Goal: Find specific page/section: Find specific page/section

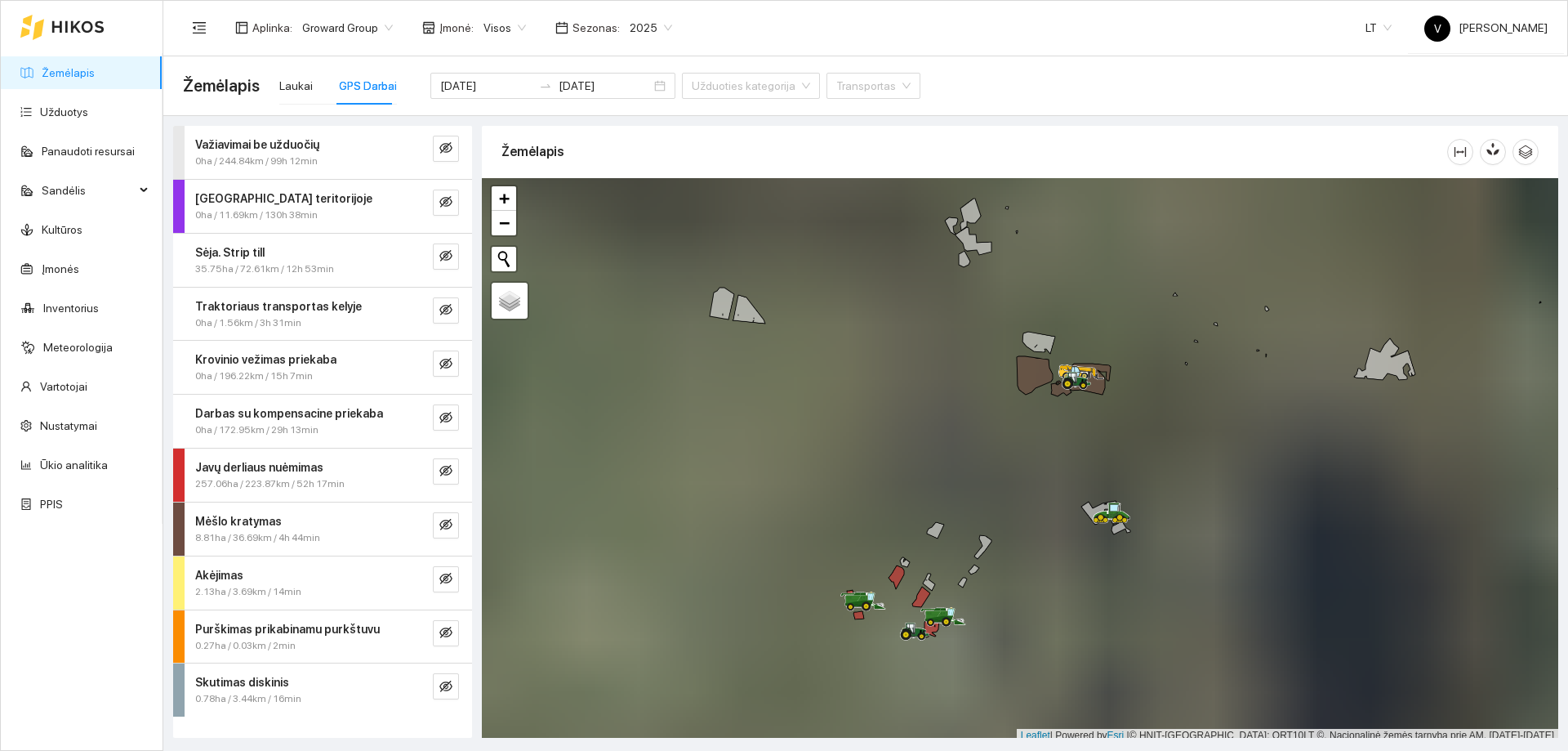
scroll to position [5, 0]
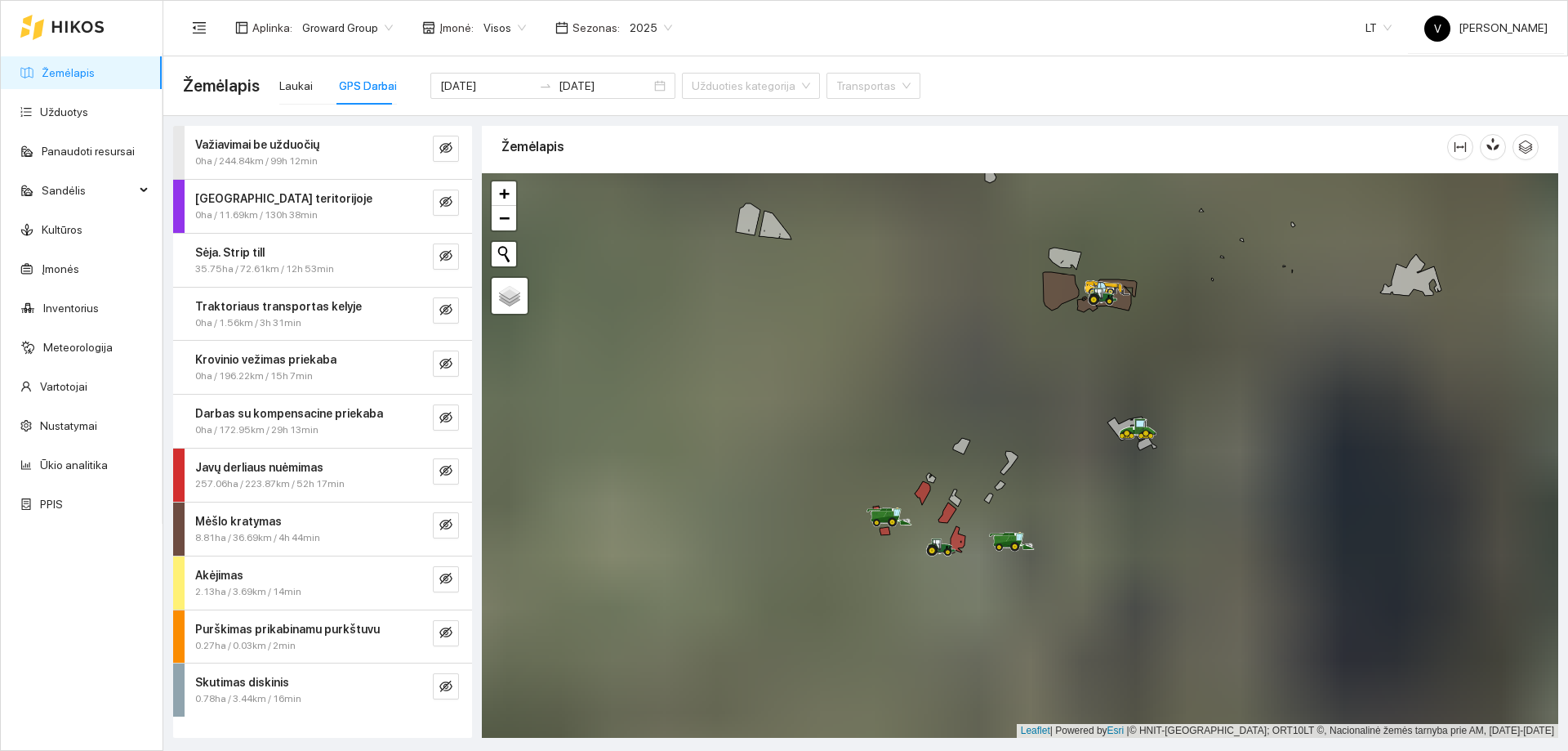
drag, startPoint x: 970, startPoint y: 543, endPoint x: 996, endPoint y: 464, distance: 83.2
click at [996, 464] on div at bounding box center [1020, 455] width 1076 height 564
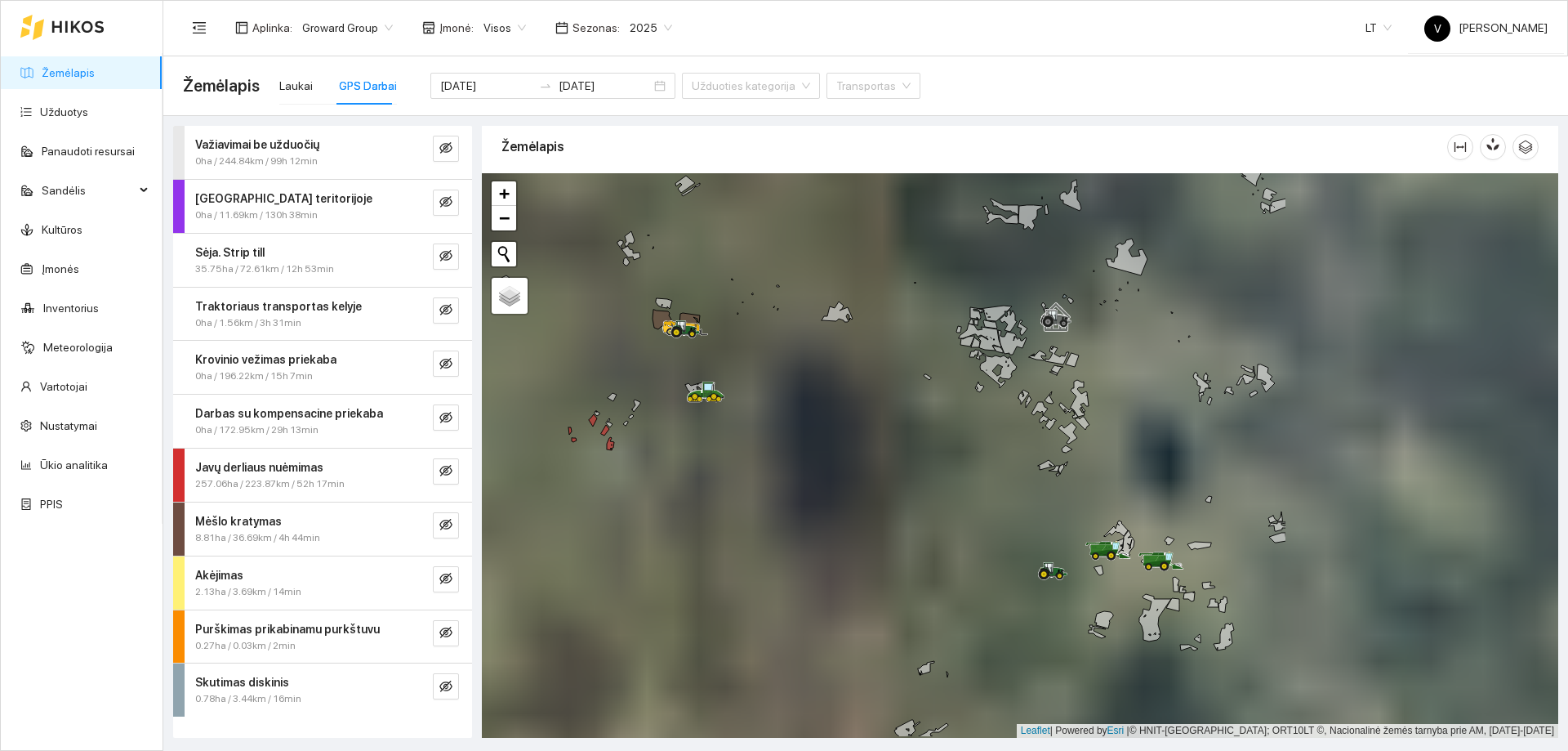
drag, startPoint x: 832, startPoint y: 419, endPoint x: 809, endPoint y: 411, distance: 24.4
click at [809, 411] on div at bounding box center [1020, 455] width 1076 height 564
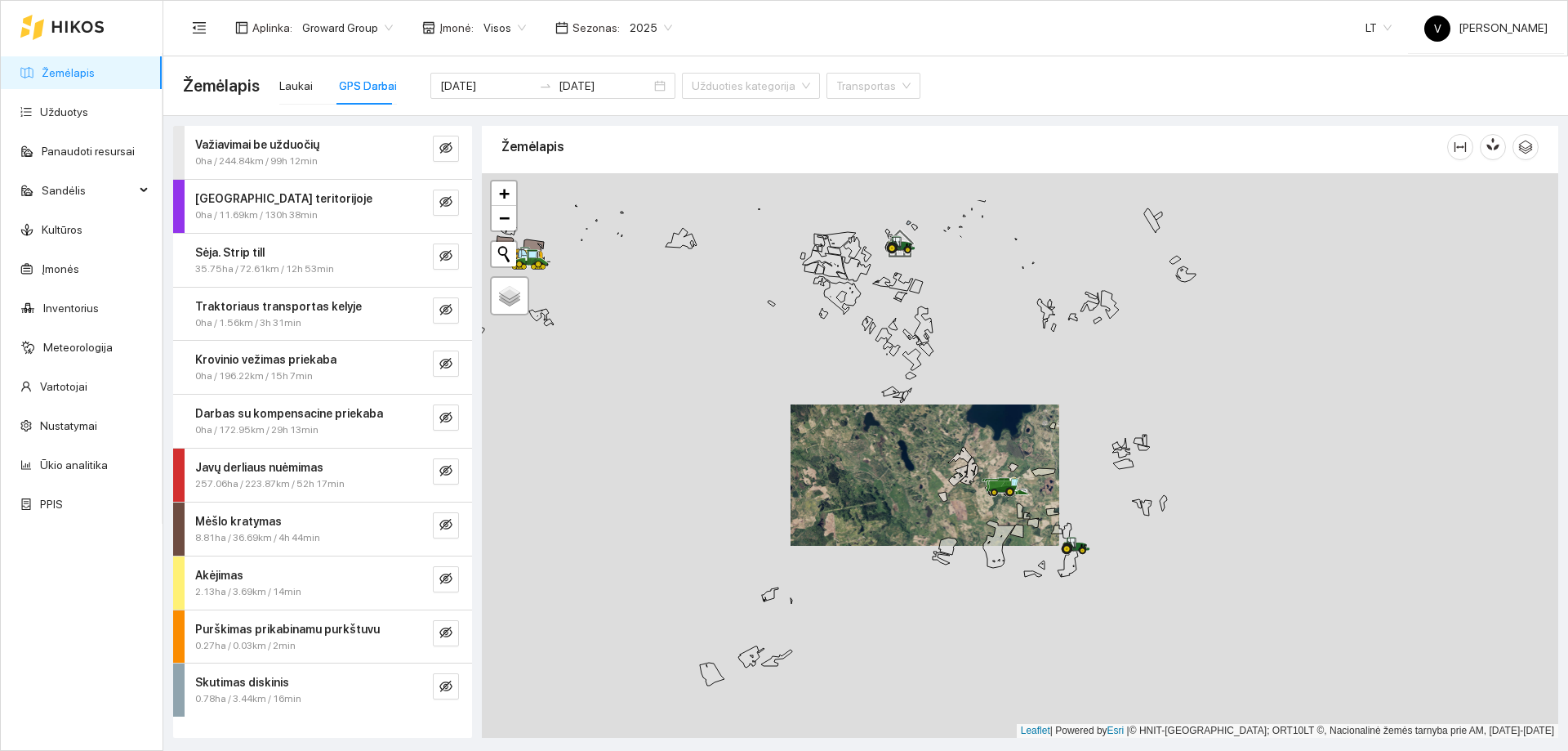
drag, startPoint x: 1032, startPoint y: 471, endPoint x: 905, endPoint y: 493, distance: 128.9
click at [905, 493] on div at bounding box center [1020, 455] width 1076 height 564
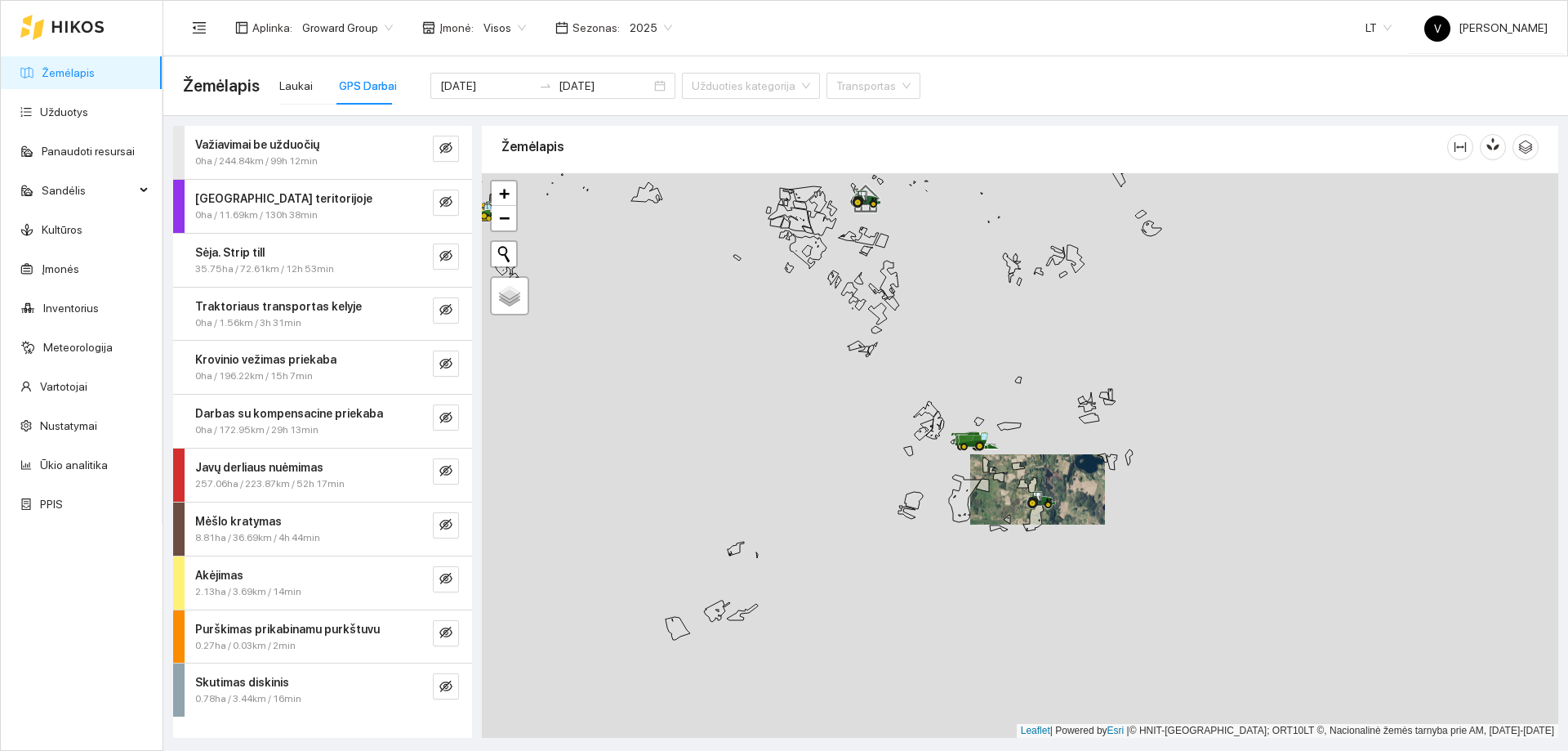
drag, startPoint x: 896, startPoint y: 422, endPoint x: 906, endPoint y: 426, distance: 10.8
click at [906, 426] on div at bounding box center [1020, 455] width 1076 height 564
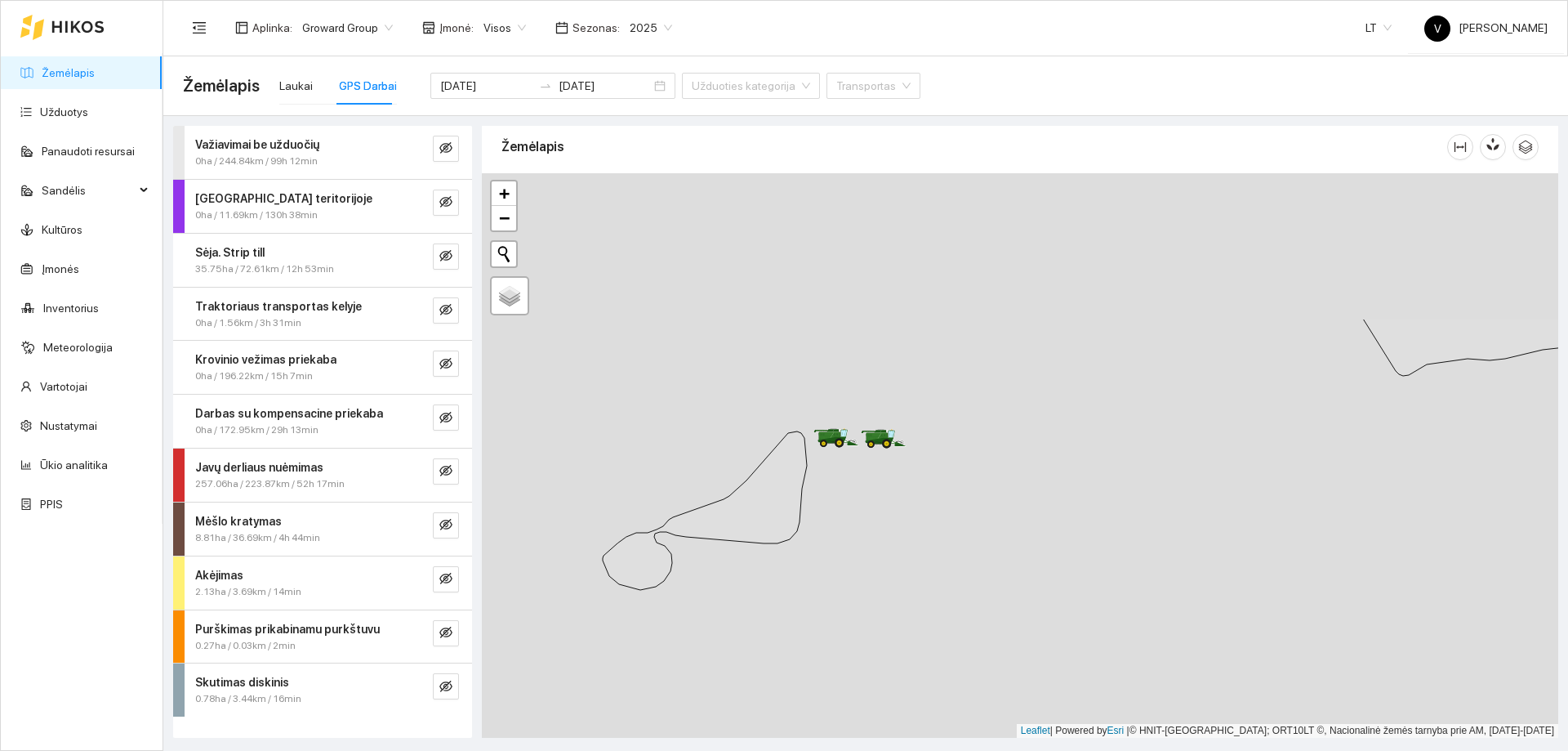
drag, startPoint x: 841, startPoint y: 365, endPoint x: 914, endPoint y: 561, distance: 209.2
click at [915, 567] on div at bounding box center [1020, 455] width 1076 height 564
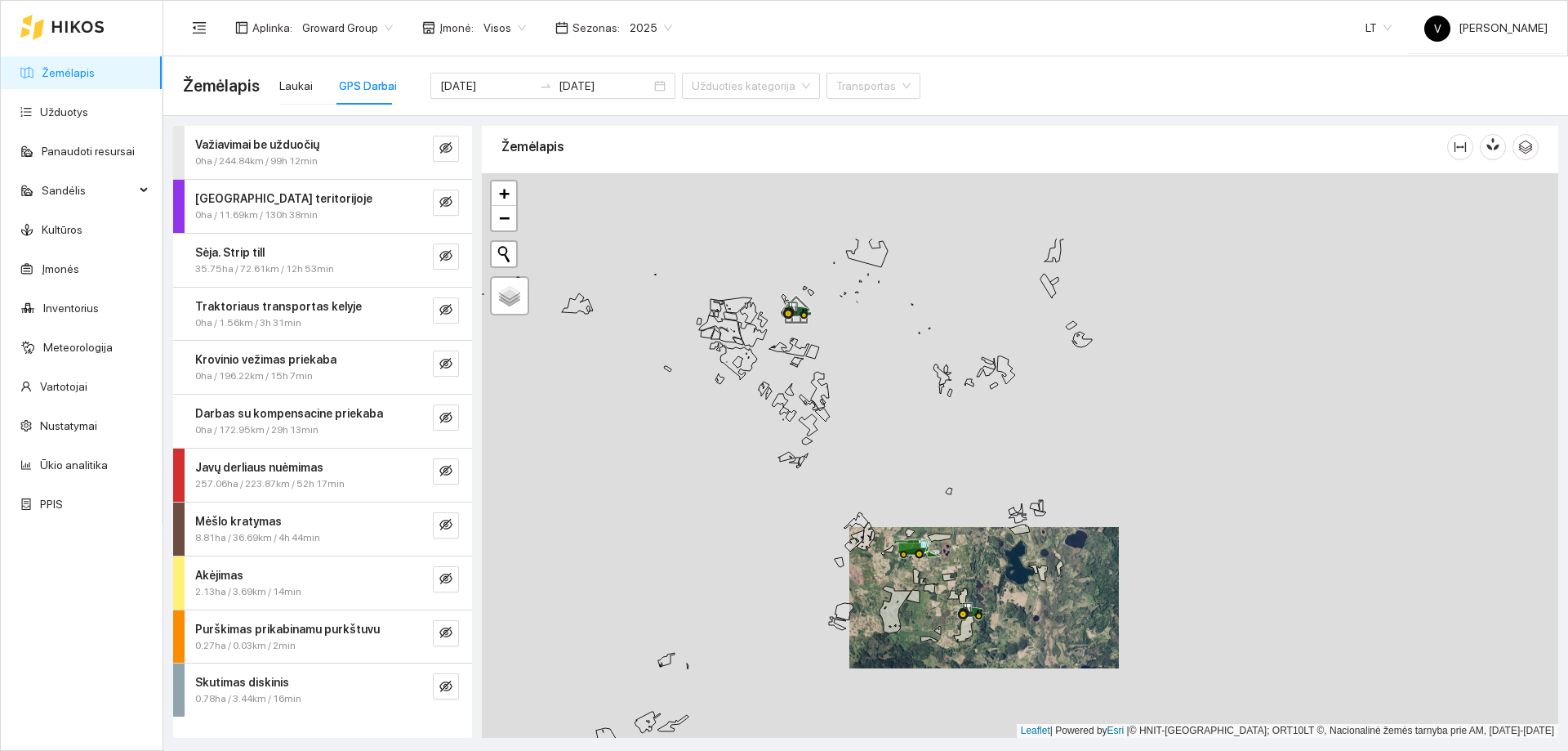
drag, startPoint x: 888, startPoint y: 431, endPoint x: 920, endPoint y: 552, distance: 125.2
click at [920, 552] on icon at bounding box center [919, 553] width 4 height 4
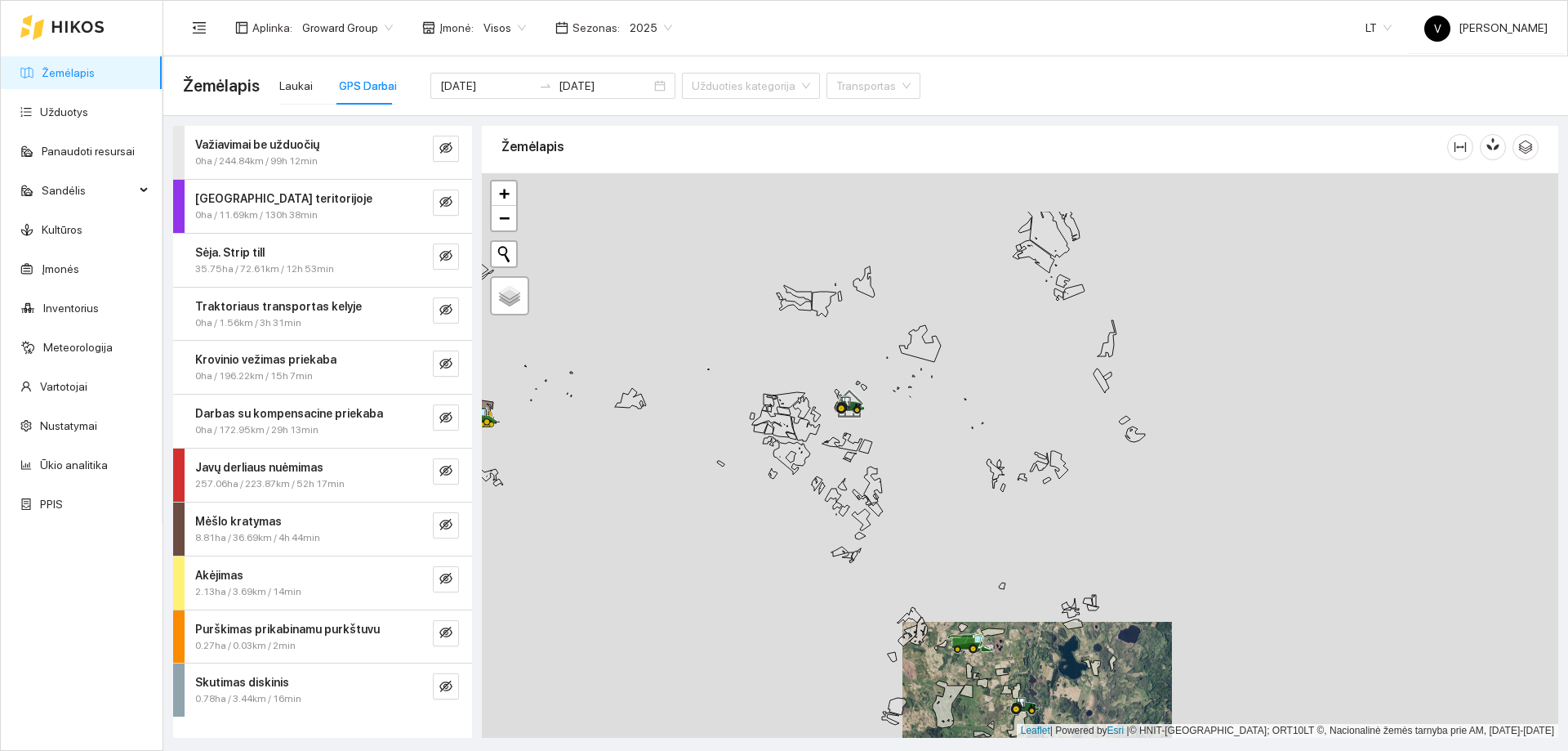
drag, startPoint x: 830, startPoint y: 370, endPoint x: 860, endPoint y: 419, distance: 57.5
click at [860, 419] on div at bounding box center [1020, 455] width 1076 height 564
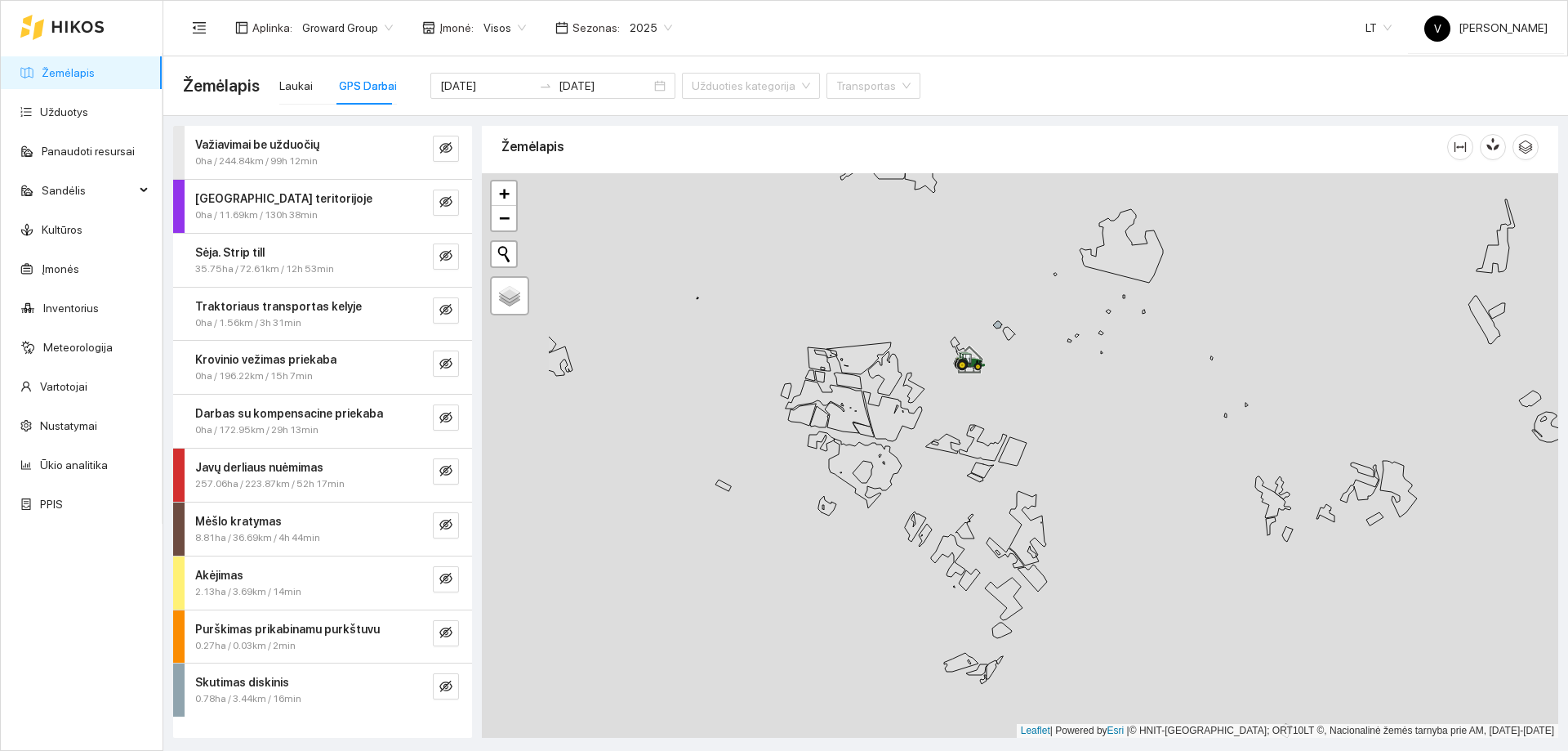
drag, startPoint x: 989, startPoint y: 460, endPoint x: 1161, endPoint y: 421, distance: 176.4
click at [1173, 424] on div at bounding box center [1020, 455] width 1076 height 564
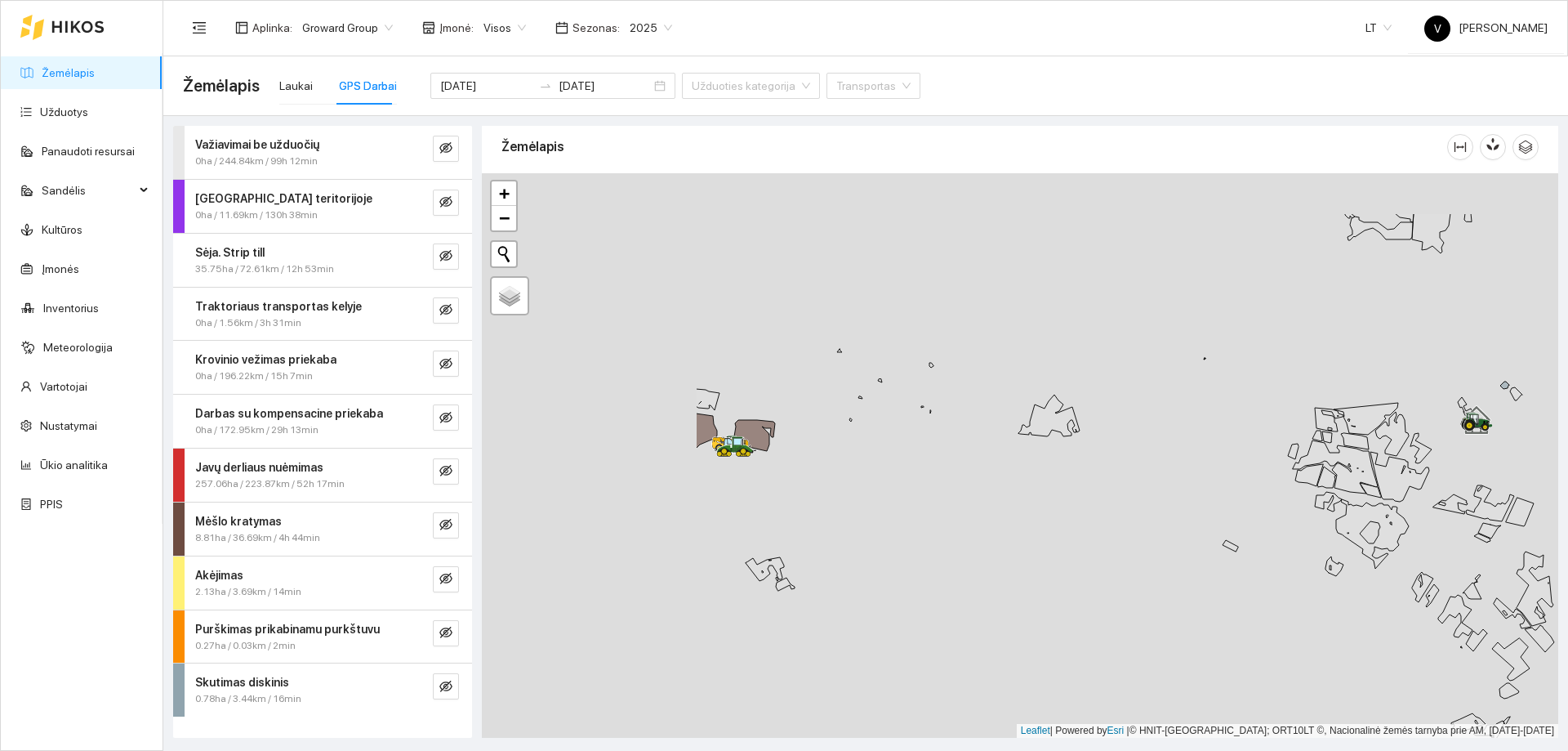
drag, startPoint x: 1070, startPoint y: 449, endPoint x: 1184, endPoint y: 490, distance: 121.1
click at [1184, 490] on div at bounding box center [1020, 455] width 1076 height 564
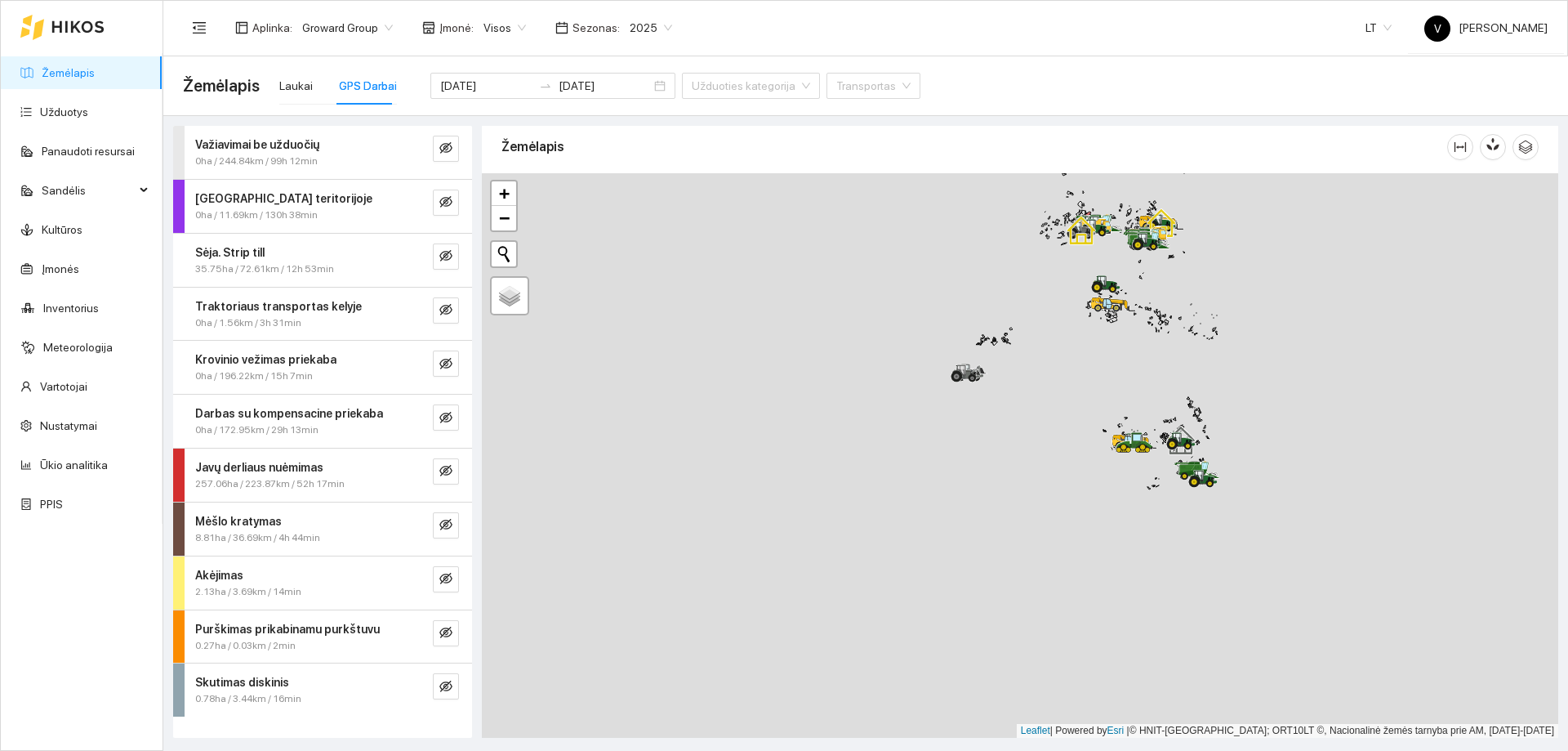
drag, startPoint x: 1059, startPoint y: 579, endPoint x: 1060, endPoint y: 552, distance: 27.0
click at [1057, 569] on div at bounding box center [1020, 455] width 1076 height 564
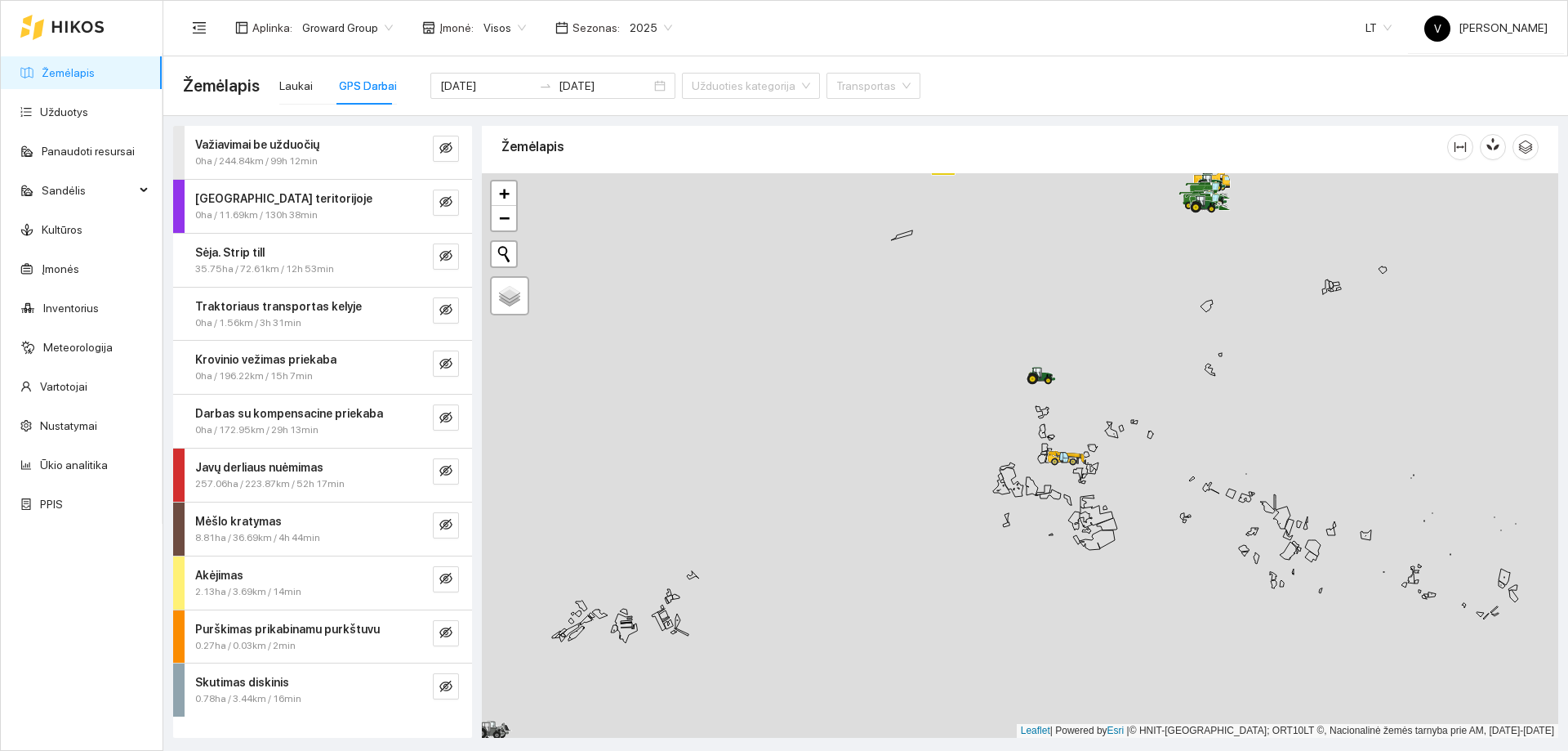
click at [1070, 462] on icon at bounding box center [1069, 460] width 3 height 3
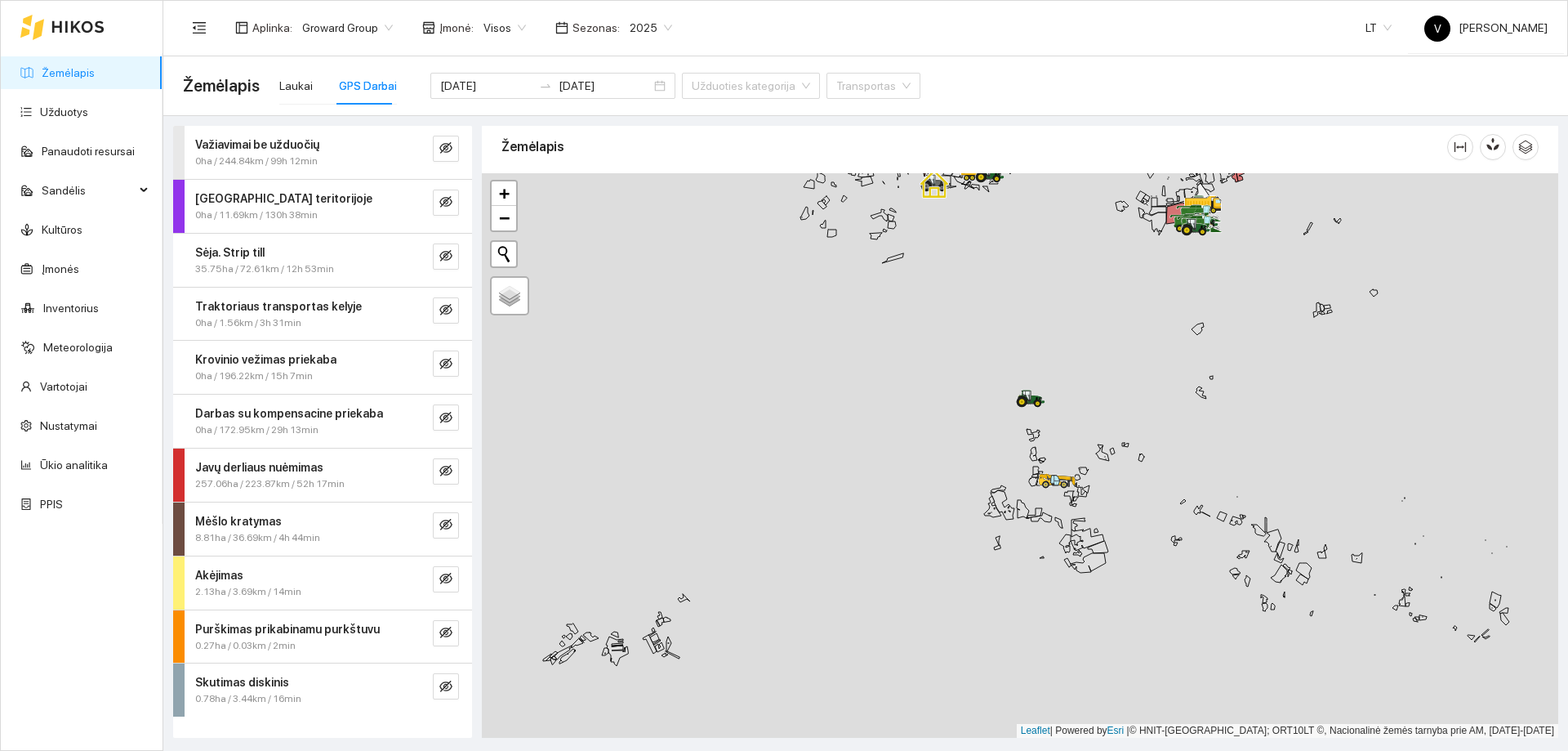
drag, startPoint x: 1092, startPoint y: 477, endPoint x: 1083, endPoint y: 543, distance: 66.6
click at [1083, 543] on div at bounding box center [1020, 455] width 1076 height 564
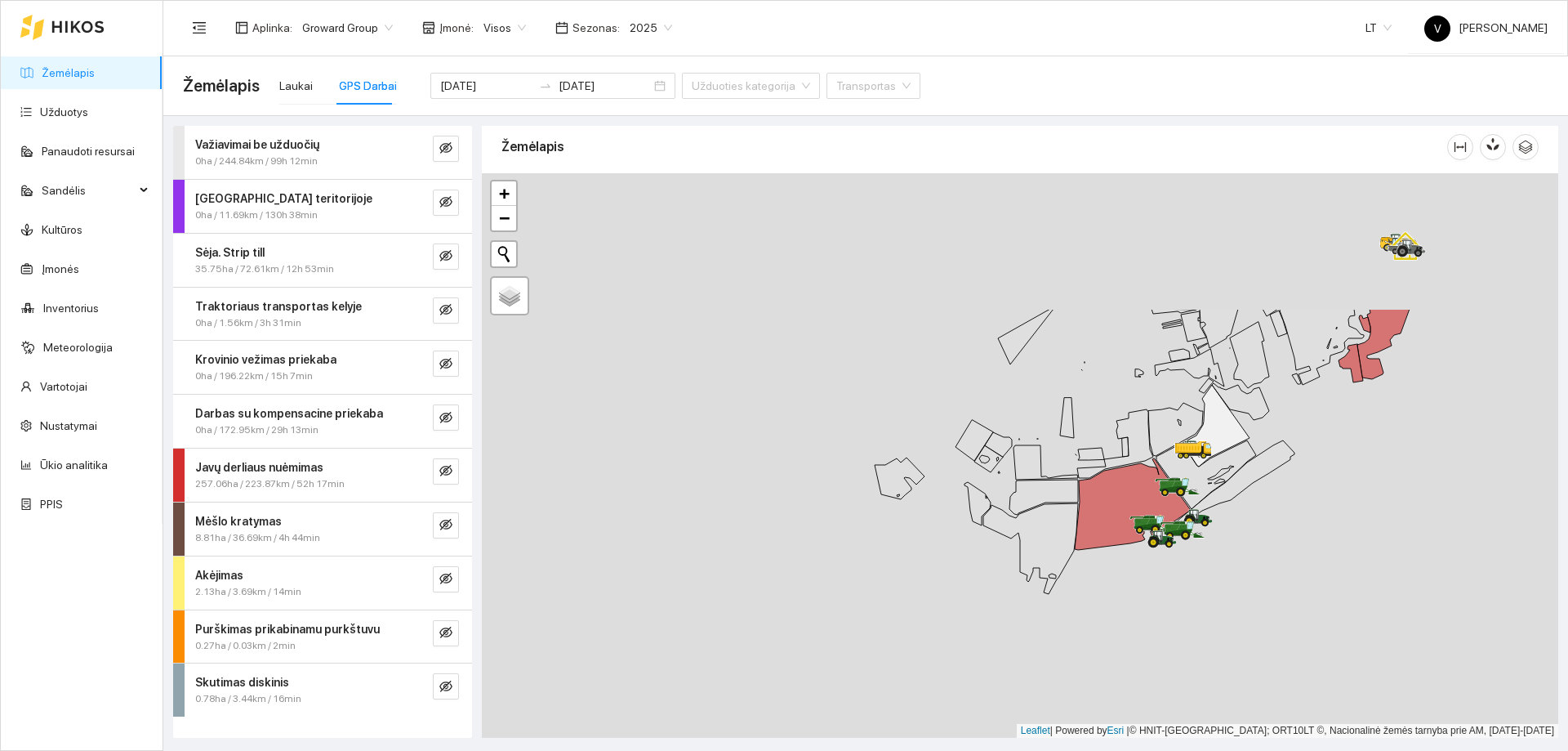
drag, startPoint x: 1234, startPoint y: 380, endPoint x: 1133, endPoint y: 573, distance: 217.8
click at [1133, 573] on div at bounding box center [1020, 455] width 1076 height 564
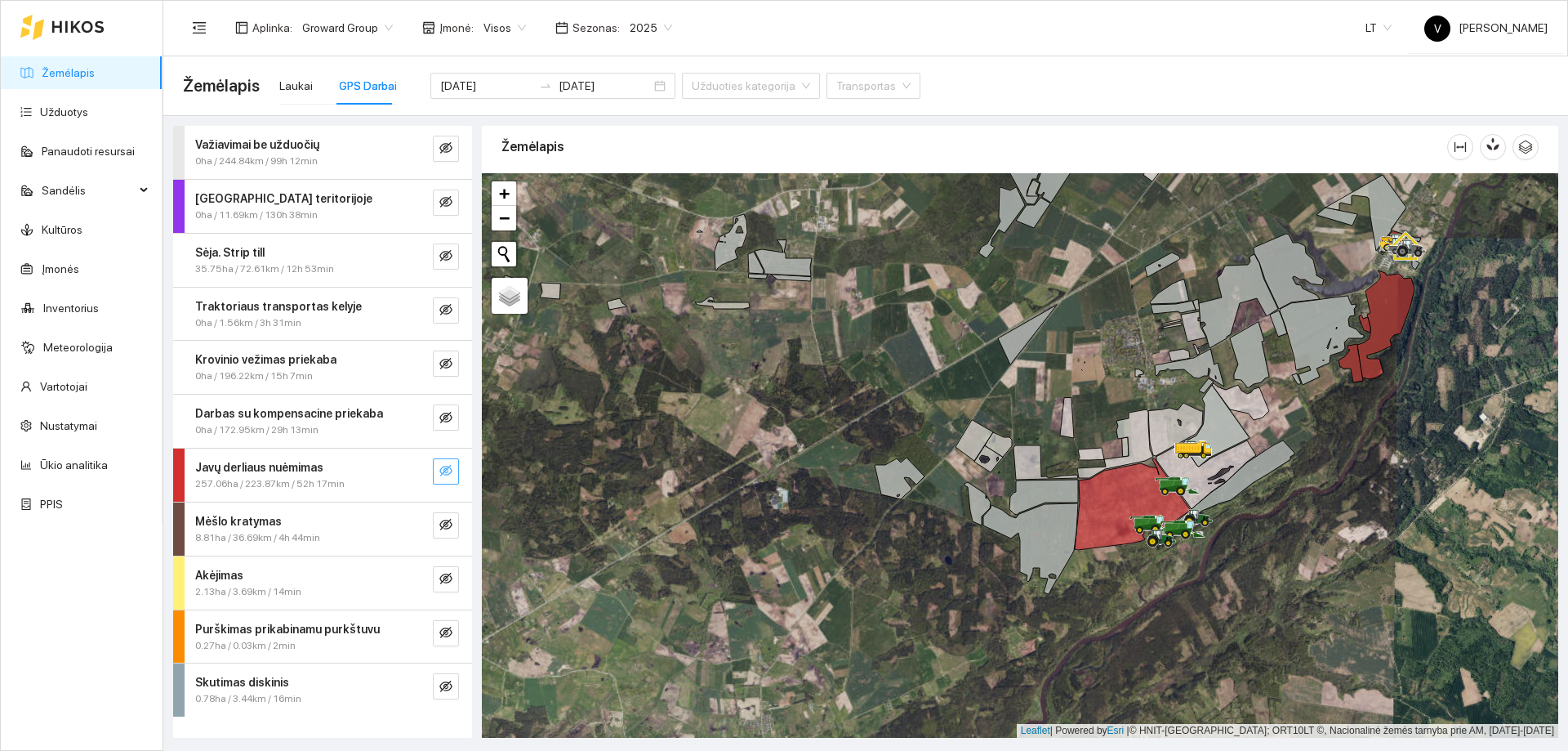
click at [449, 475] on icon "eye-invisible" at bounding box center [445, 471] width 13 height 12
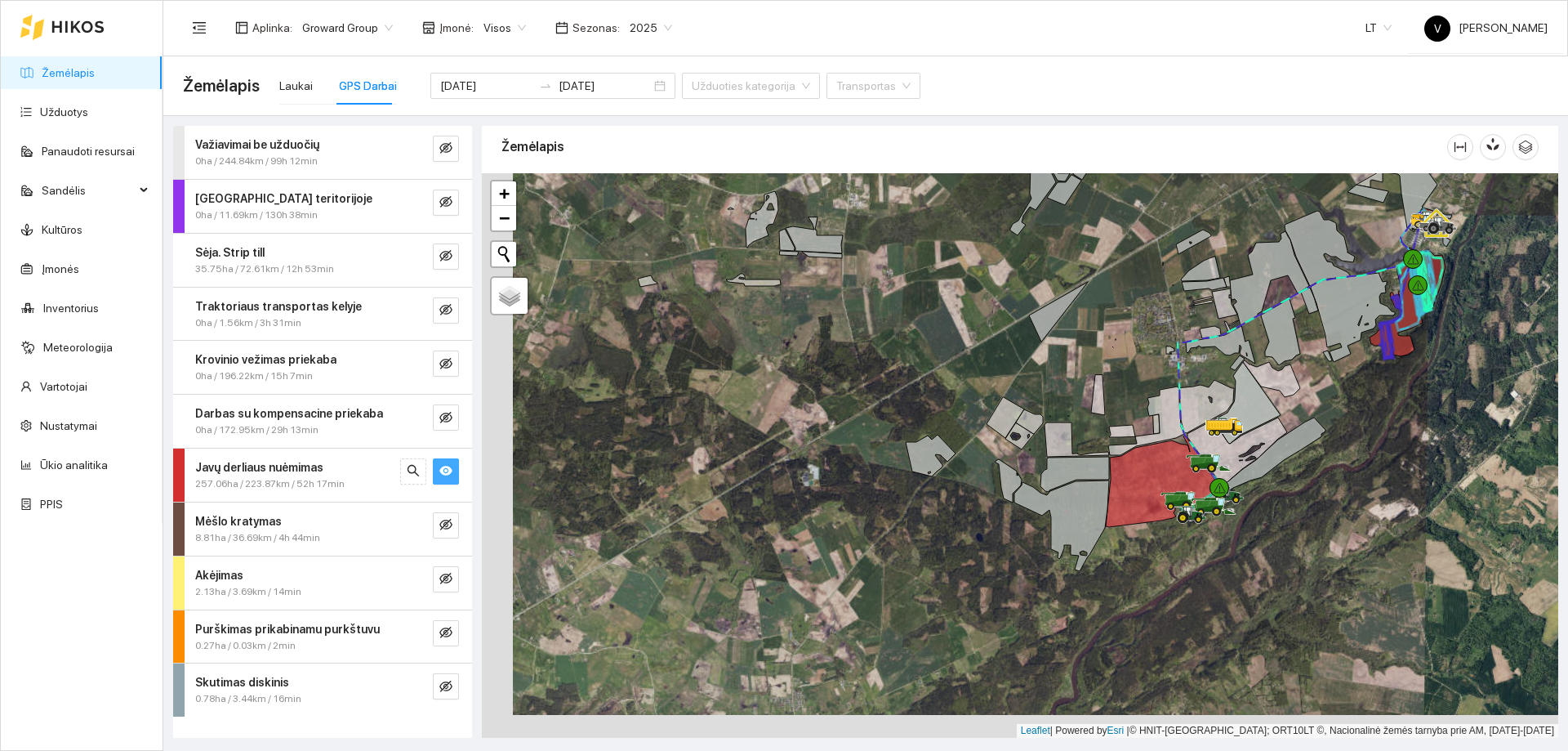
click at [1283, 341] on div at bounding box center [1020, 455] width 1076 height 564
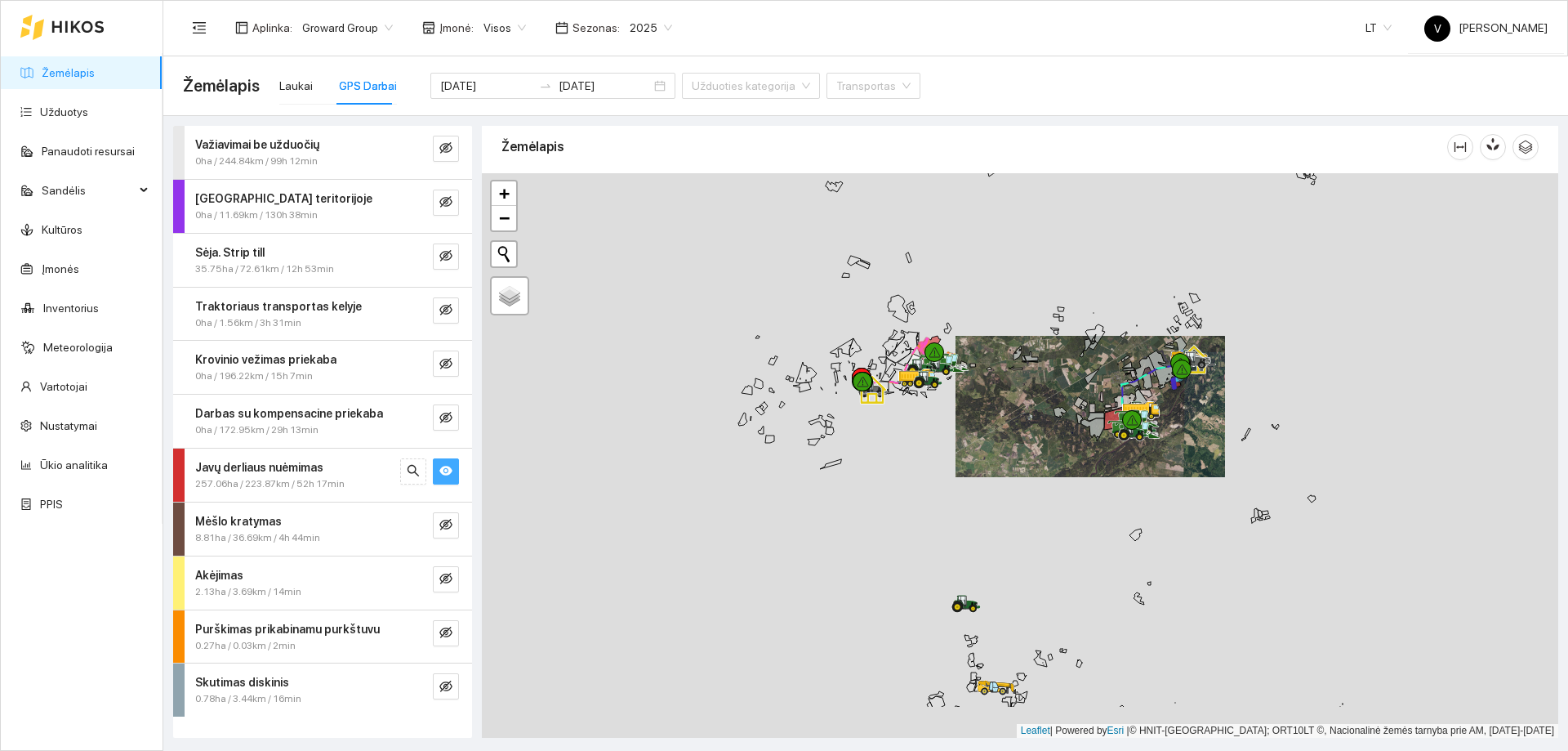
drag, startPoint x: 787, startPoint y: 558, endPoint x: 1080, endPoint y: 437, distance: 317.0
click at [1086, 442] on div at bounding box center [1020, 455] width 1076 height 564
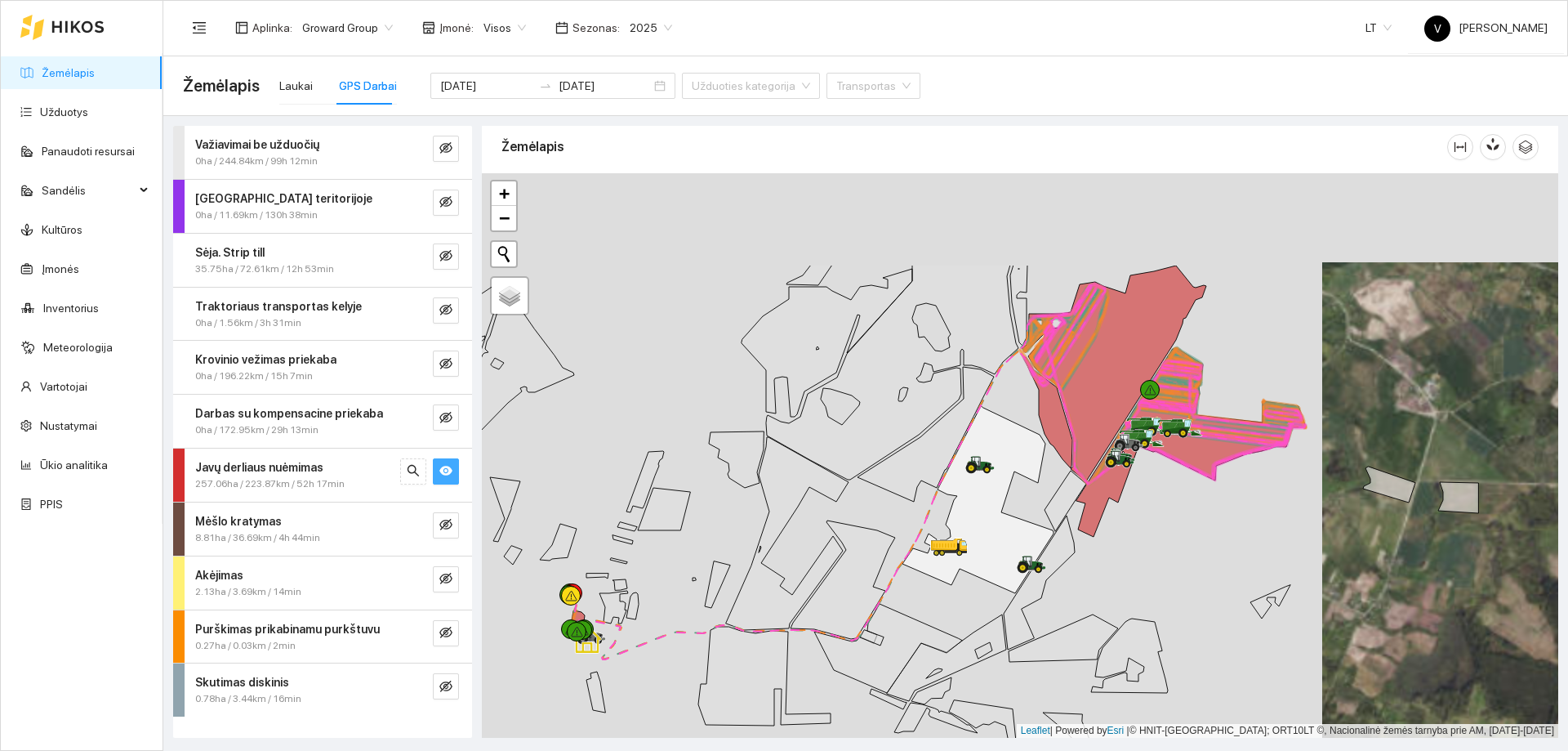
drag, startPoint x: 1048, startPoint y: 401, endPoint x: 1031, endPoint y: 481, distance: 81.8
click at [1031, 481] on icon at bounding box center [977, 499] width 151 height 187
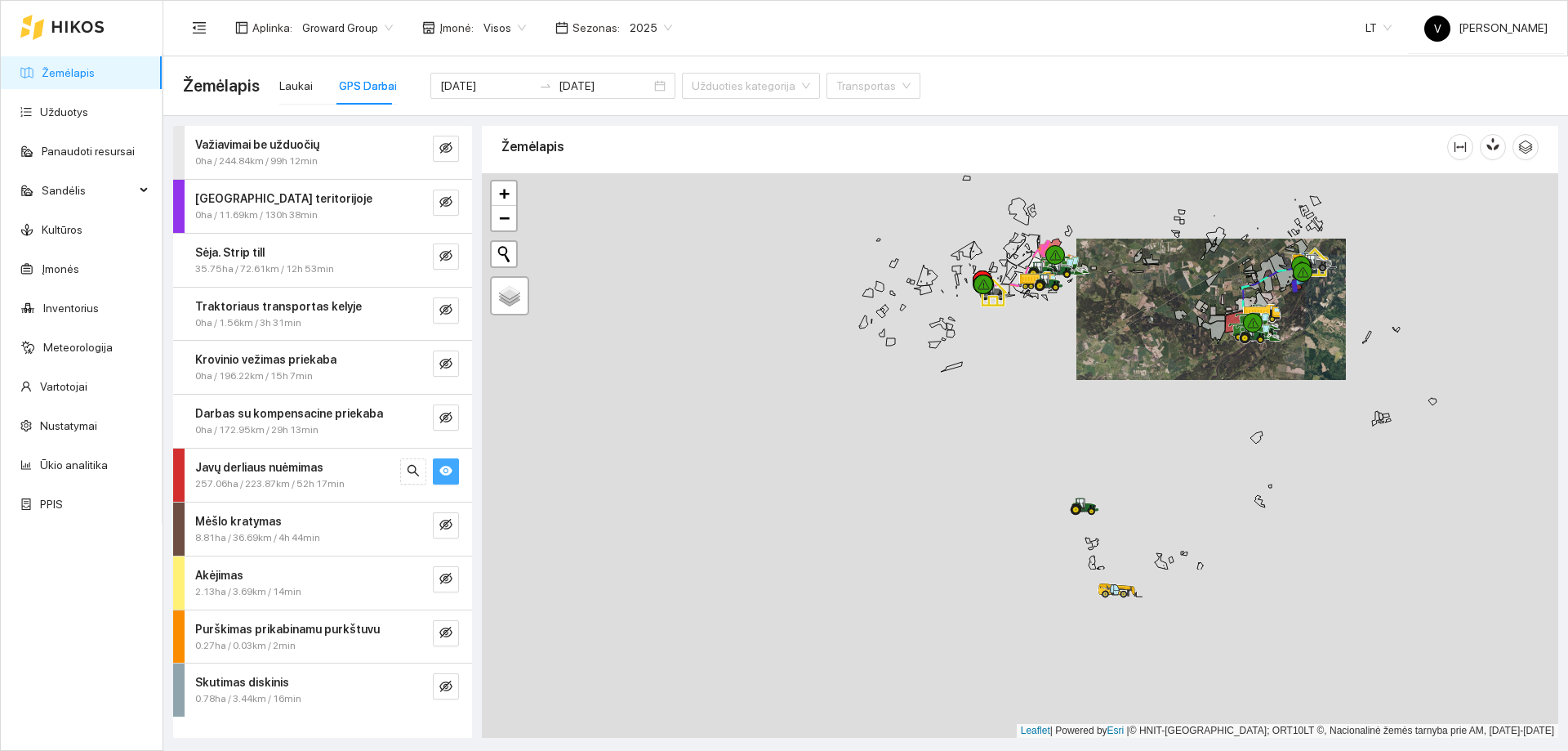
drag, startPoint x: 975, startPoint y: 385, endPoint x: 994, endPoint y: 362, distance: 29.8
click at [994, 362] on div at bounding box center [1020, 455] width 1076 height 564
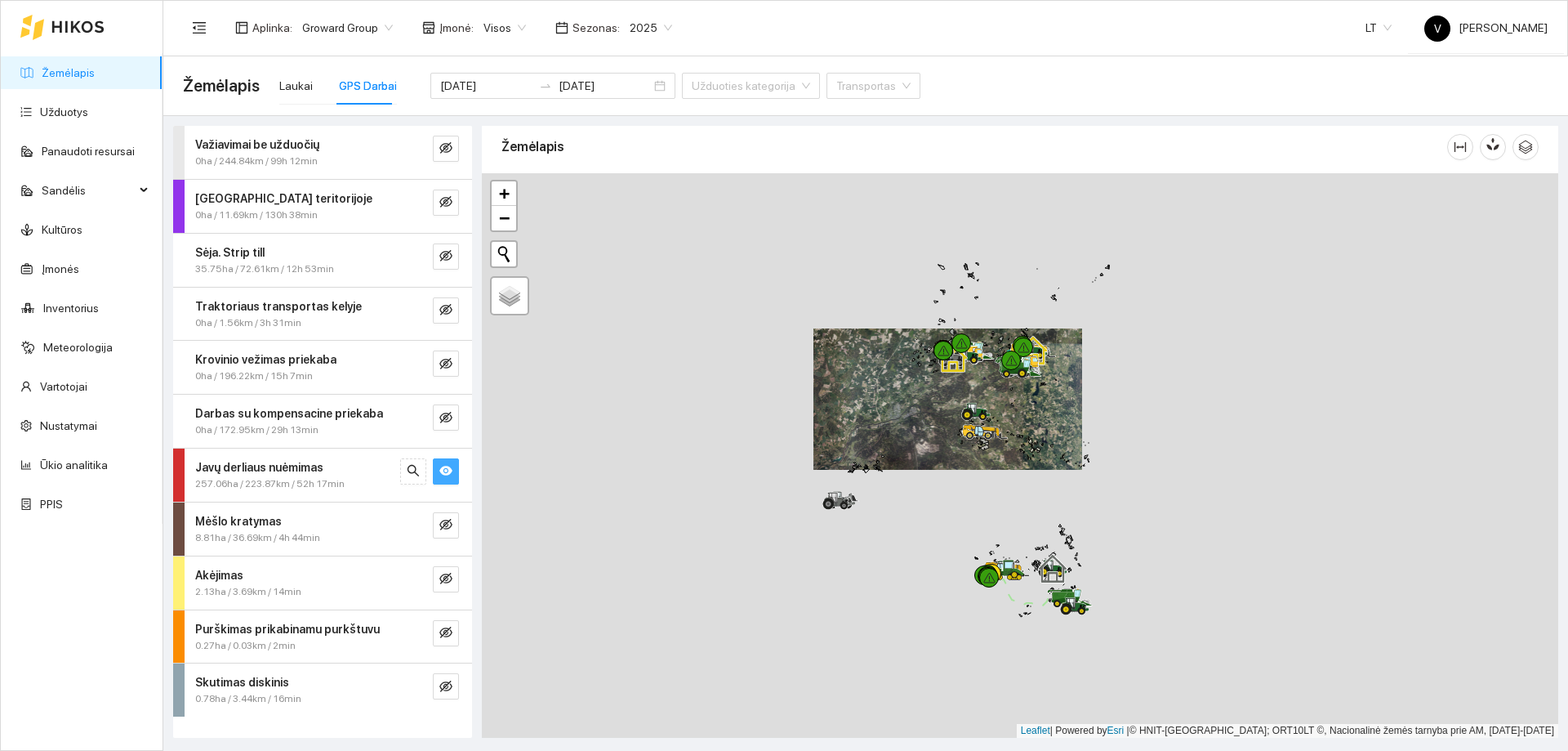
drag, startPoint x: 934, startPoint y: 508, endPoint x: 928, endPoint y: 417, distance: 91.2
click at [928, 417] on div at bounding box center [1020, 455] width 1076 height 564
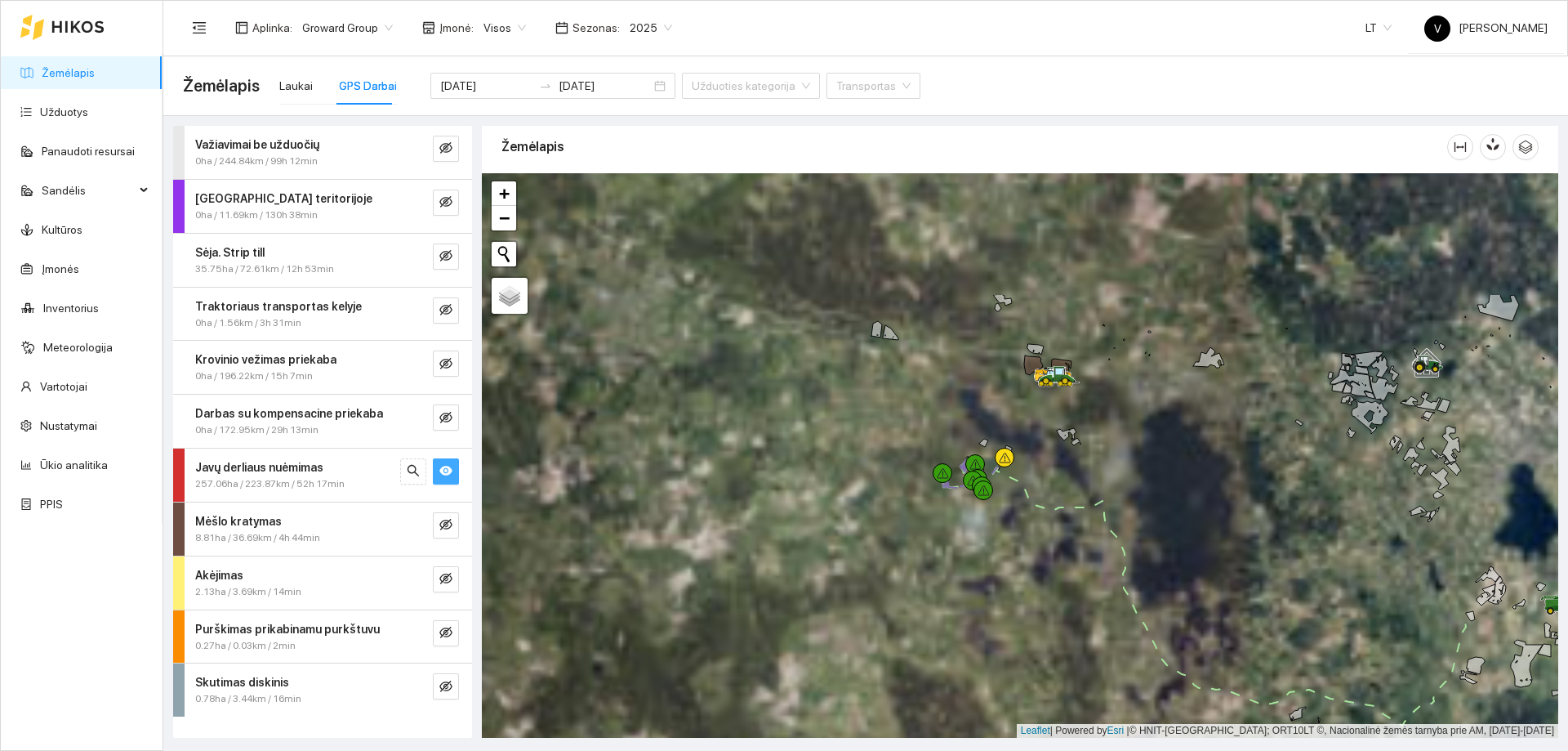
drag, startPoint x: 1006, startPoint y: 381, endPoint x: 1061, endPoint y: 495, distance: 126.6
click at [1061, 495] on div at bounding box center [1020, 455] width 1076 height 564
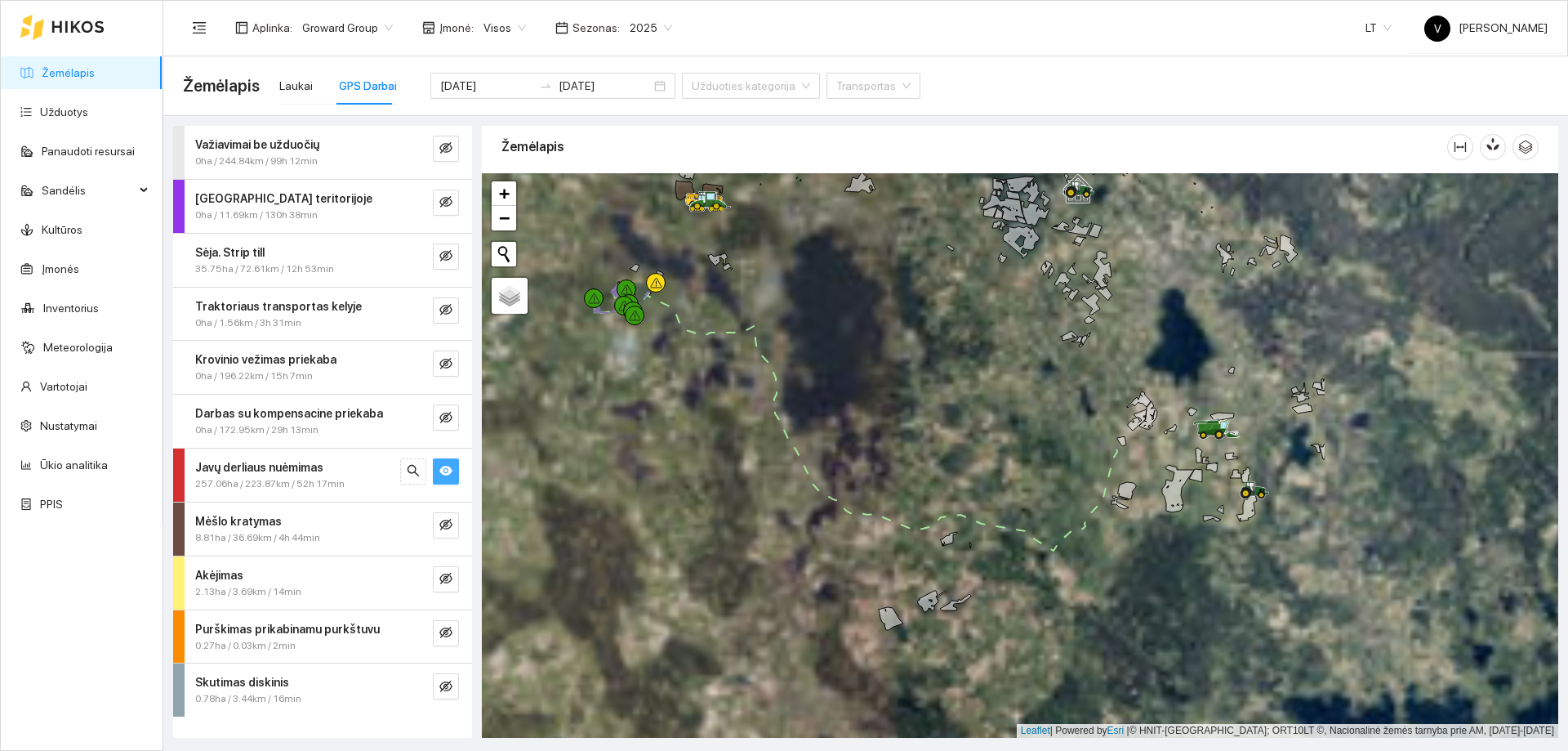
drag, startPoint x: 1028, startPoint y: 450, endPoint x: 945, endPoint y: 422, distance: 87.6
click at [928, 418] on div at bounding box center [1020, 455] width 1076 height 564
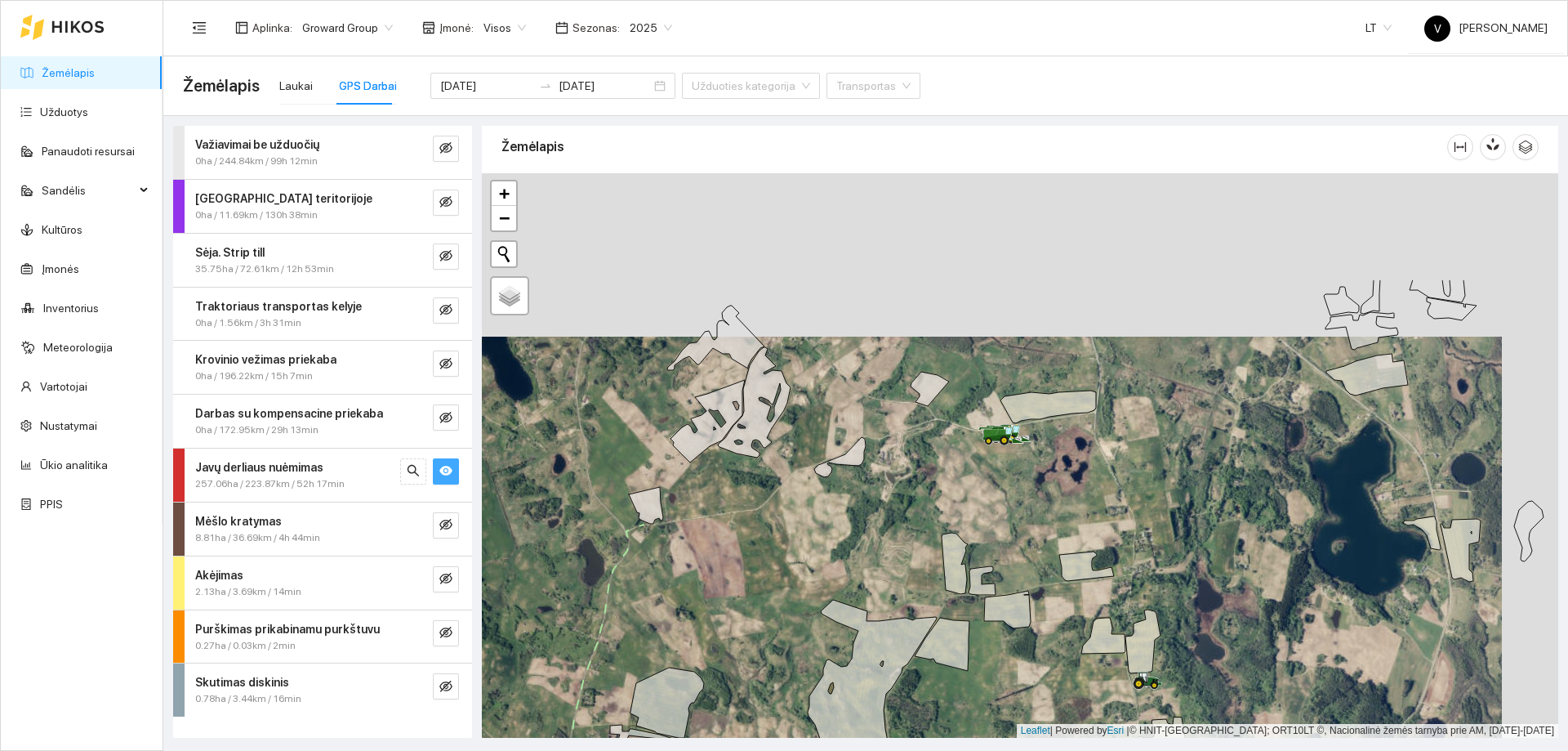
drag, startPoint x: 1006, startPoint y: 397, endPoint x: 984, endPoint y: 440, distance: 48.3
click at [984, 472] on div at bounding box center [1020, 455] width 1076 height 564
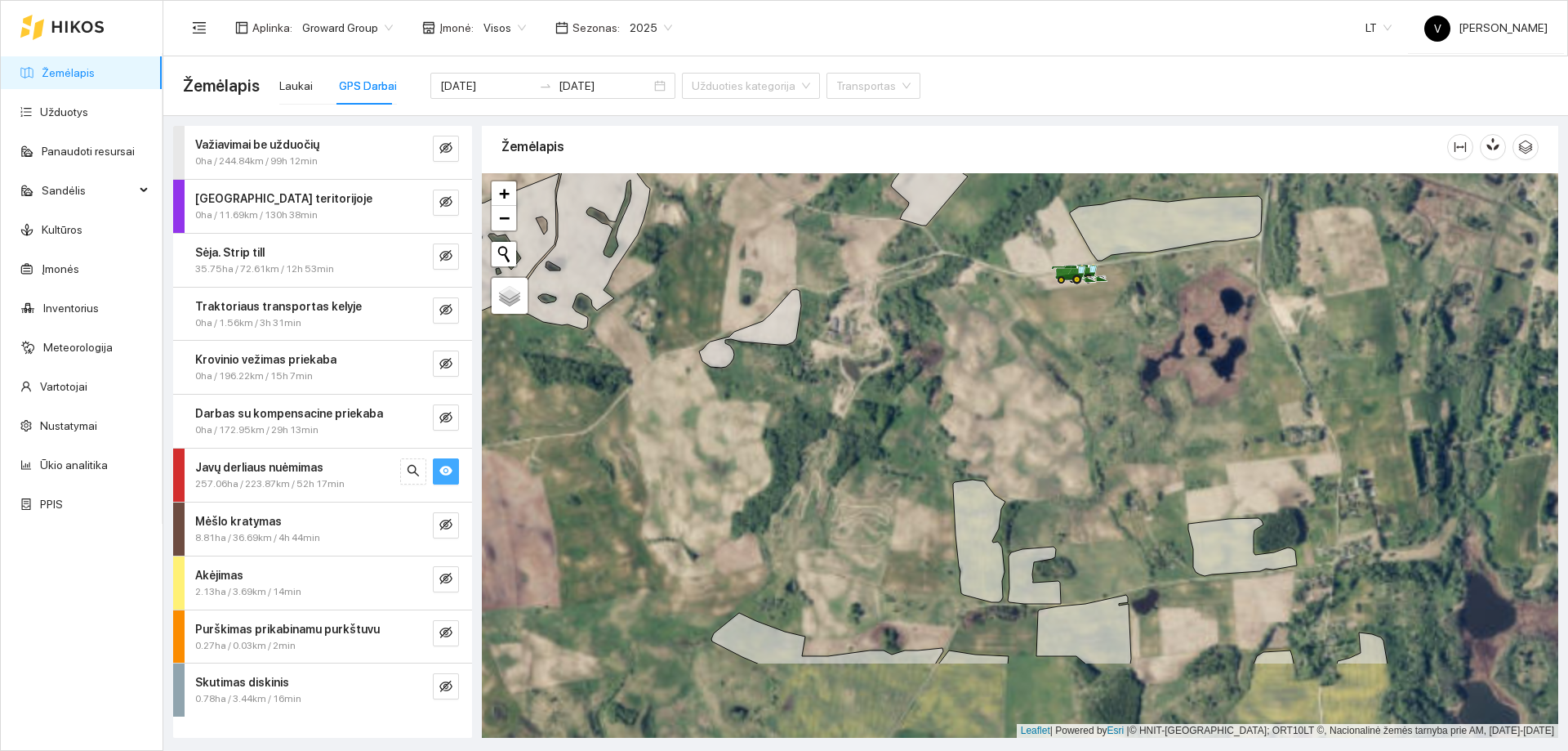
drag, startPoint x: 1032, startPoint y: 455, endPoint x: 1050, endPoint y: 358, distance: 98.7
click at [1050, 358] on div at bounding box center [1020, 455] width 1076 height 564
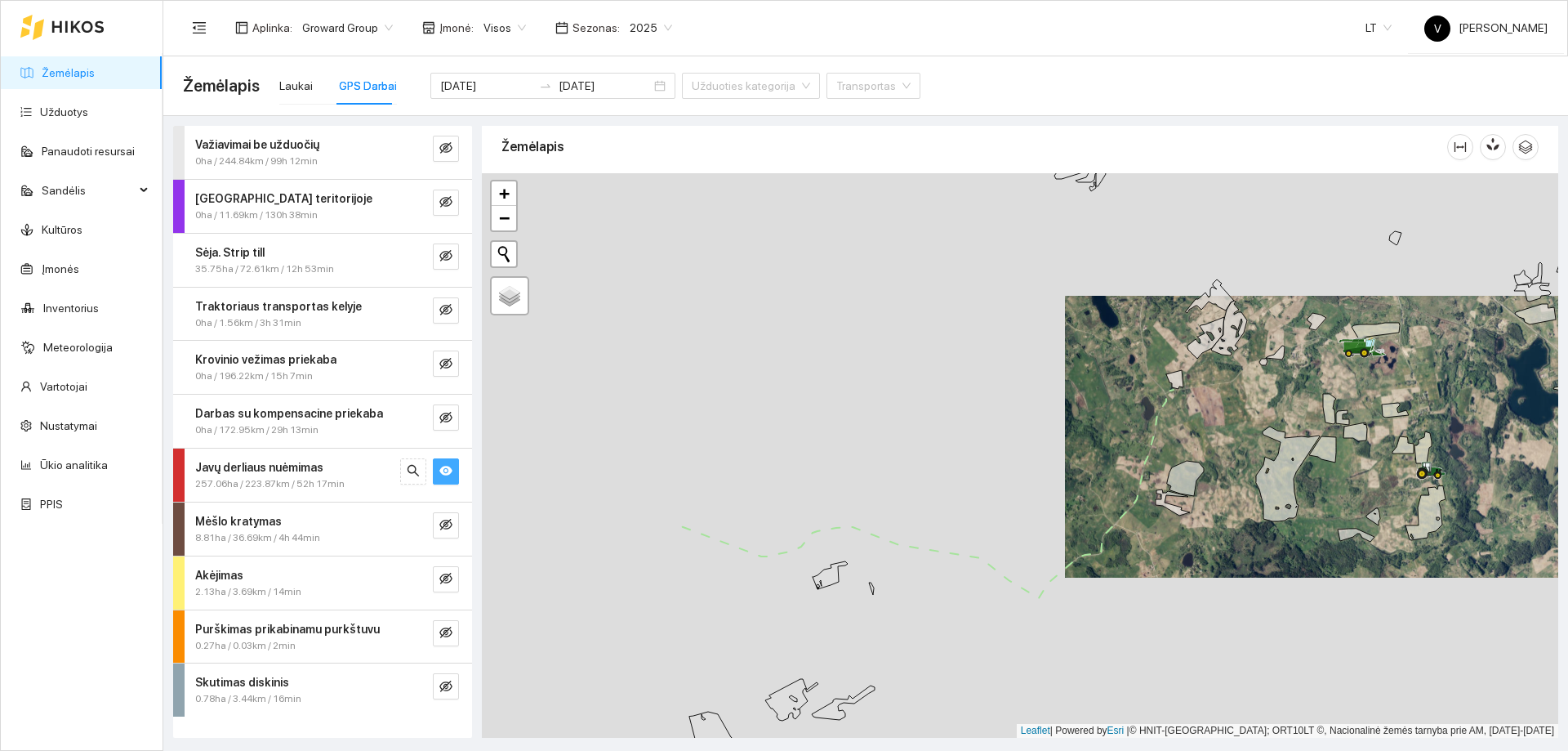
drag, startPoint x: 1164, startPoint y: 535, endPoint x: 1214, endPoint y: 527, distance: 50.6
click at [1216, 528] on div at bounding box center [1020, 455] width 1076 height 564
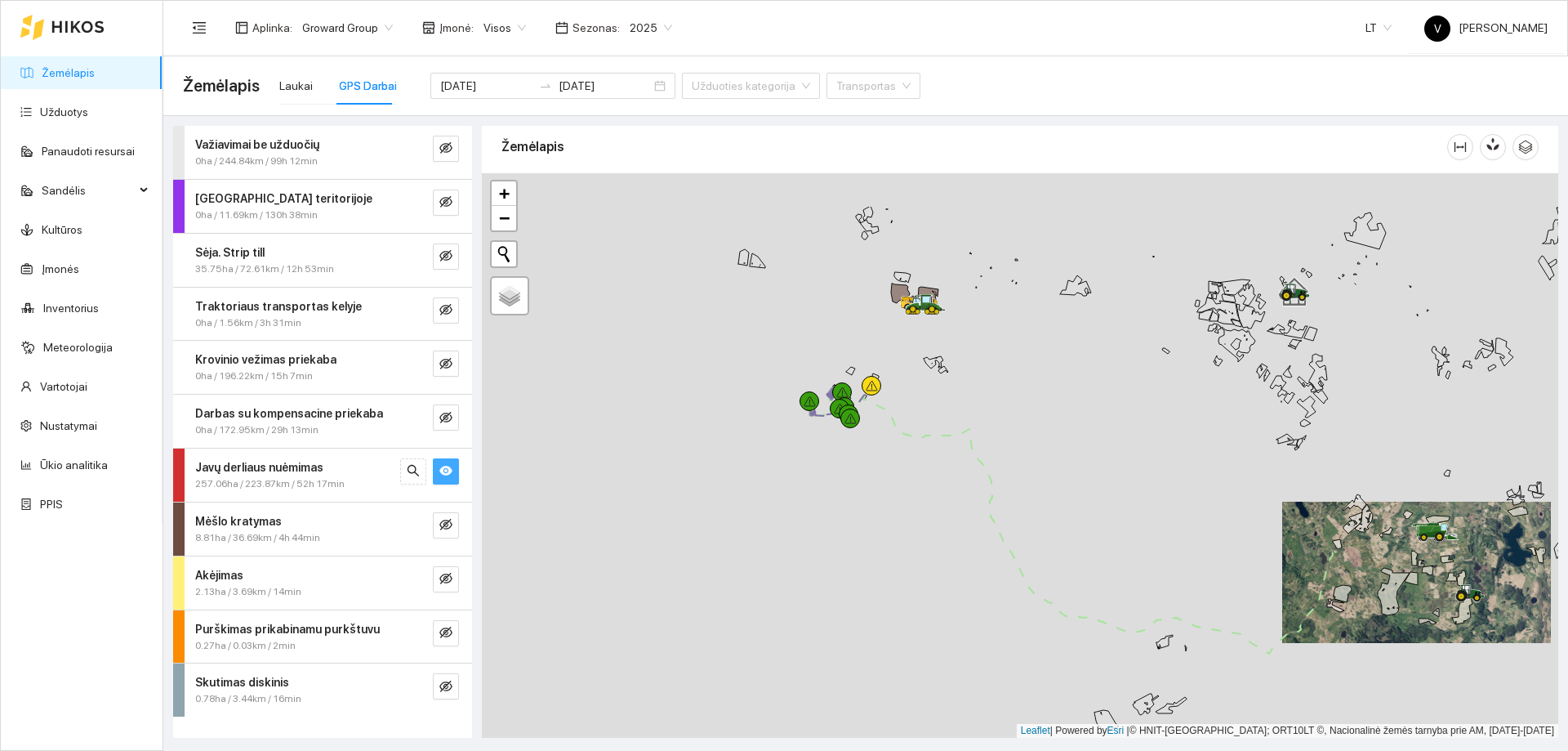
drag, startPoint x: 732, startPoint y: 400, endPoint x: 861, endPoint y: 450, distance: 138.4
click at [861, 450] on div at bounding box center [1020, 455] width 1076 height 564
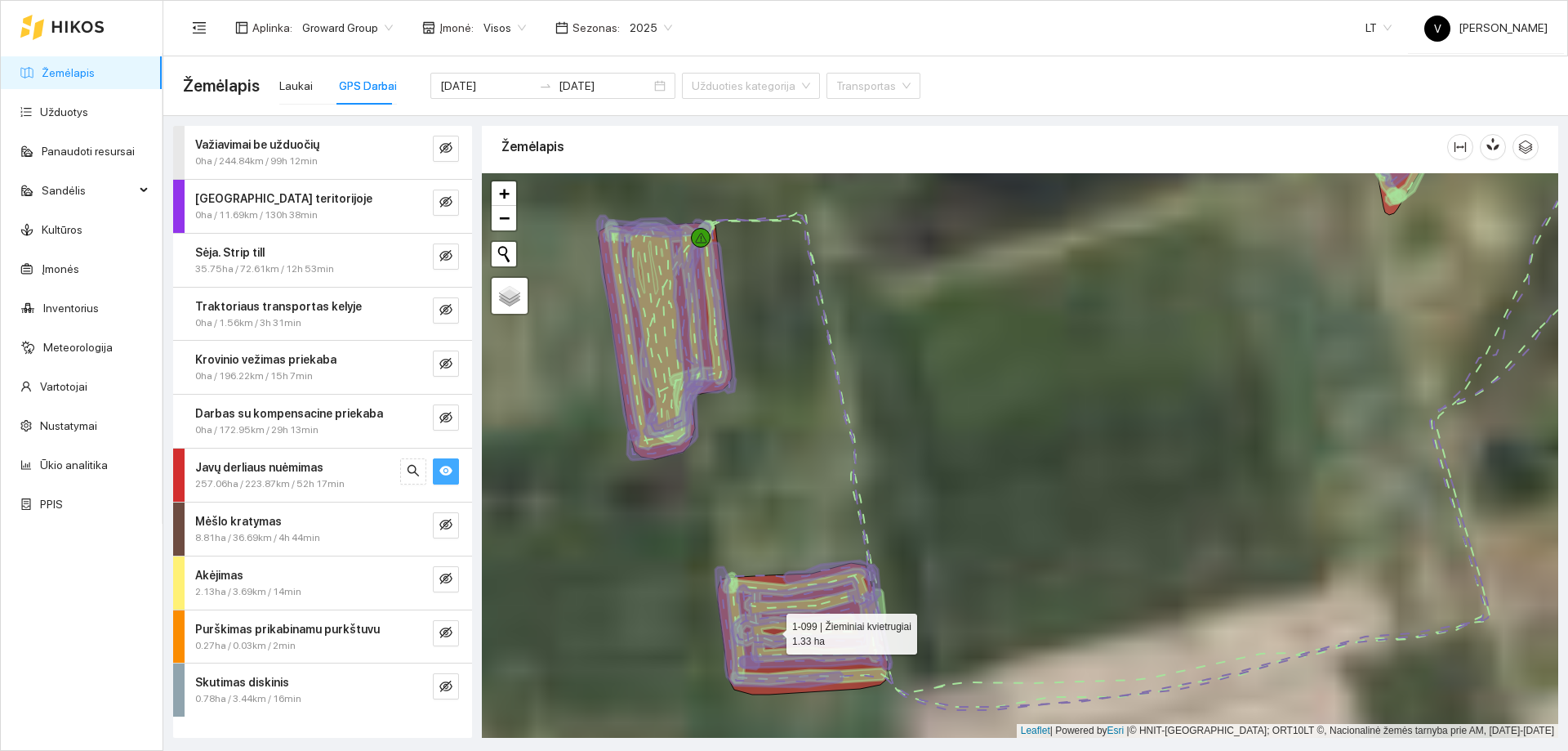
click at [772, 629] on icon at bounding box center [803, 629] width 170 height 132
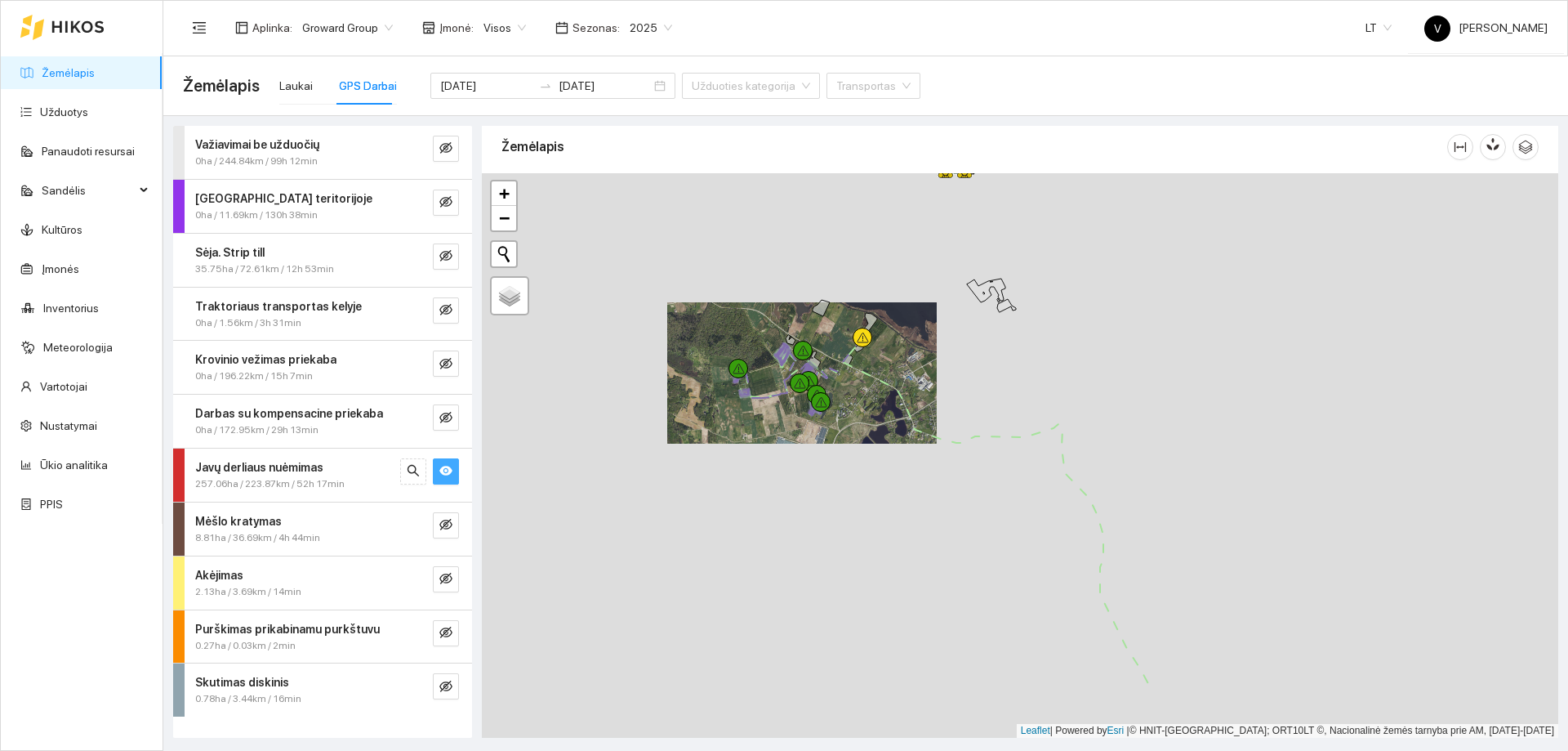
drag, startPoint x: 1190, startPoint y: 509, endPoint x: 931, endPoint y: 403, distance: 279.9
click at [931, 403] on div at bounding box center [1020, 455] width 1076 height 564
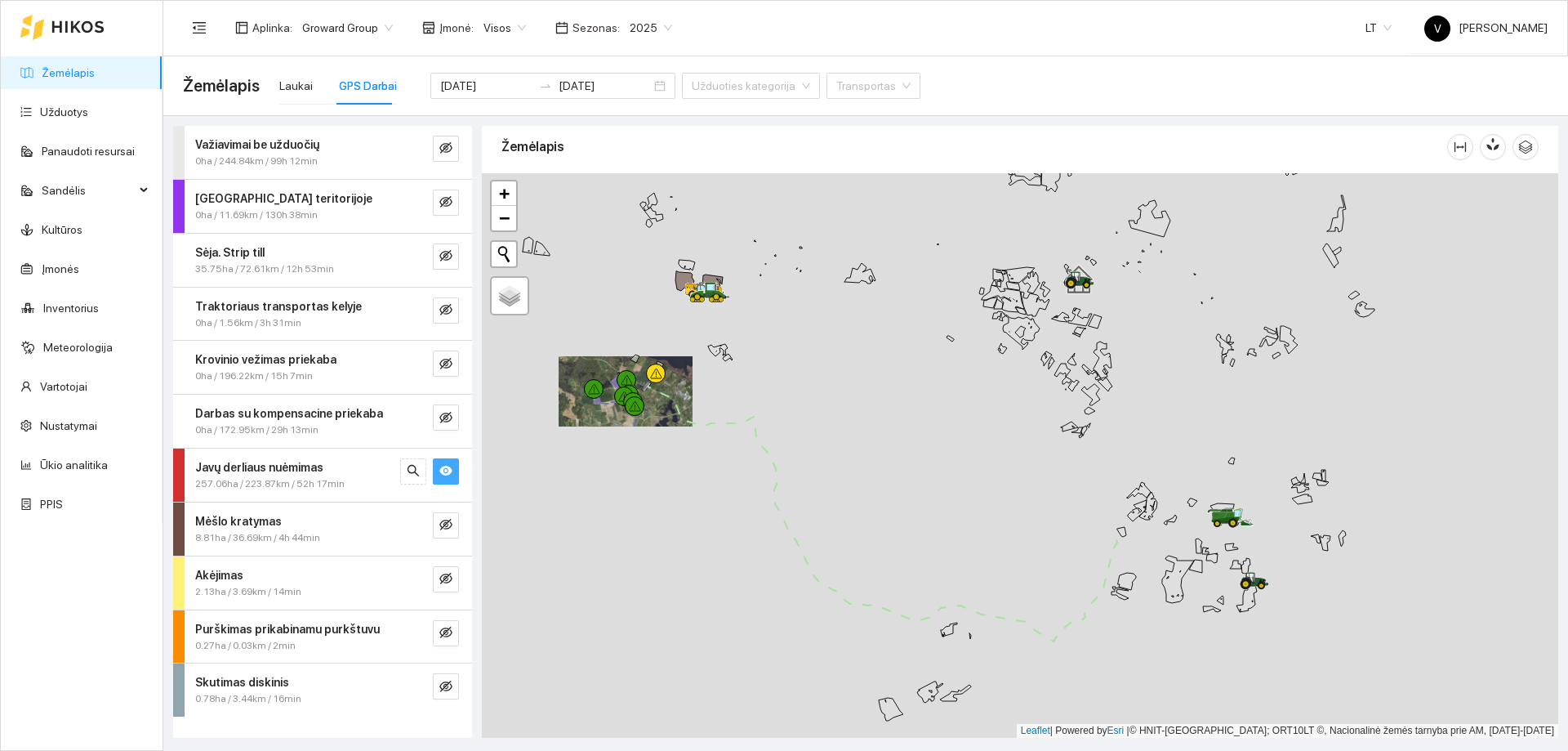
drag, startPoint x: 1010, startPoint y: 400, endPoint x: 769, endPoint y: 403, distance: 241.0
click at [769, 403] on div at bounding box center [1020, 455] width 1076 height 564
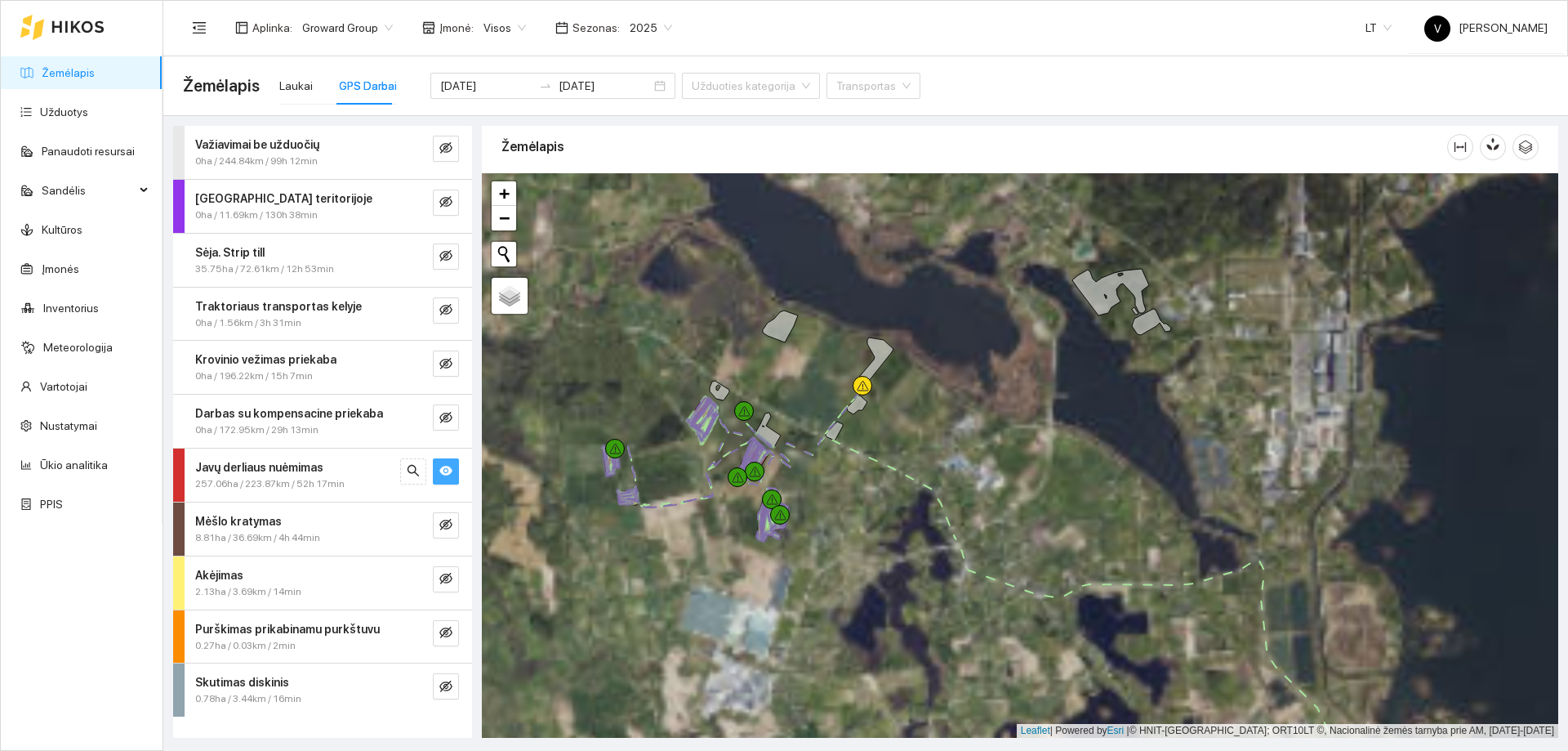
drag, startPoint x: 673, startPoint y: 464, endPoint x: 718, endPoint y: 520, distance: 71.8
click at [718, 520] on div at bounding box center [1020, 455] width 1076 height 564
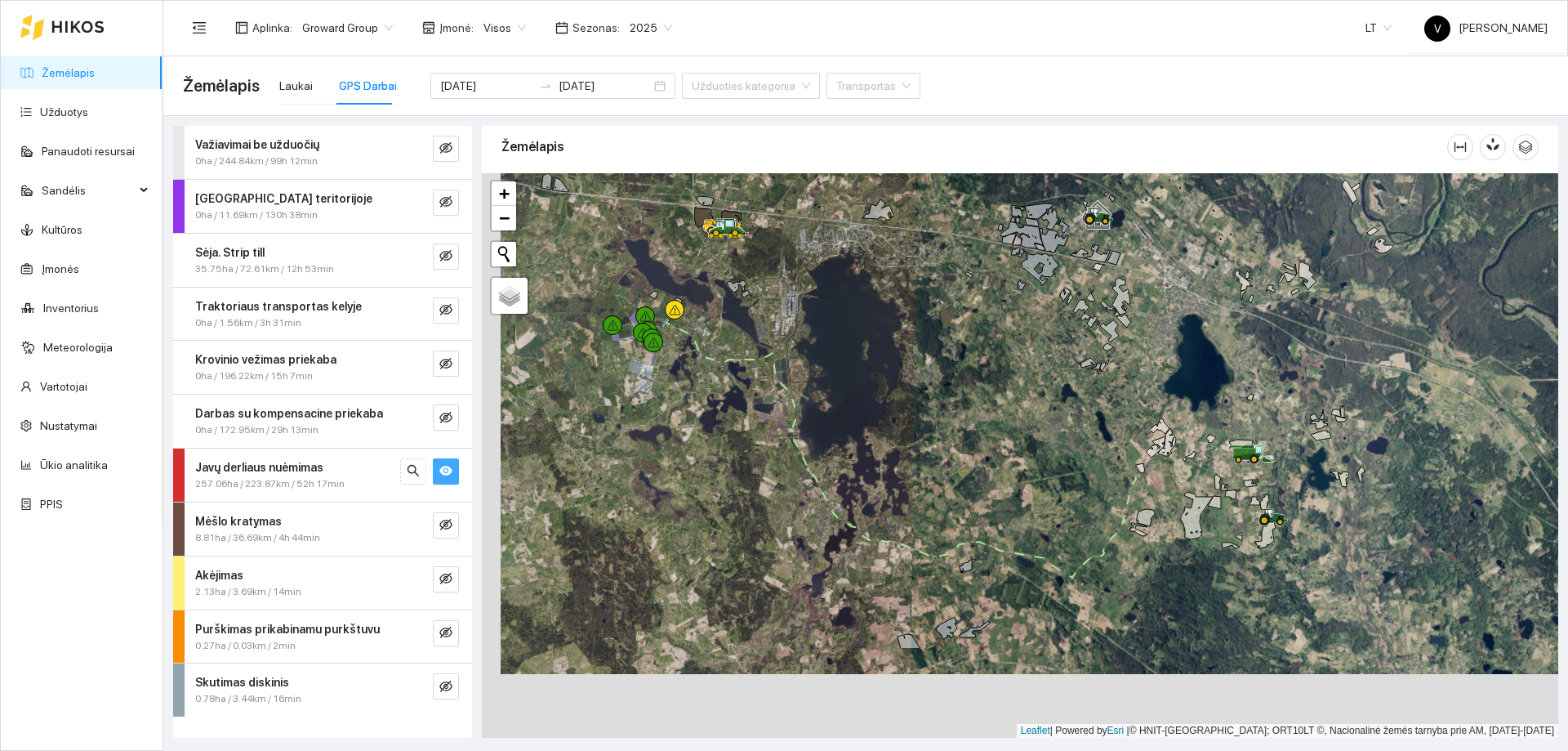
drag, startPoint x: 921, startPoint y: 411, endPoint x: 809, endPoint y: 365, distance: 121.1
click at [796, 358] on div at bounding box center [1020, 455] width 1076 height 564
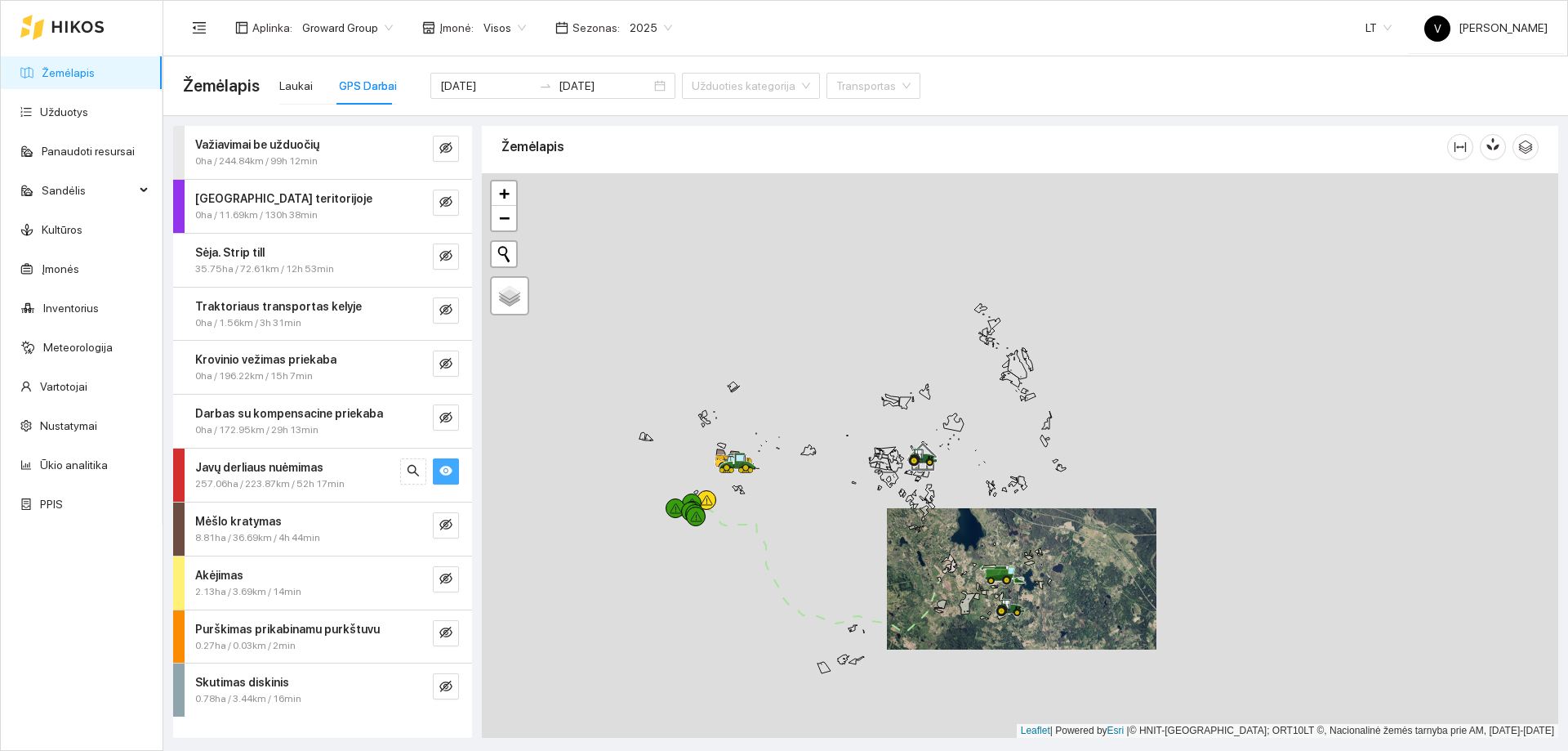
drag, startPoint x: 760, startPoint y: 427, endPoint x: 798, endPoint y: 487, distance: 71.0
click at [803, 495] on div at bounding box center [1020, 455] width 1076 height 564
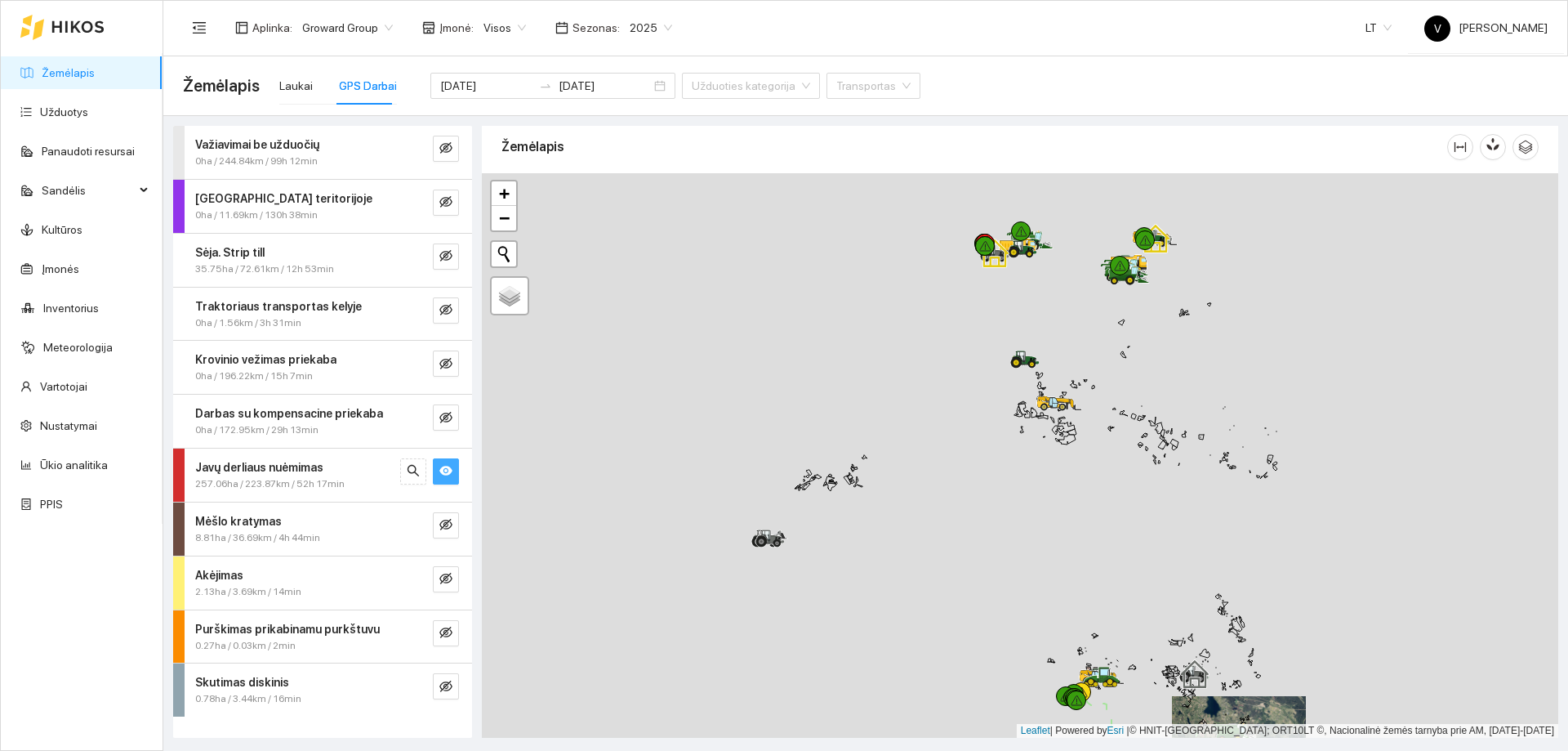
drag, startPoint x: 865, startPoint y: 487, endPoint x: 923, endPoint y: 571, distance: 102.1
click at [923, 571] on div at bounding box center [1020, 455] width 1076 height 564
drag, startPoint x: 1024, startPoint y: 291, endPoint x: 1014, endPoint y: 392, distance: 101.5
click at [1014, 392] on div at bounding box center [1020, 455] width 1076 height 564
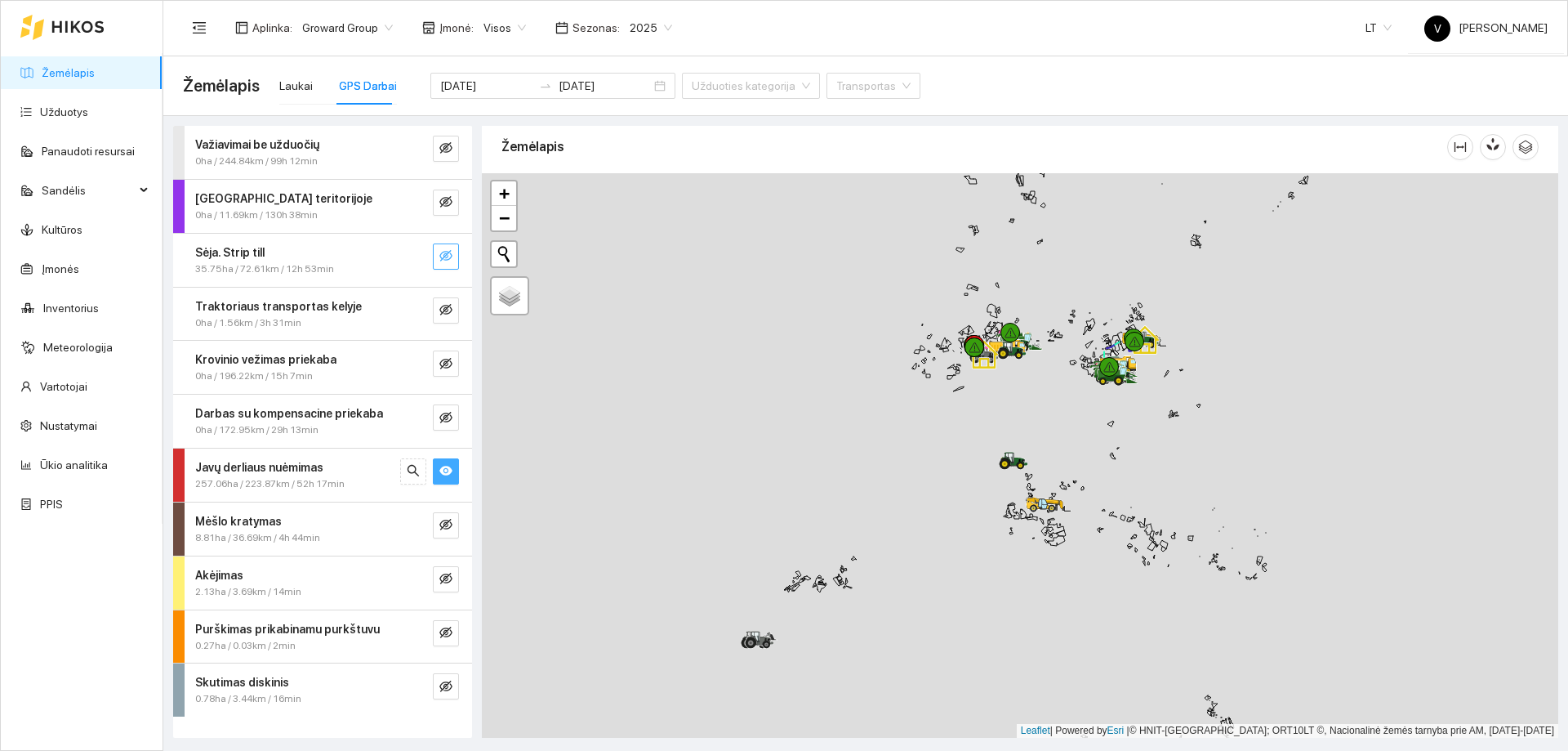
click at [449, 252] on icon "eye-invisible" at bounding box center [445, 256] width 13 height 12
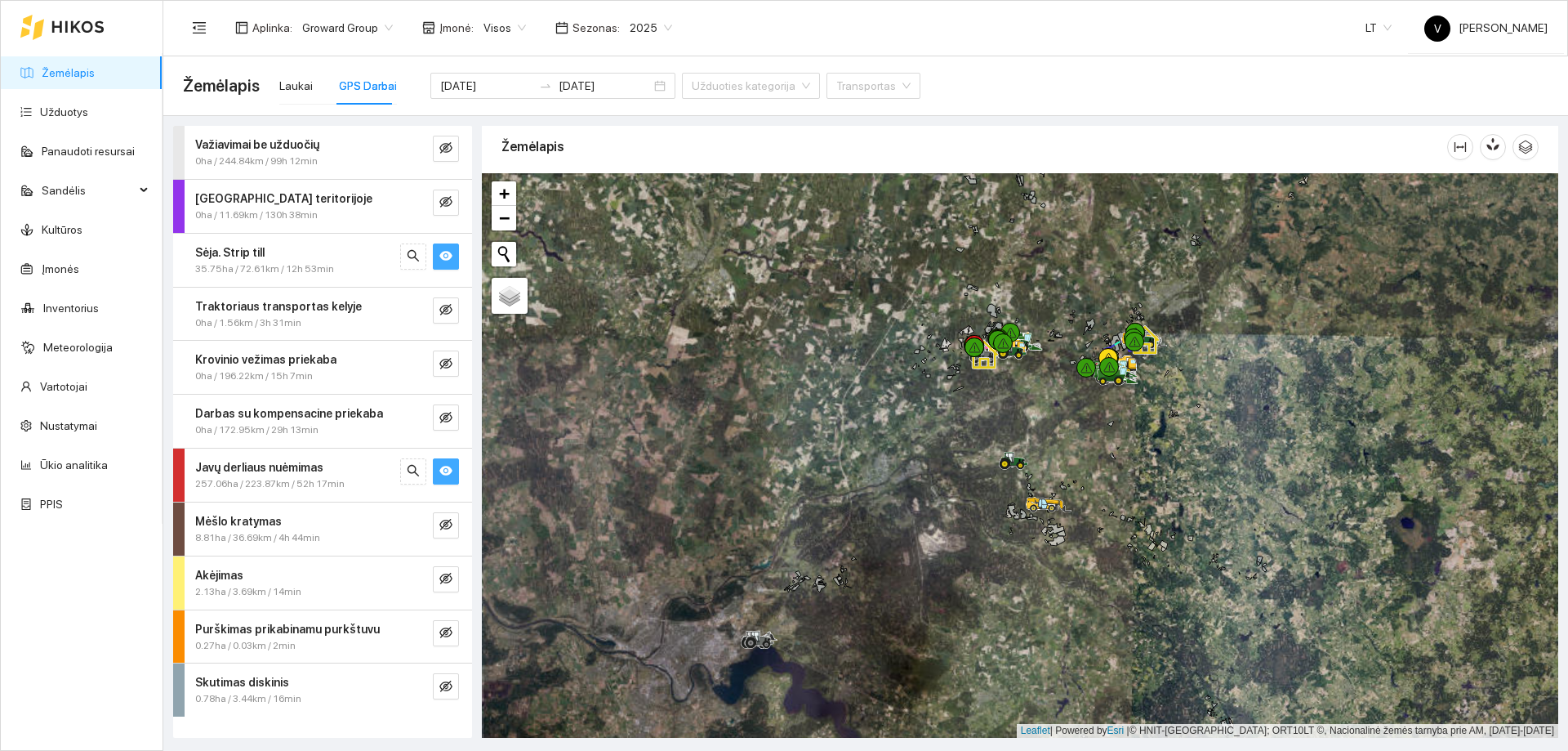
click at [452, 464] on icon "eye" at bounding box center [445, 470] width 13 height 13
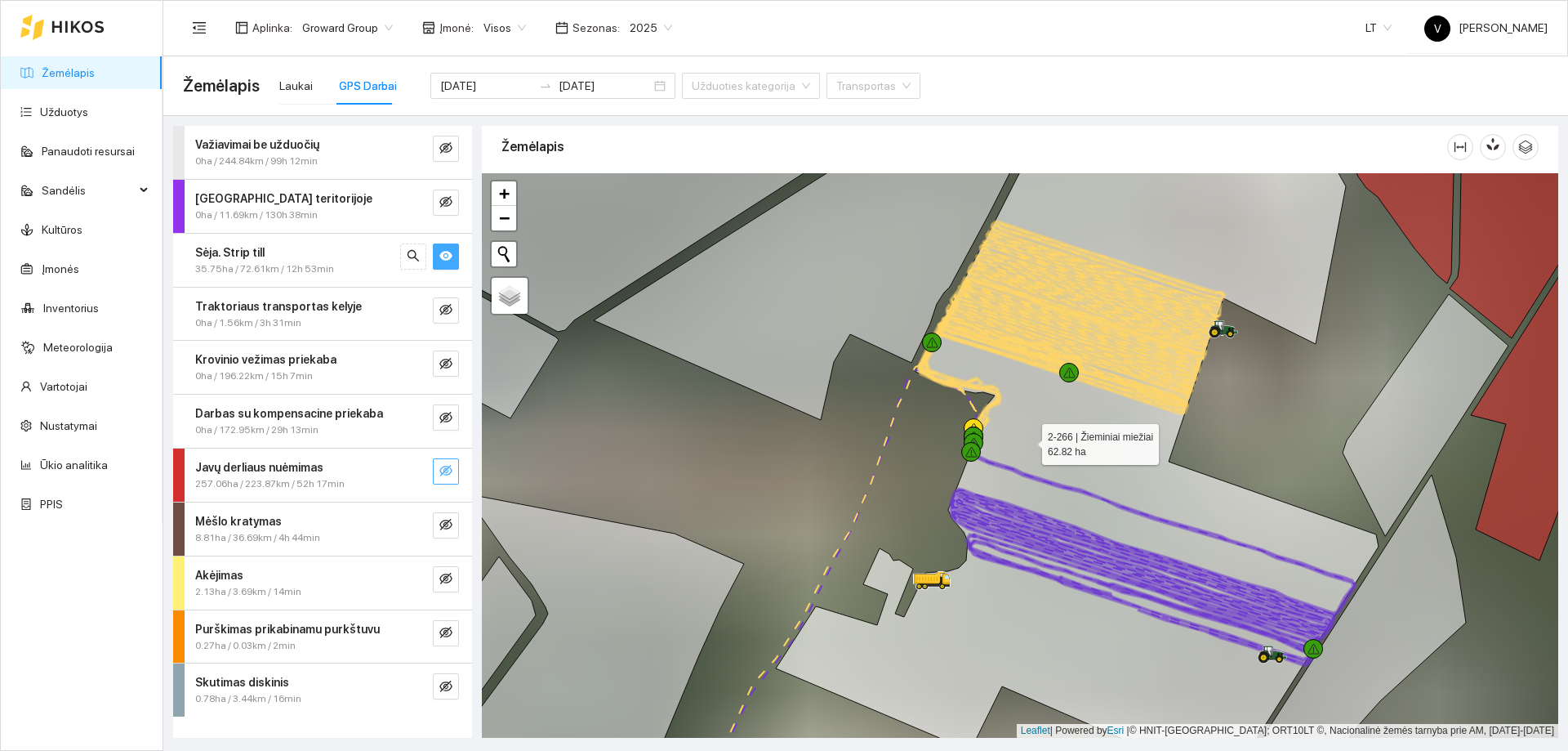
drag, startPoint x: 1119, startPoint y: 403, endPoint x: 1030, endPoint y: 439, distance: 96.0
click at [1030, 439] on icon at bounding box center [1078, 468] width 603 height 631
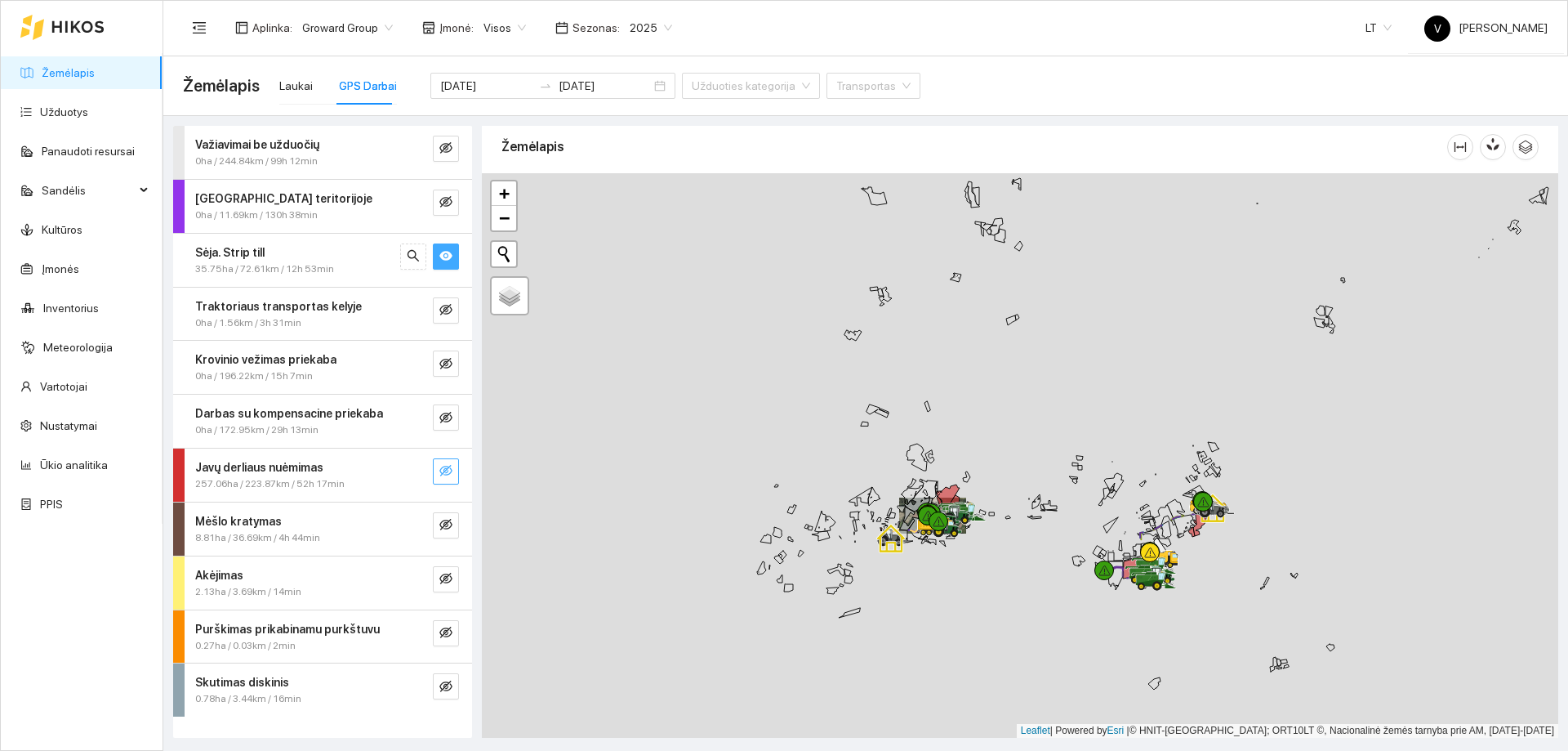
click at [443, 258] on icon "eye" at bounding box center [445, 256] width 13 height 10
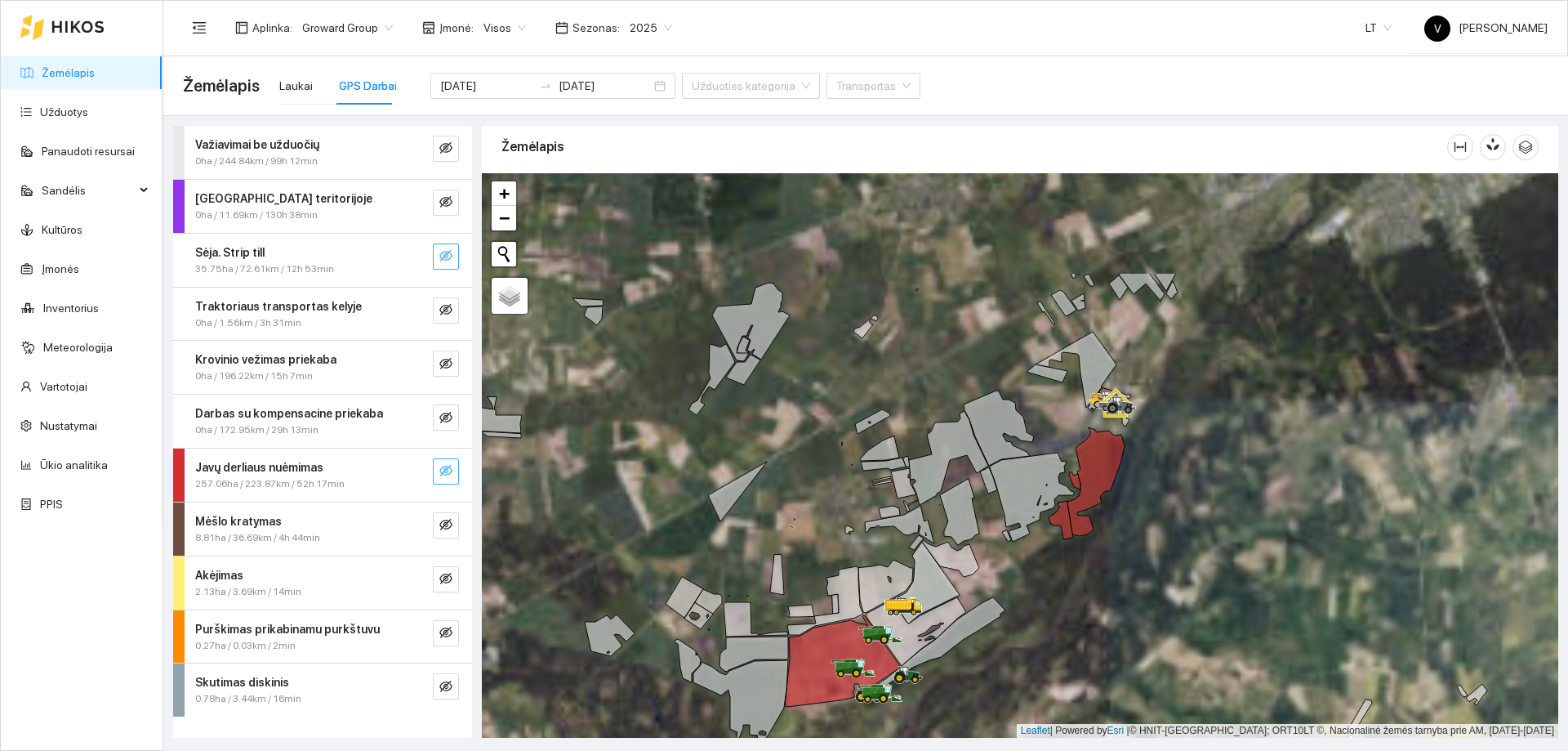
click at [1060, 503] on icon at bounding box center [1060, 520] width 24 height 38
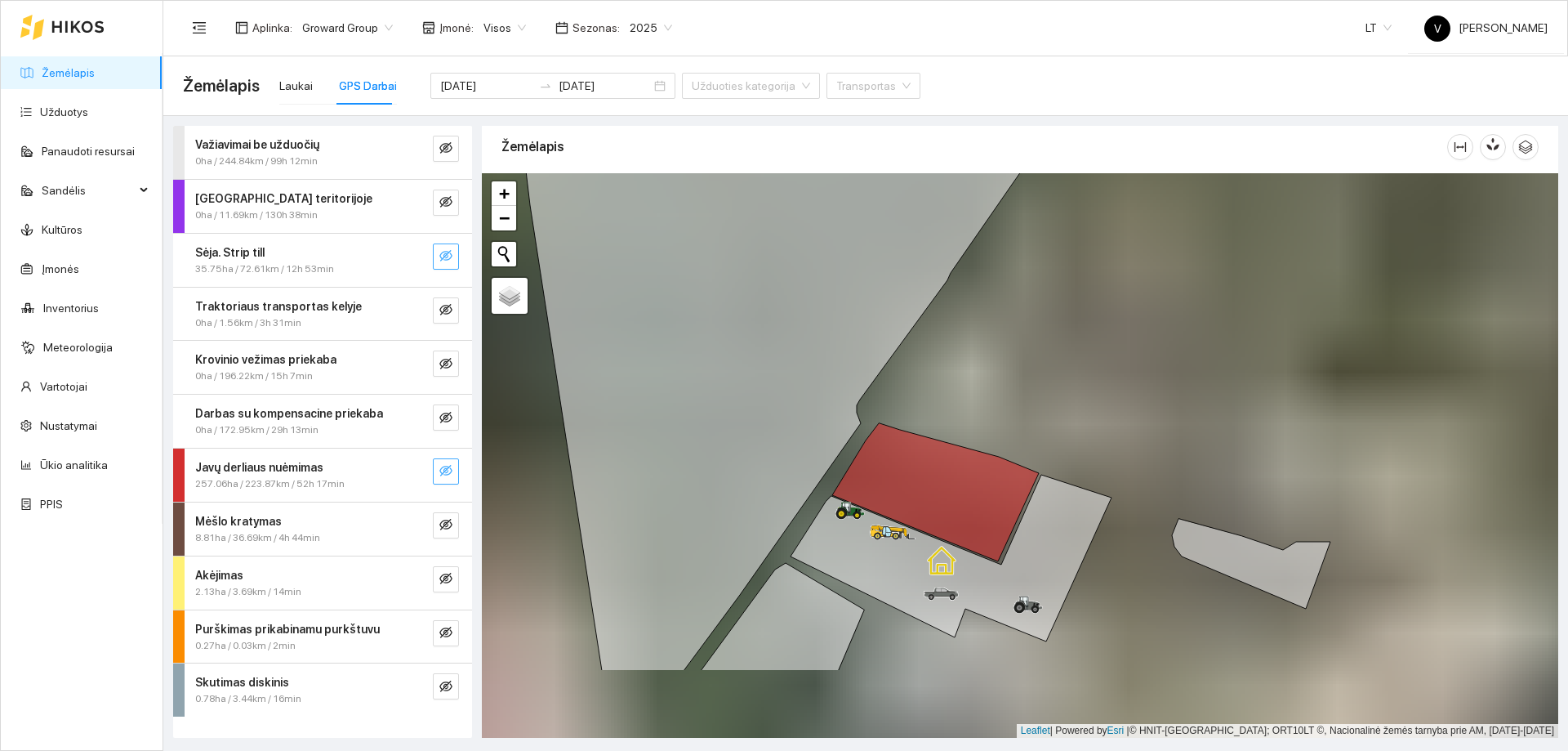
drag, startPoint x: 1120, startPoint y: 415, endPoint x: 1171, endPoint y: 333, distance: 96.6
click at [1178, 314] on div at bounding box center [1020, 455] width 1076 height 564
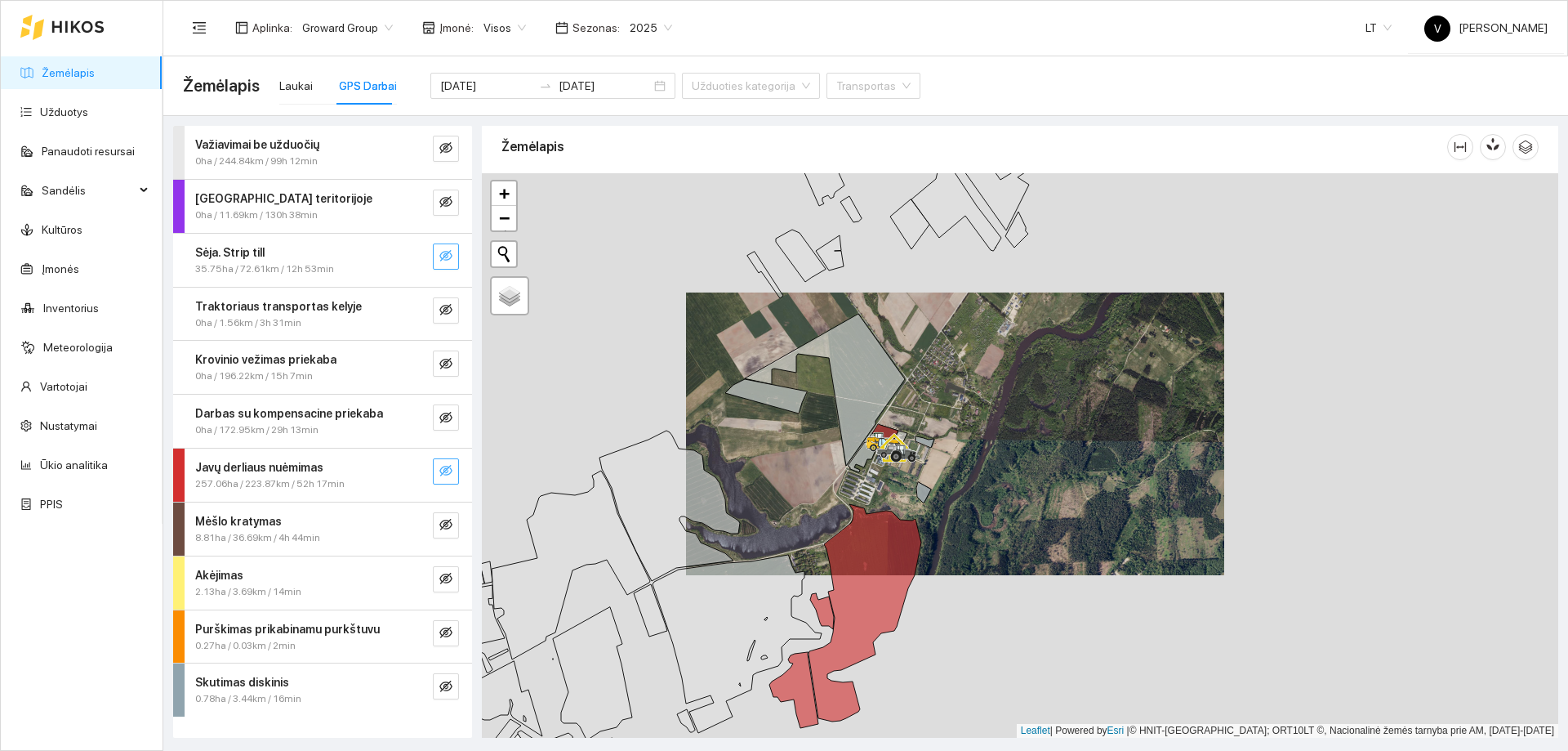
drag, startPoint x: 810, startPoint y: 524, endPoint x: 926, endPoint y: 444, distance: 140.9
click at [926, 444] on div at bounding box center [1020, 455] width 1076 height 564
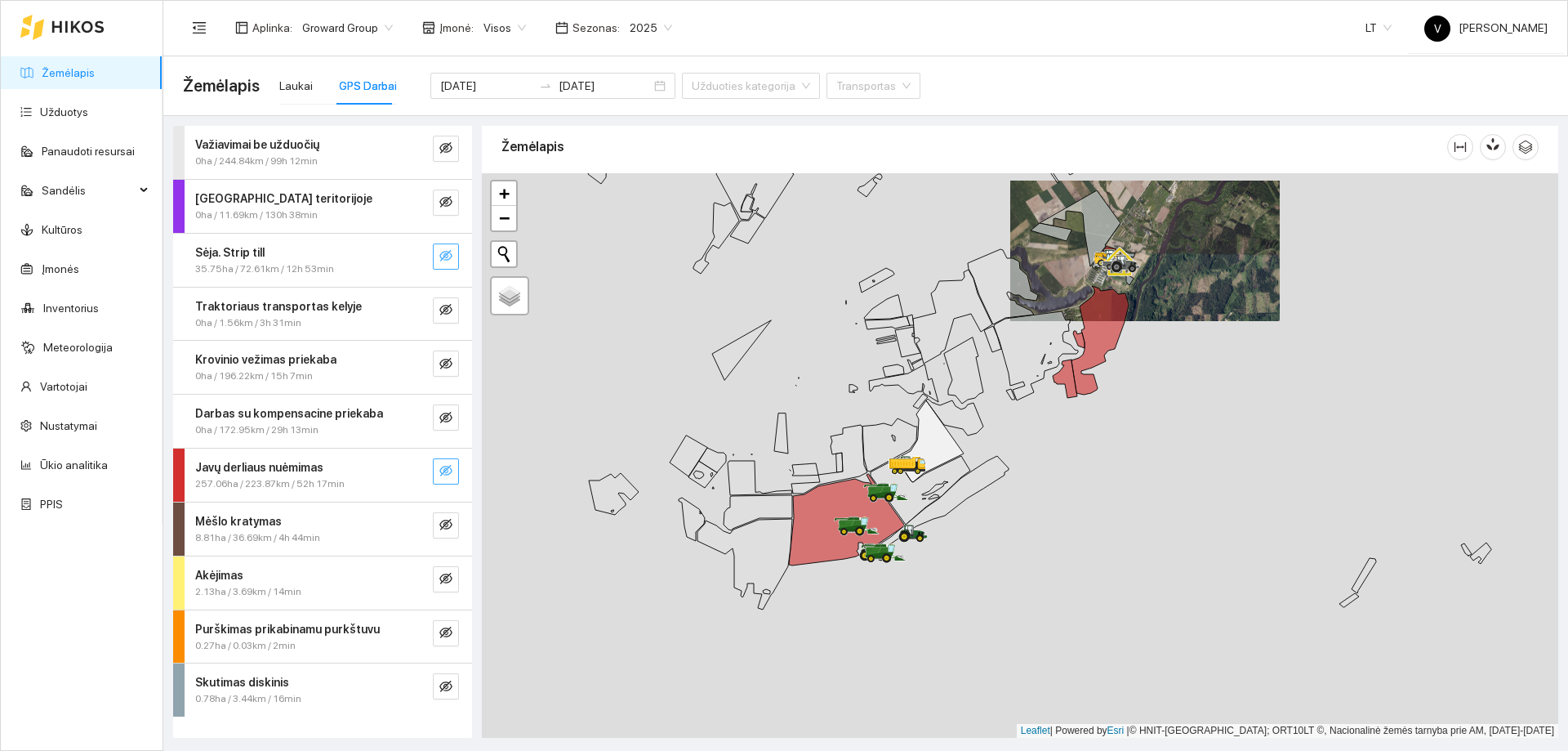
drag, startPoint x: 815, startPoint y: 581, endPoint x: 948, endPoint y: 447, distance: 188.8
click at [948, 447] on icon at bounding box center [930, 441] width 67 height 82
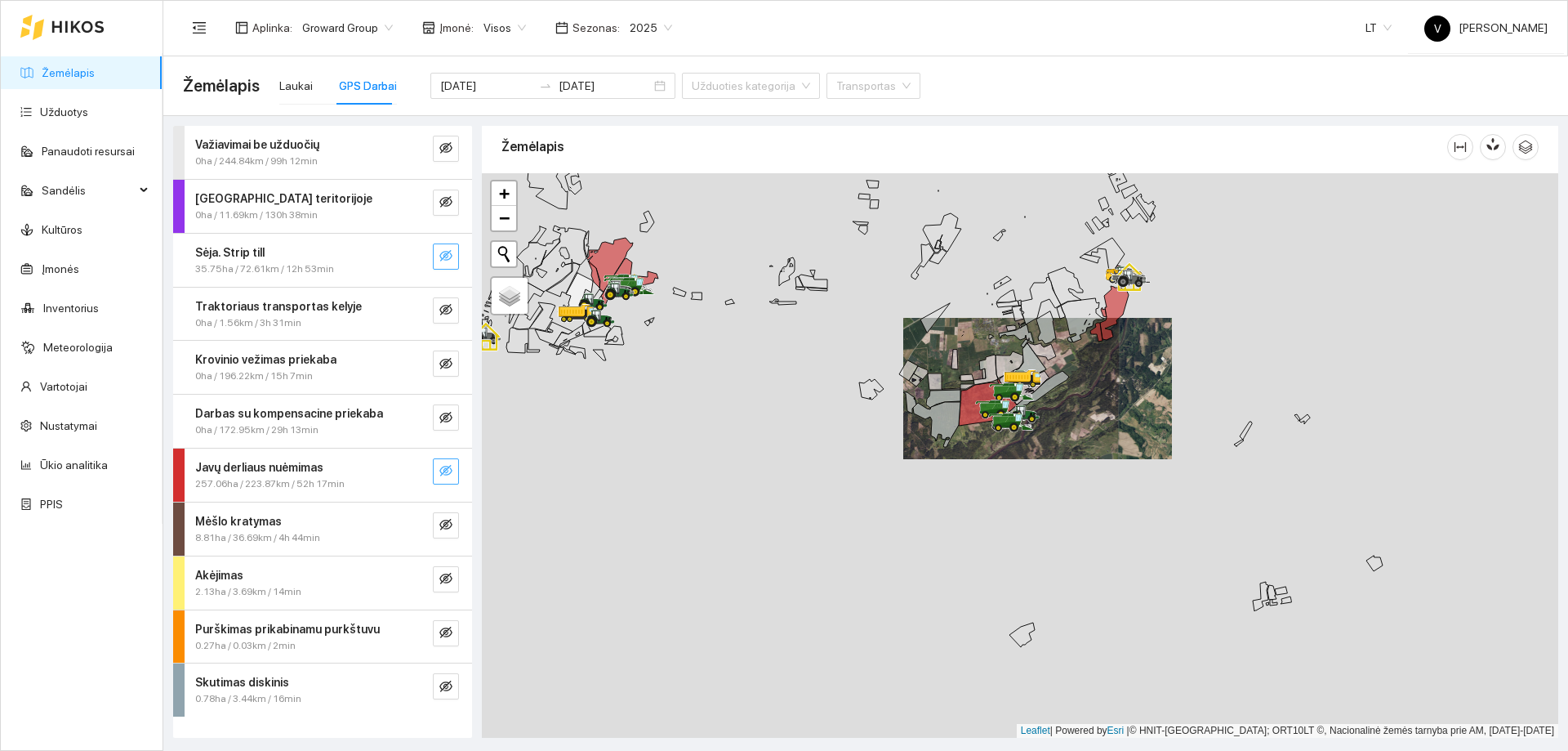
drag, startPoint x: 865, startPoint y: 579, endPoint x: 957, endPoint y: 437, distance: 169.2
click at [957, 437] on div at bounding box center [1020, 455] width 1076 height 564
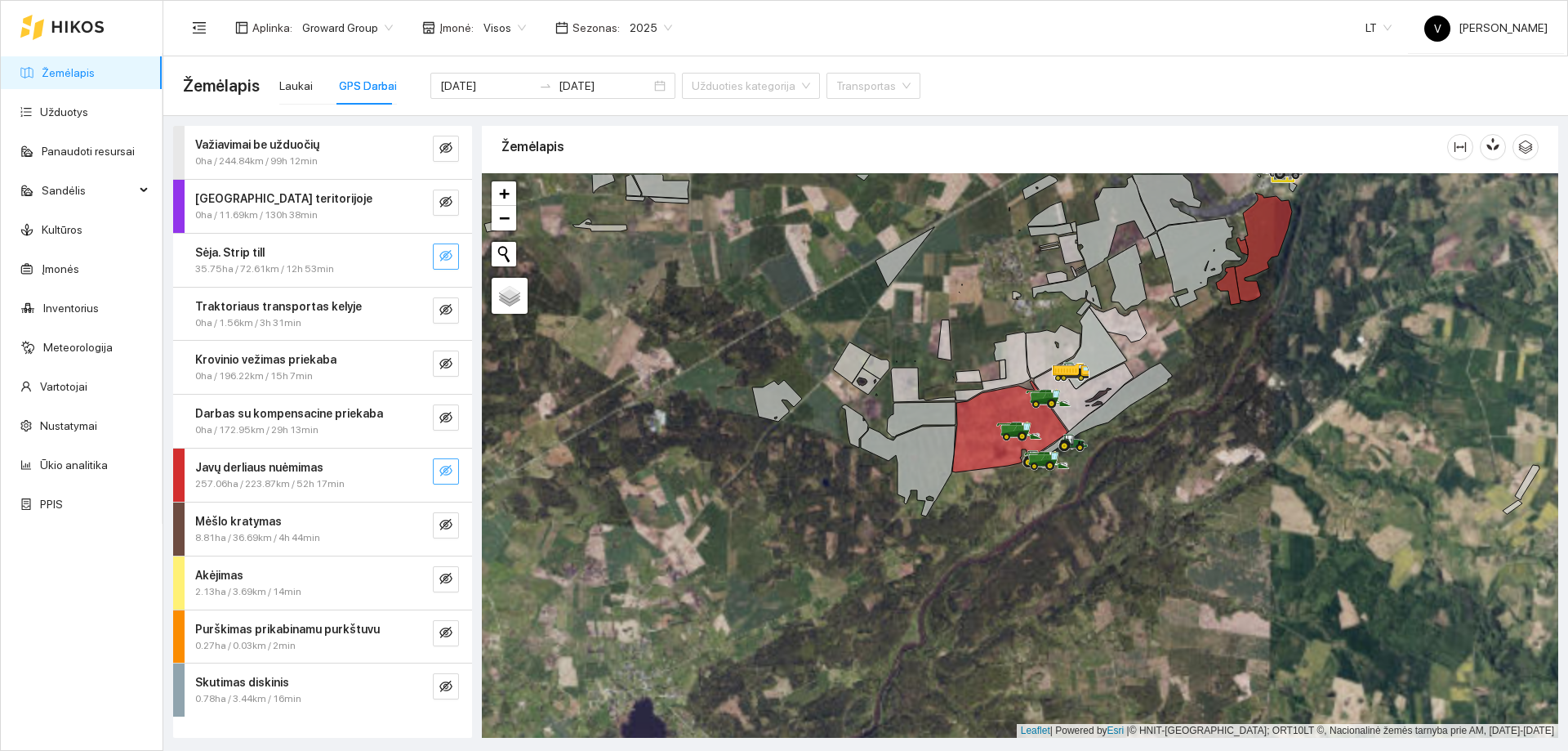
drag, startPoint x: 978, startPoint y: 499, endPoint x: 978, endPoint y: 527, distance: 28.0
click at [979, 541] on div at bounding box center [1020, 455] width 1076 height 564
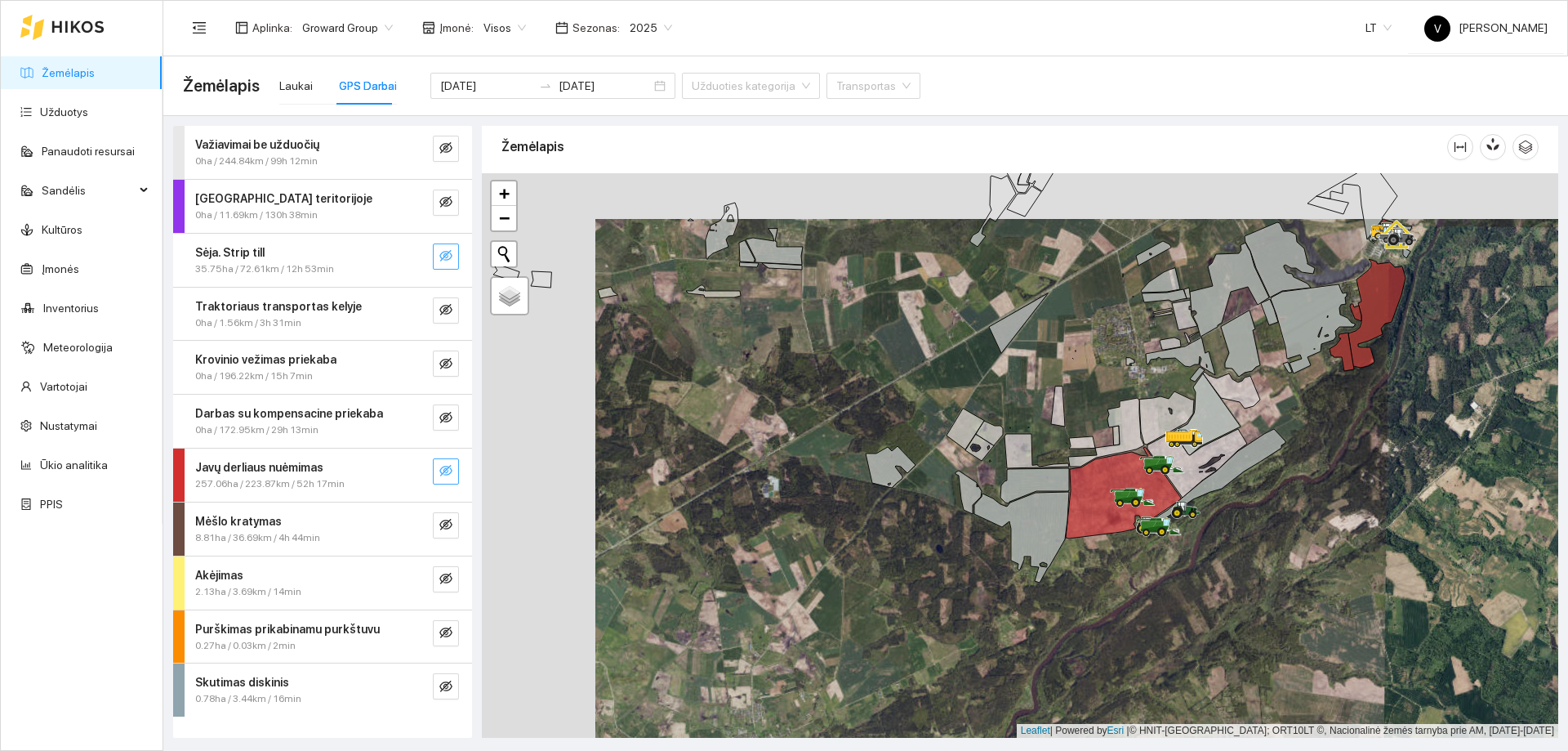
drag, startPoint x: 1174, startPoint y: 445, endPoint x: 1158, endPoint y: 483, distance: 41.2
click at [1158, 483] on icon at bounding box center [1124, 493] width 115 height 91
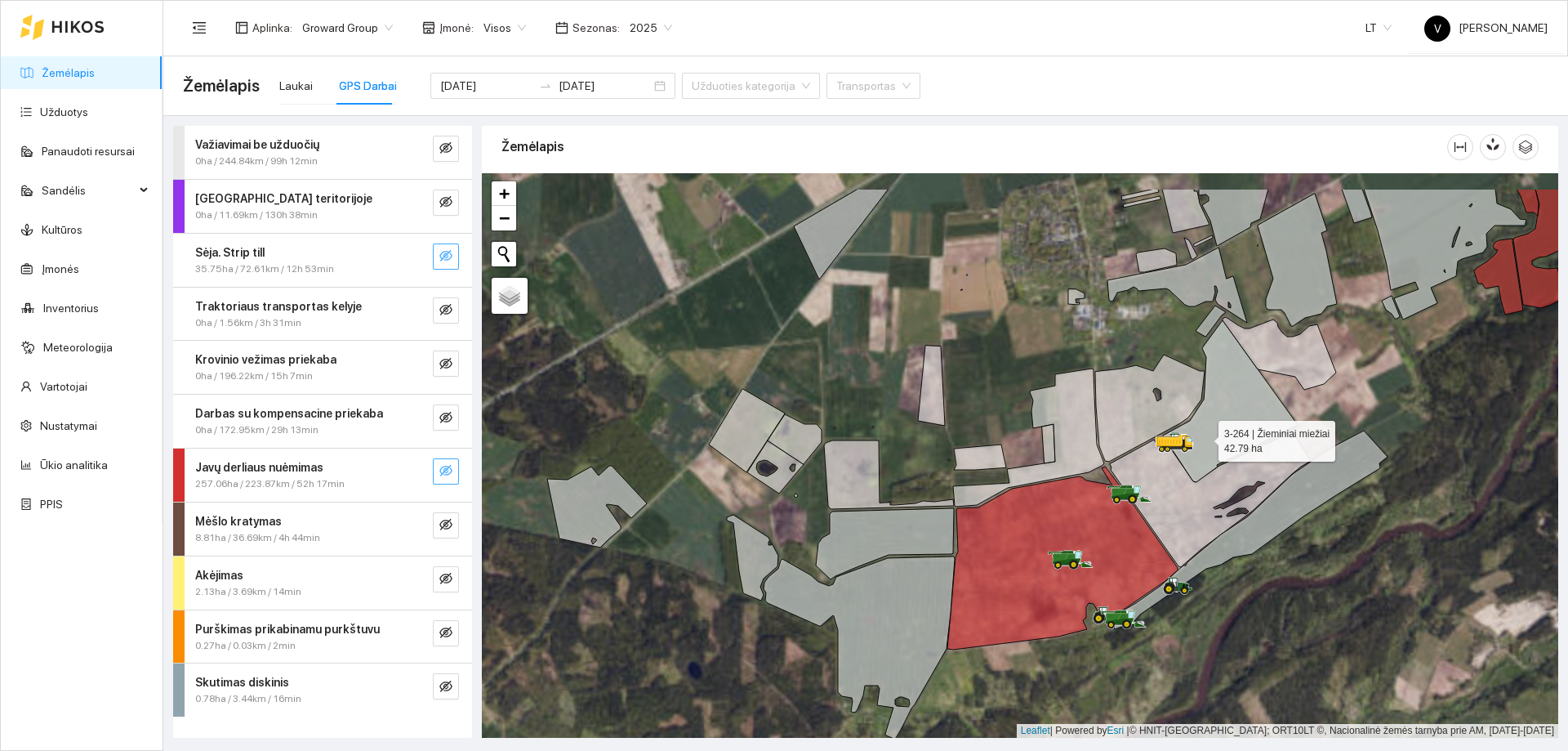
drag, startPoint x: 1208, startPoint y: 429, endPoint x: 1201, endPoint y: 442, distance: 14.8
click at [1201, 442] on icon at bounding box center [1231, 400] width 135 height 161
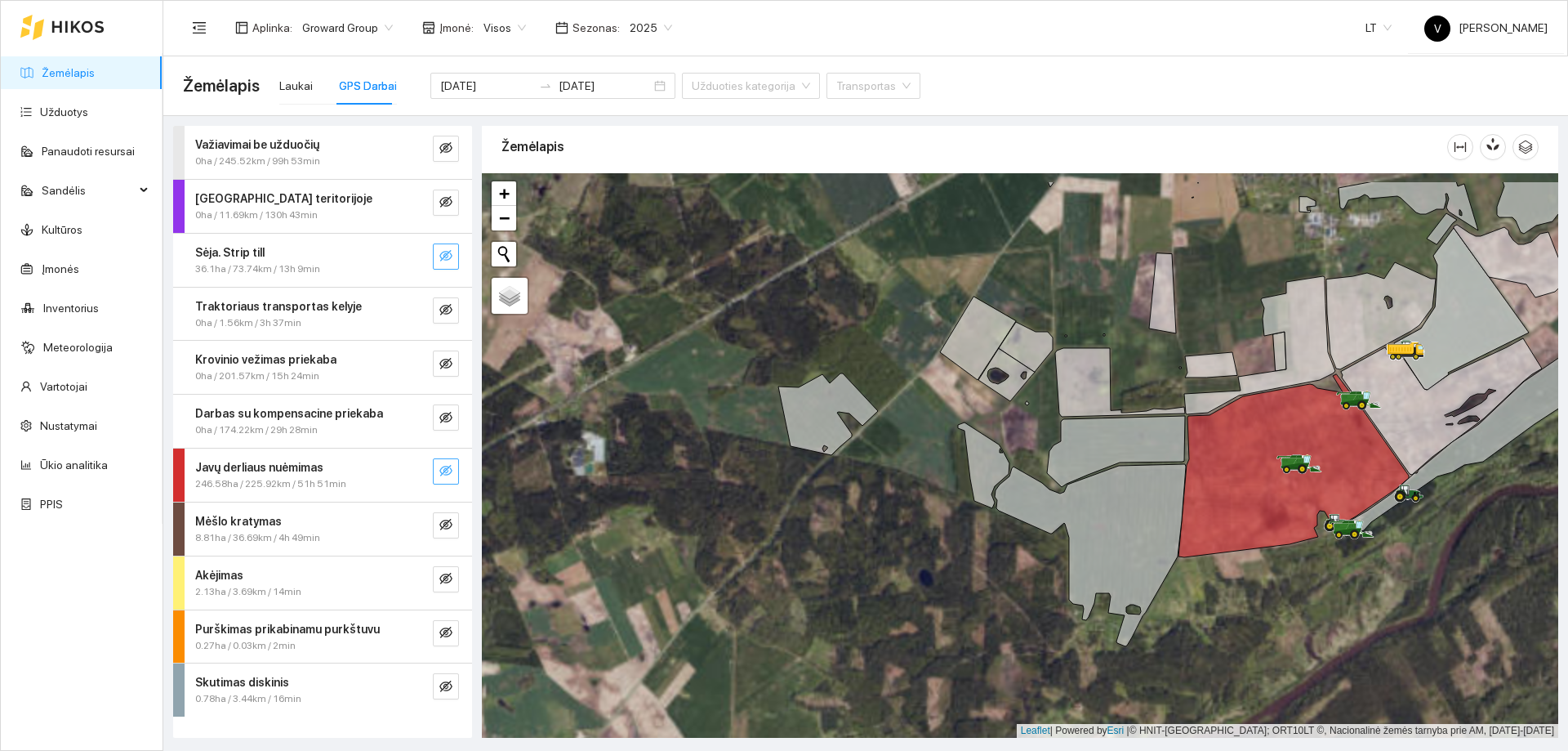
drag, startPoint x: 935, startPoint y: 424, endPoint x: 986, endPoint y: 467, distance: 66.7
click at [993, 469] on icon at bounding box center [983, 465] width 52 height 86
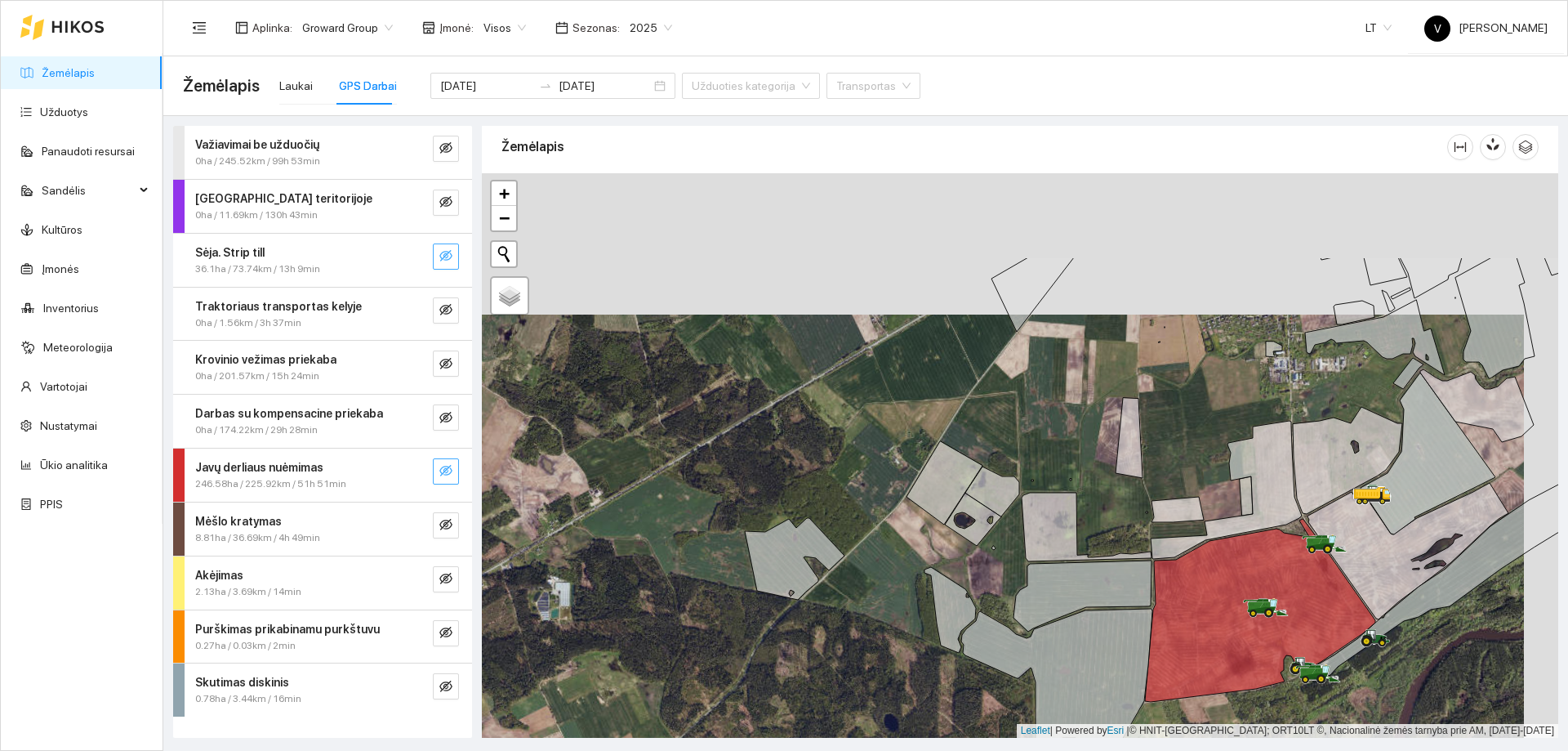
drag, startPoint x: 1002, startPoint y: 460, endPoint x: 1014, endPoint y: 407, distance: 54.3
click at [1002, 464] on div at bounding box center [1020, 455] width 1076 height 564
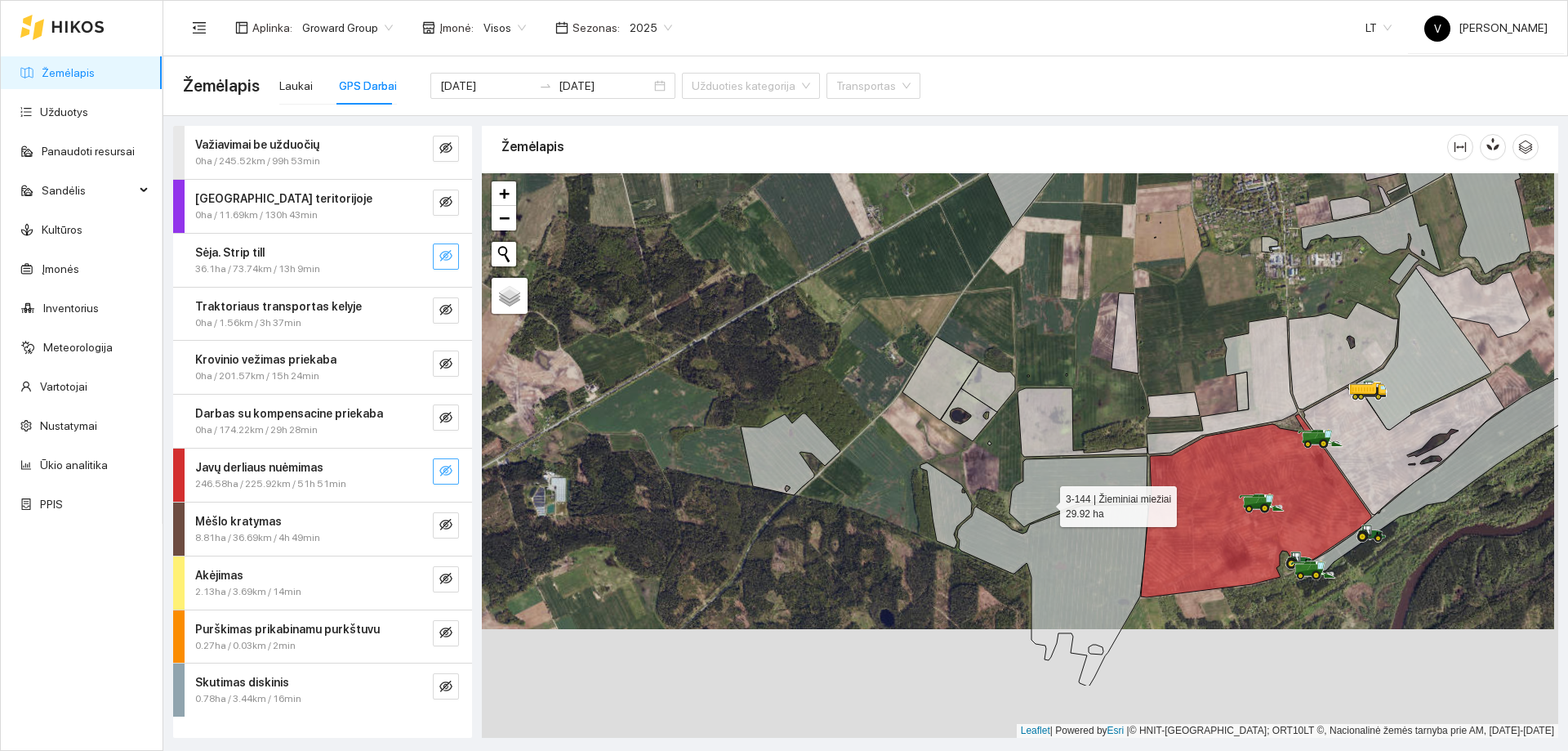
drag, startPoint x: 1051, startPoint y: 536, endPoint x: 1047, endPoint y: 501, distance: 35.2
click at [1047, 502] on icon at bounding box center [1078, 492] width 138 height 71
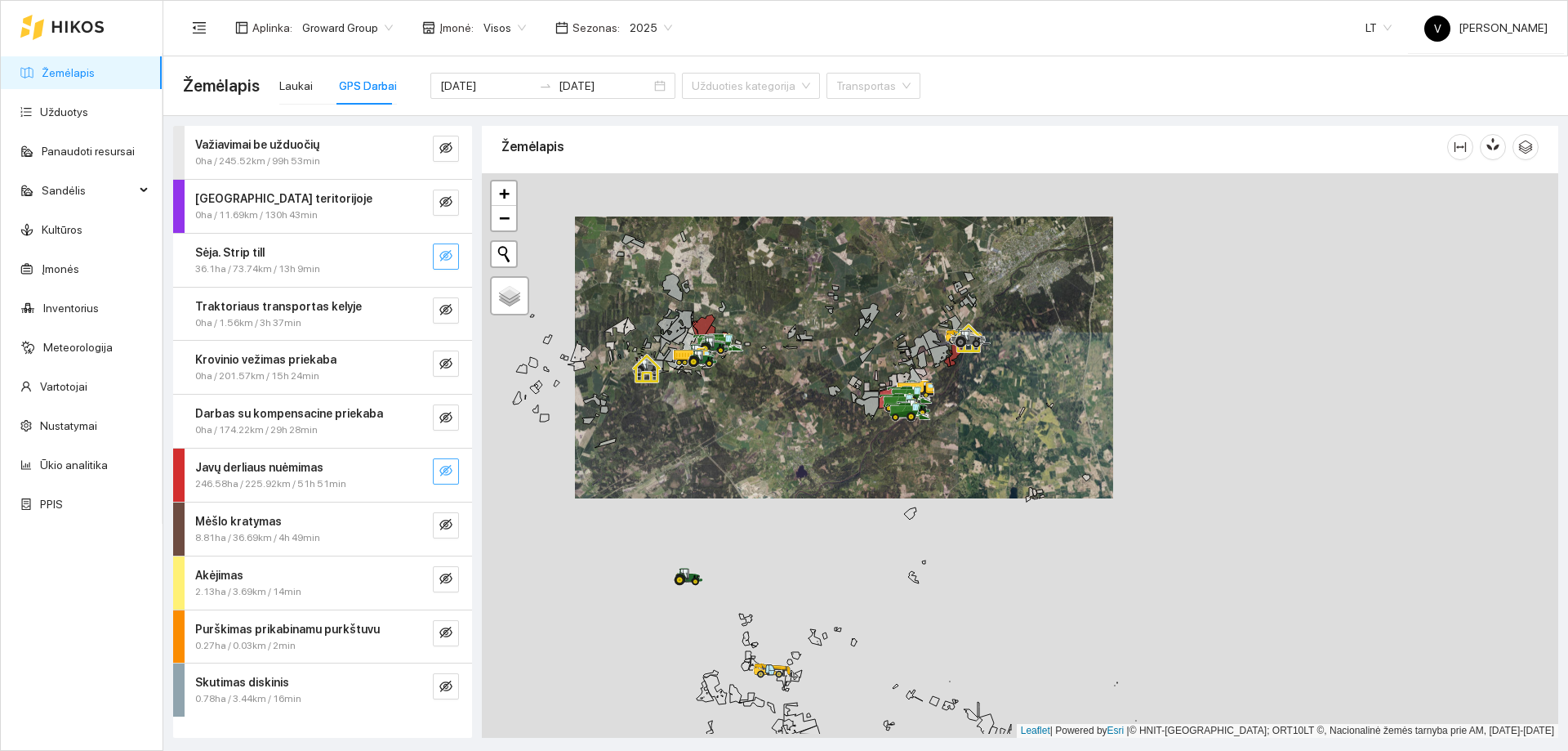
drag, startPoint x: 694, startPoint y: 476, endPoint x: 704, endPoint y: 382, distance: 94.5
click at [704, 382] on div at bounding box center [1020, 455] width 1076 height 564
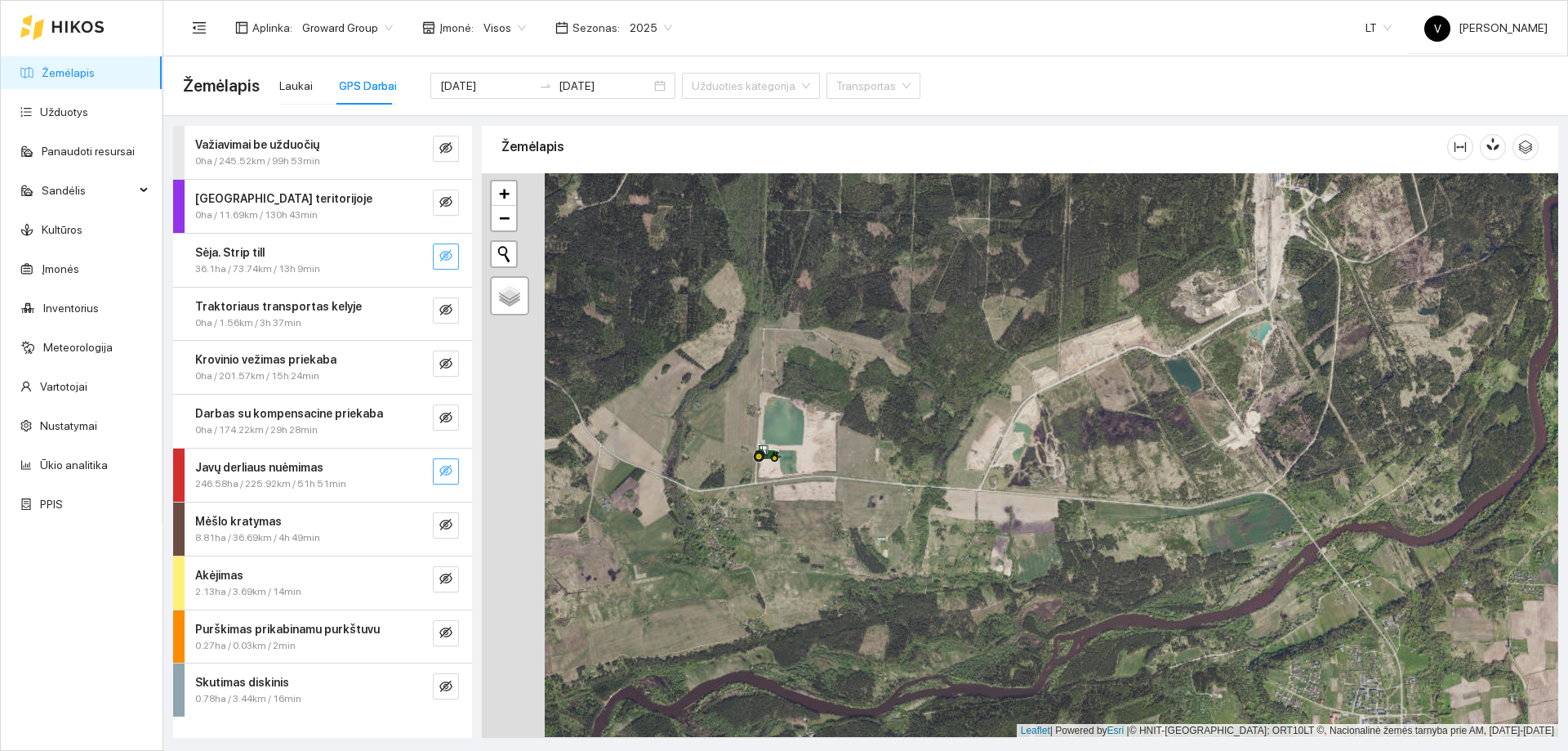
drag, startPoint x: 715, startPoint y: 469, endPoint x: 901, endPoint y: 472, distance: 186.0
click at [901, 472] on div at bounding box center [1020, 455] width 1076 height 564
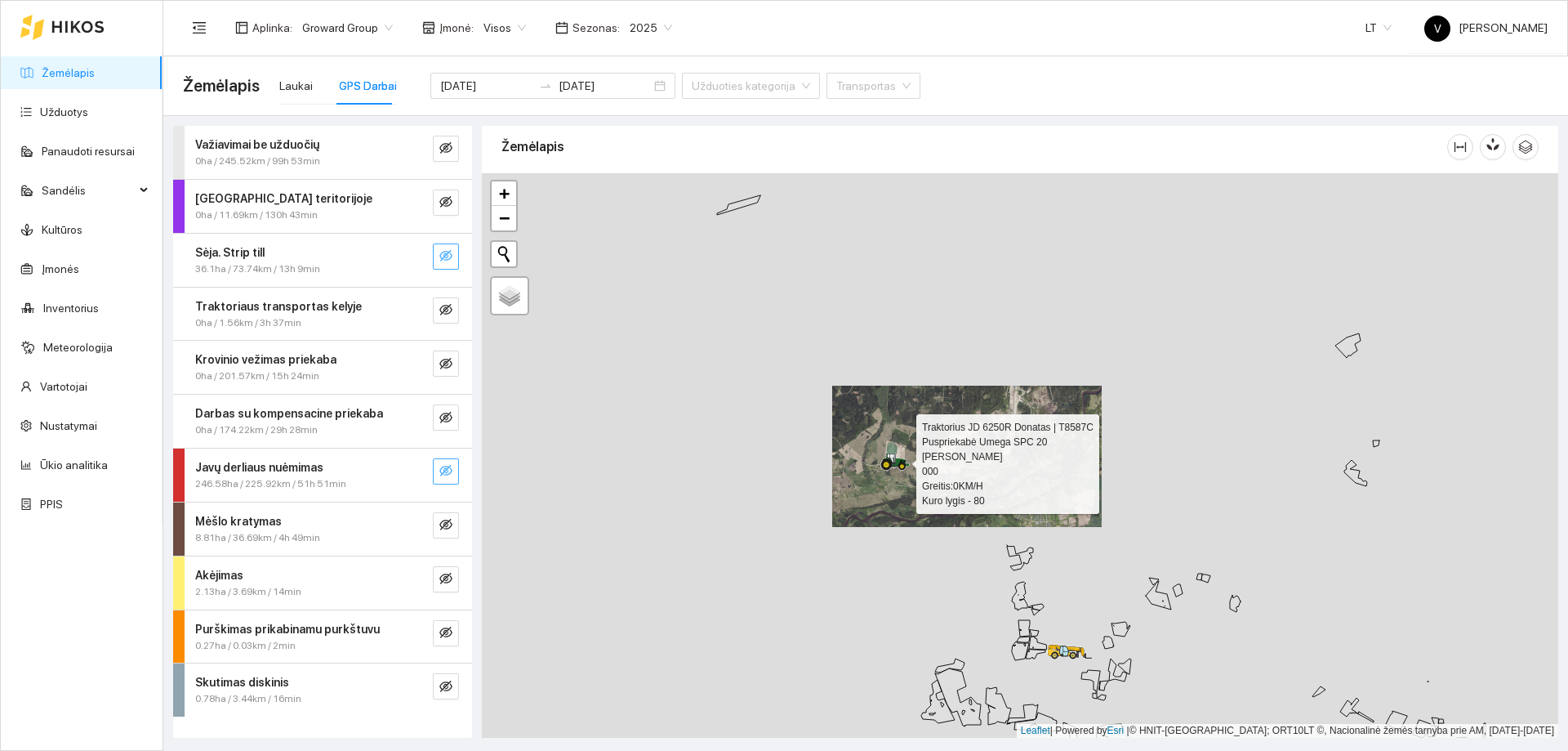
click at [894, 460] on icon at bounding box center [892, 459] width 8 height 10
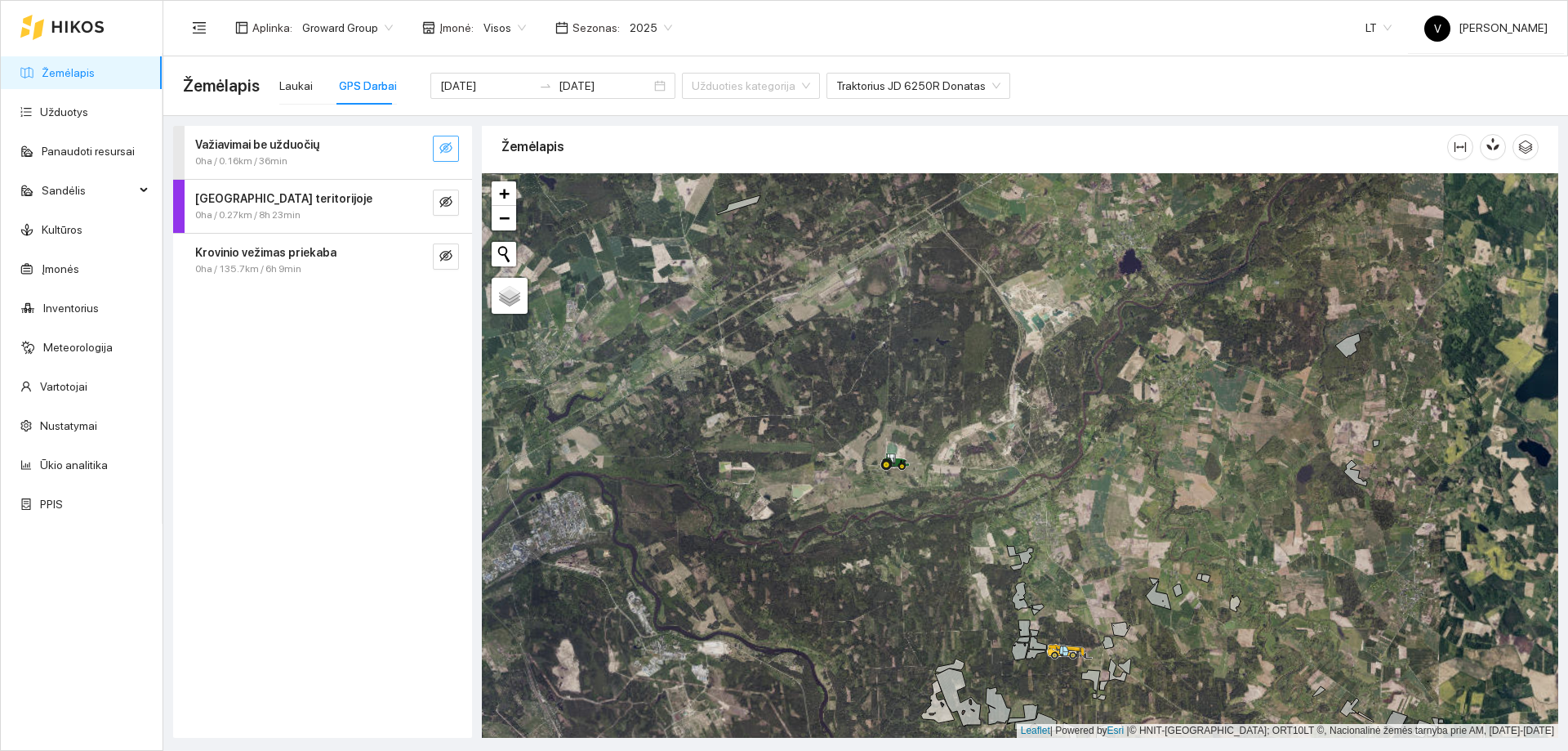
click at [444, 146] on icon "eye-invisible" at bounding box center [445, 147] width 13 height 13
click at [432, 259] on div at bounding box center [430, 256] width 59 height 26
click at [445, 259] on icon "eye-invisible" at bounding box center [445, 256] width 13 height 12
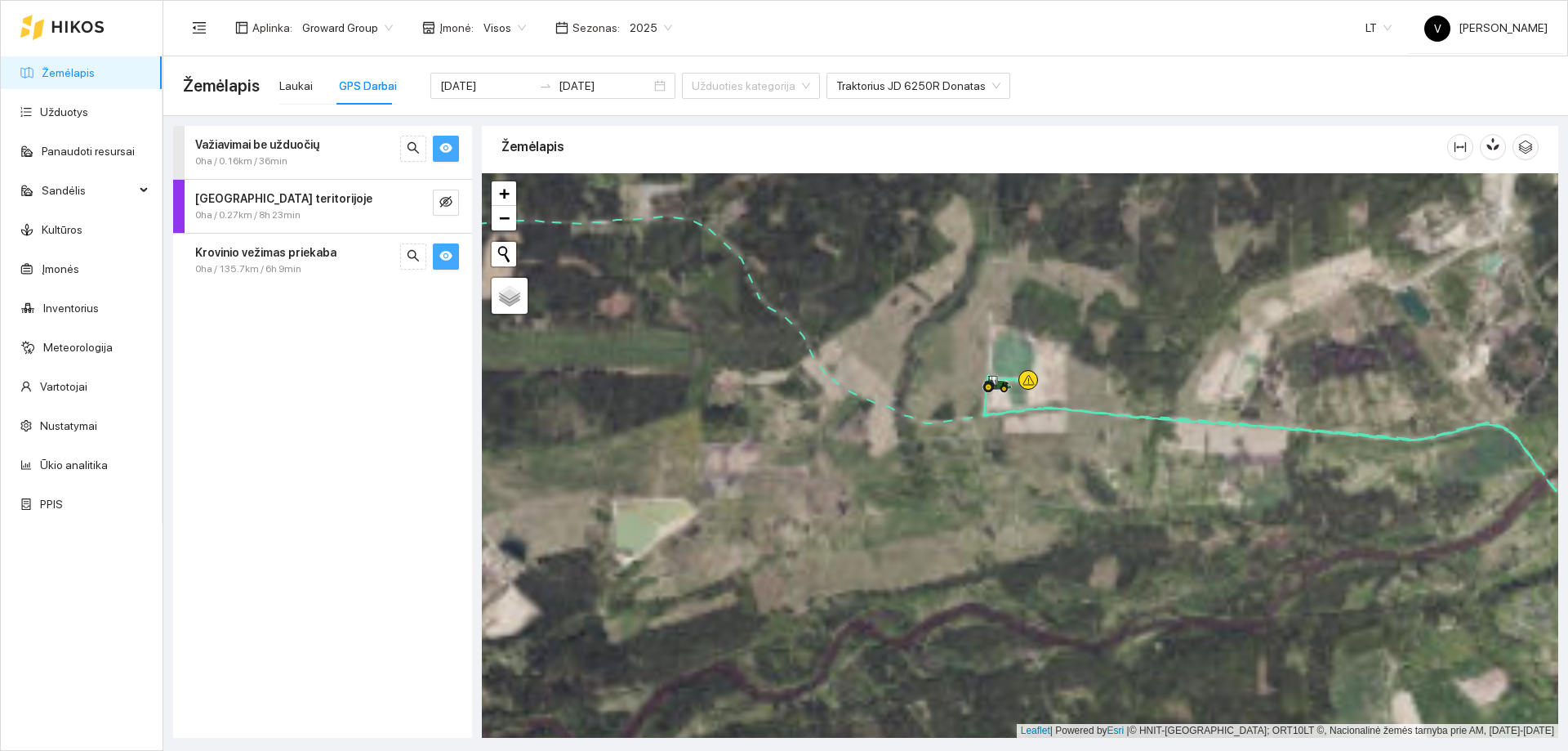
drag, startPoint x: 742, startPoint y: 444, endPoint x: 745, endPoint y: 389, distance: 55.1
click at [640, 394] on div at bounding box center [1020, 455] width 1076 height 564
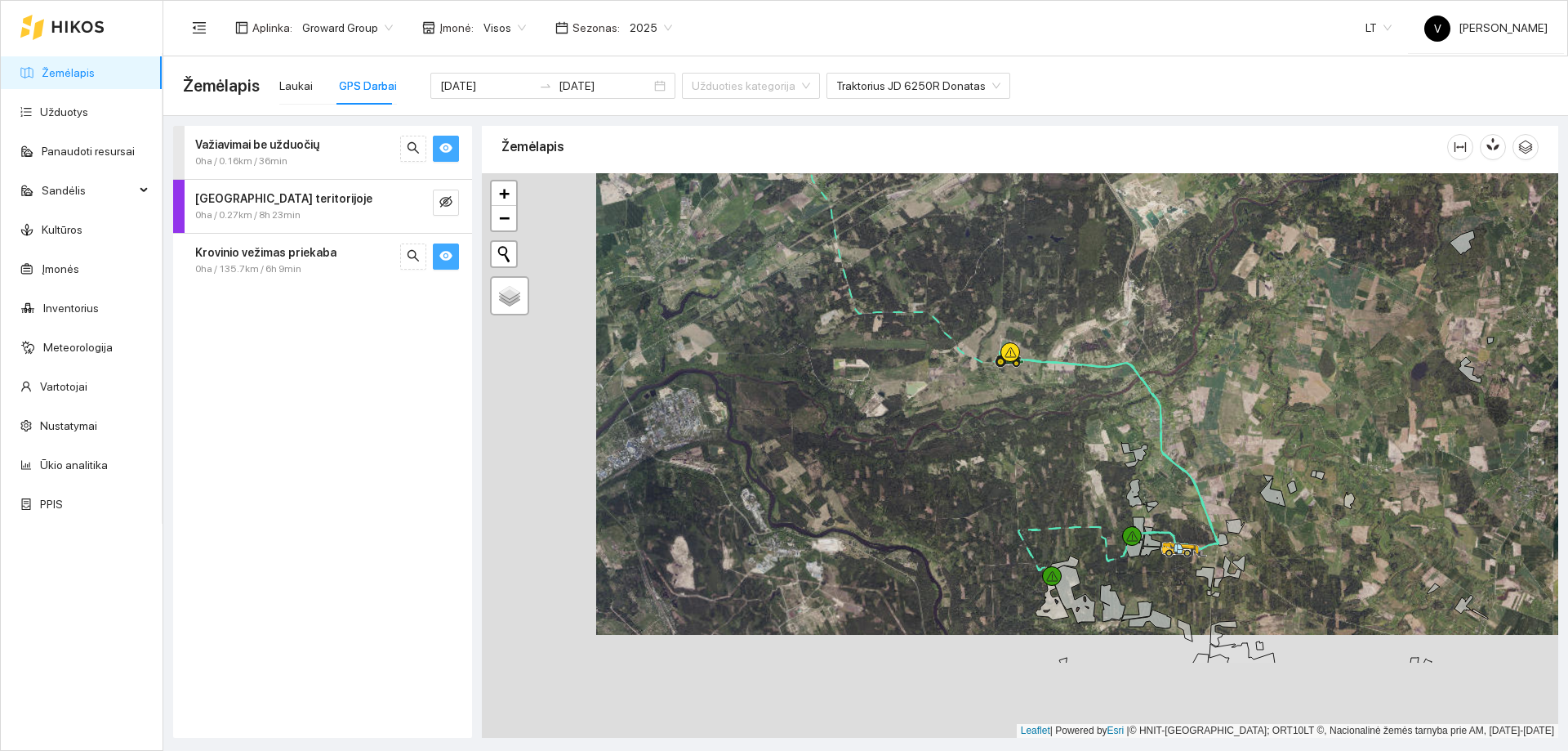
drag, startPoint x: 1169, startPoint y: 435, endPoint x: 1135, endPoint y: 389, distance: 57.2
click at [1135, 389] on div at bounding box center [1020, 455] width 1076 height 564
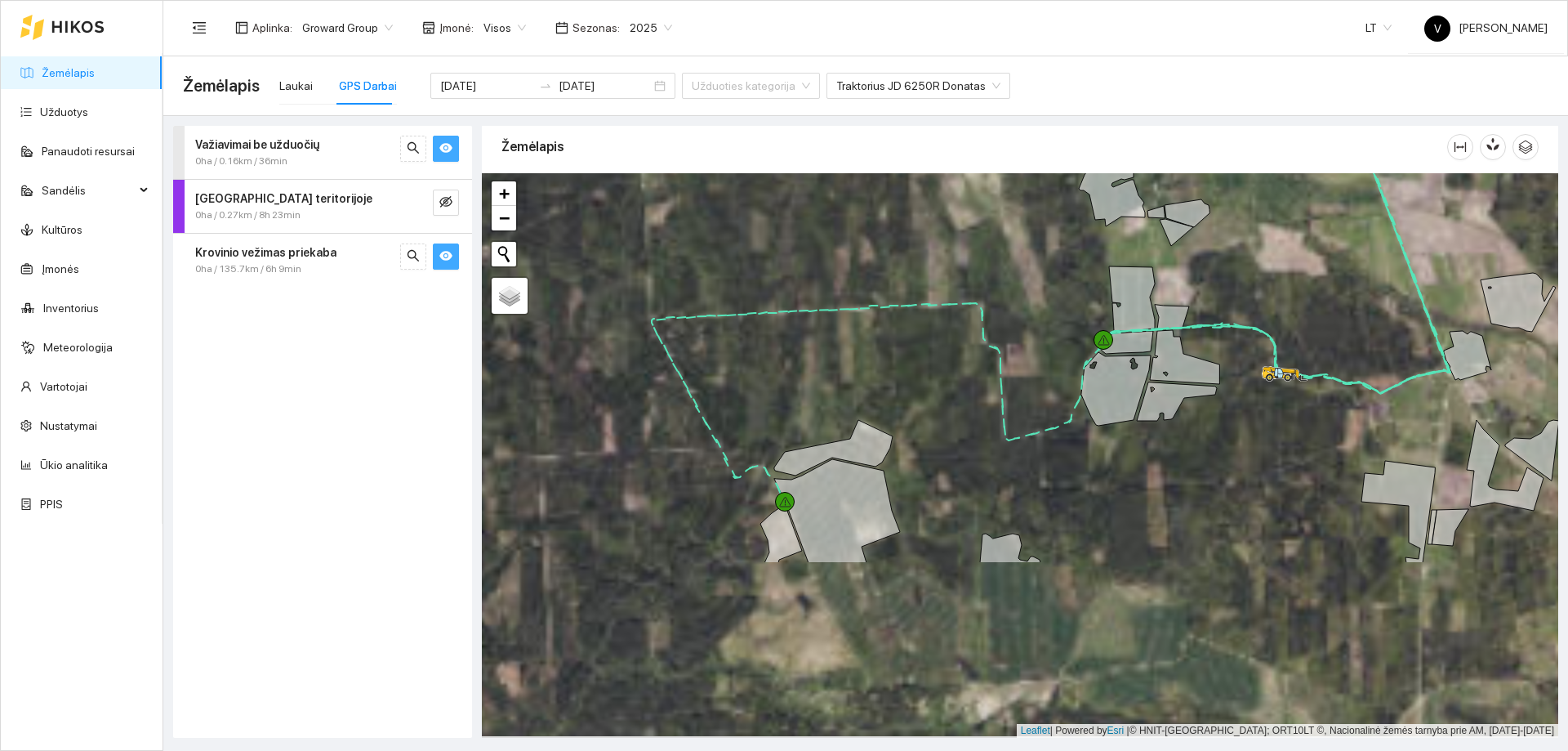
drag, startPoint x: 1086, startPoint y: 433, endPoint x: 1217, endPoint y: 268, distance: 210.7
click at [1217, 268] on div at bounding box center [1020, 455] width 1076 height 564
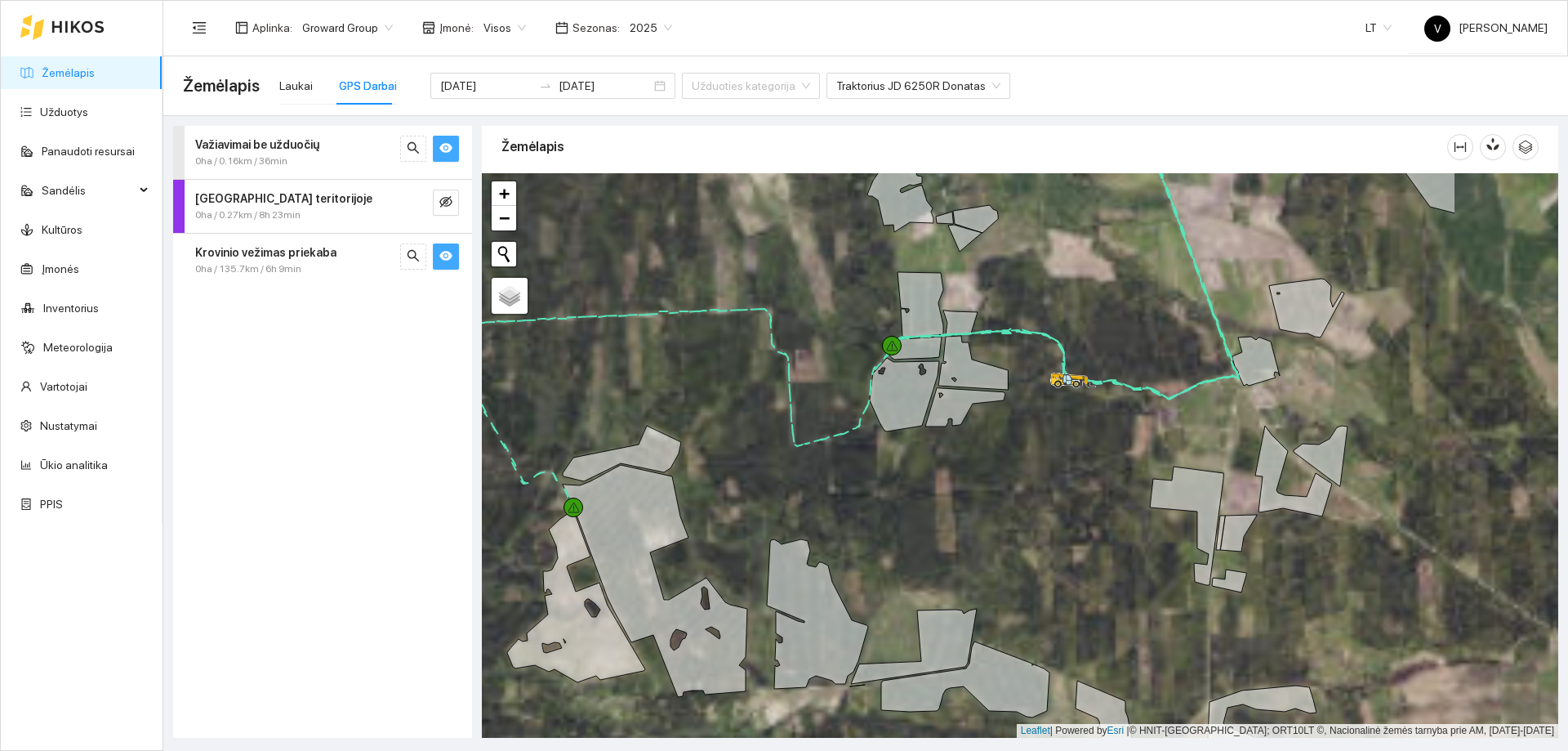
click at [1041, 417] on div at bounding box center [1020, 455] width 1076 height 564
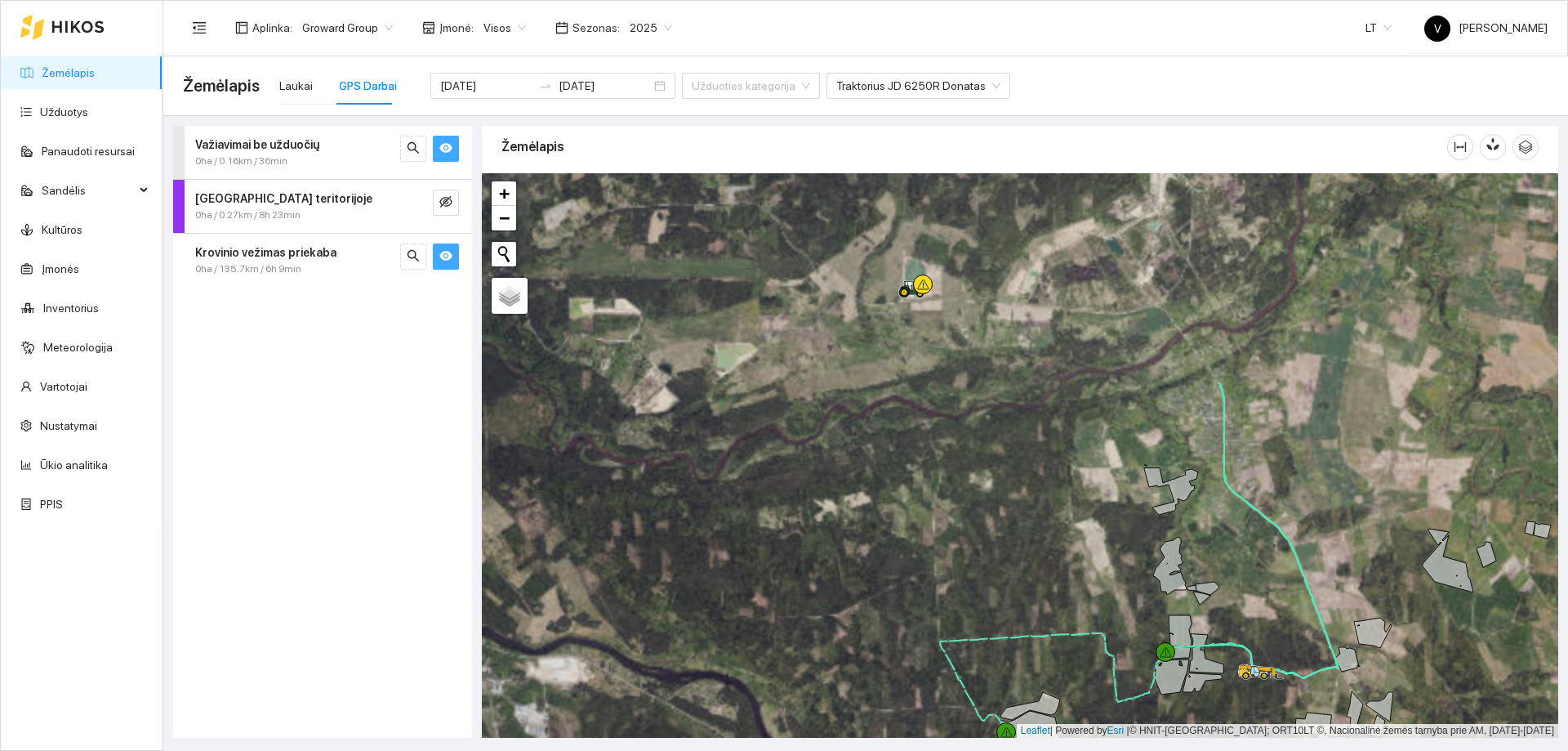
drag, startPoint x: 1081, startPoint y: 550, endPoint x: 1029, endPoint y: 447, distance: 115.4
click at [1092, 565] on div at bounding box center [1020, 455] width 1076 height 564
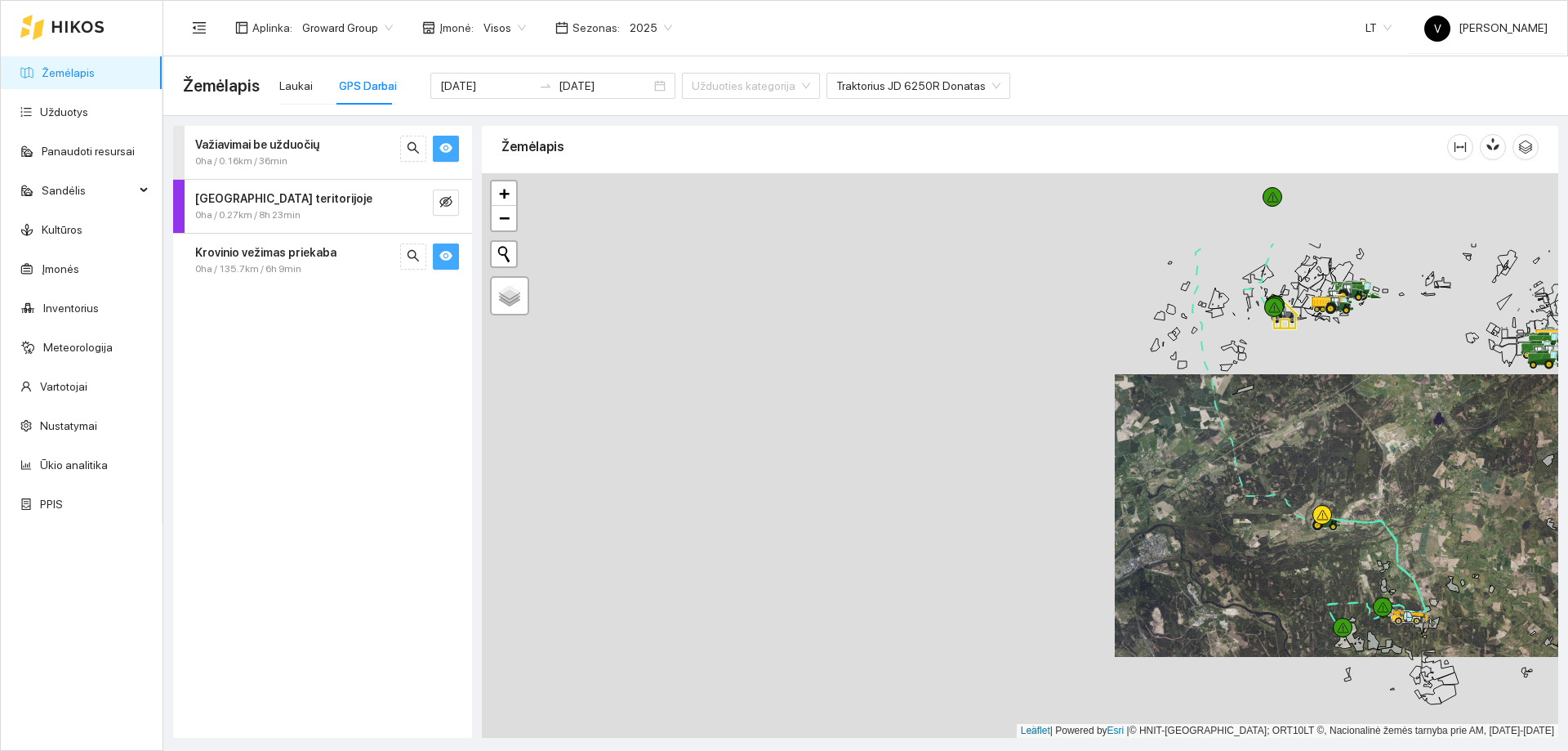
drag, startPoint x: 1029, startPoint y: 444, endPoint x: 1164, endPoint y: 429, distance: 135.8
click at [1222, 497] on div at bounding box center [1020, 455] width 1076 height 564
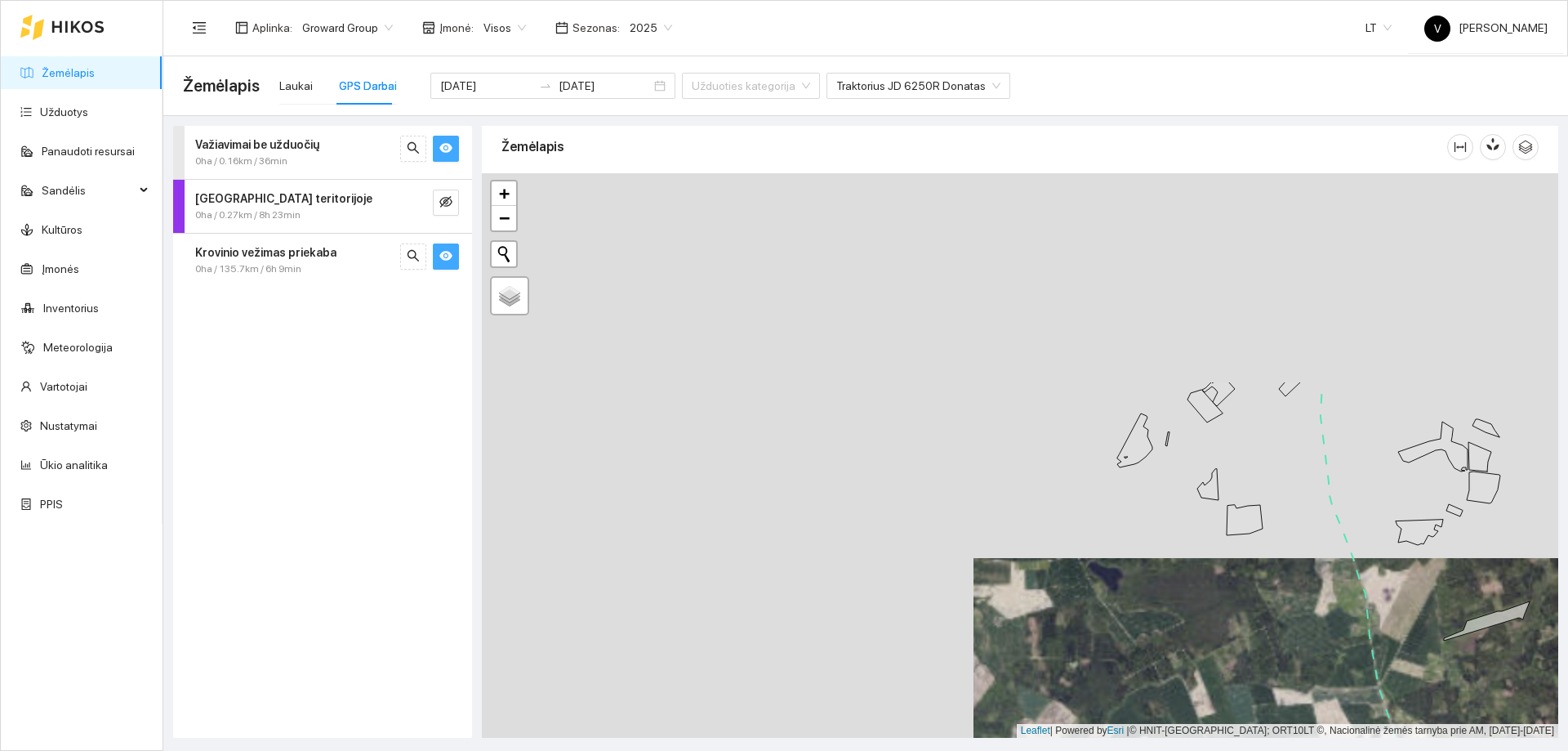
drag, startPoint x: 1232, startPoint y: 505, endPoint x: 1213, endPoint y: 607, distance: 103.8
click at [1213, 607] on div at bounding box center [1020, 455] width 1076 height 564
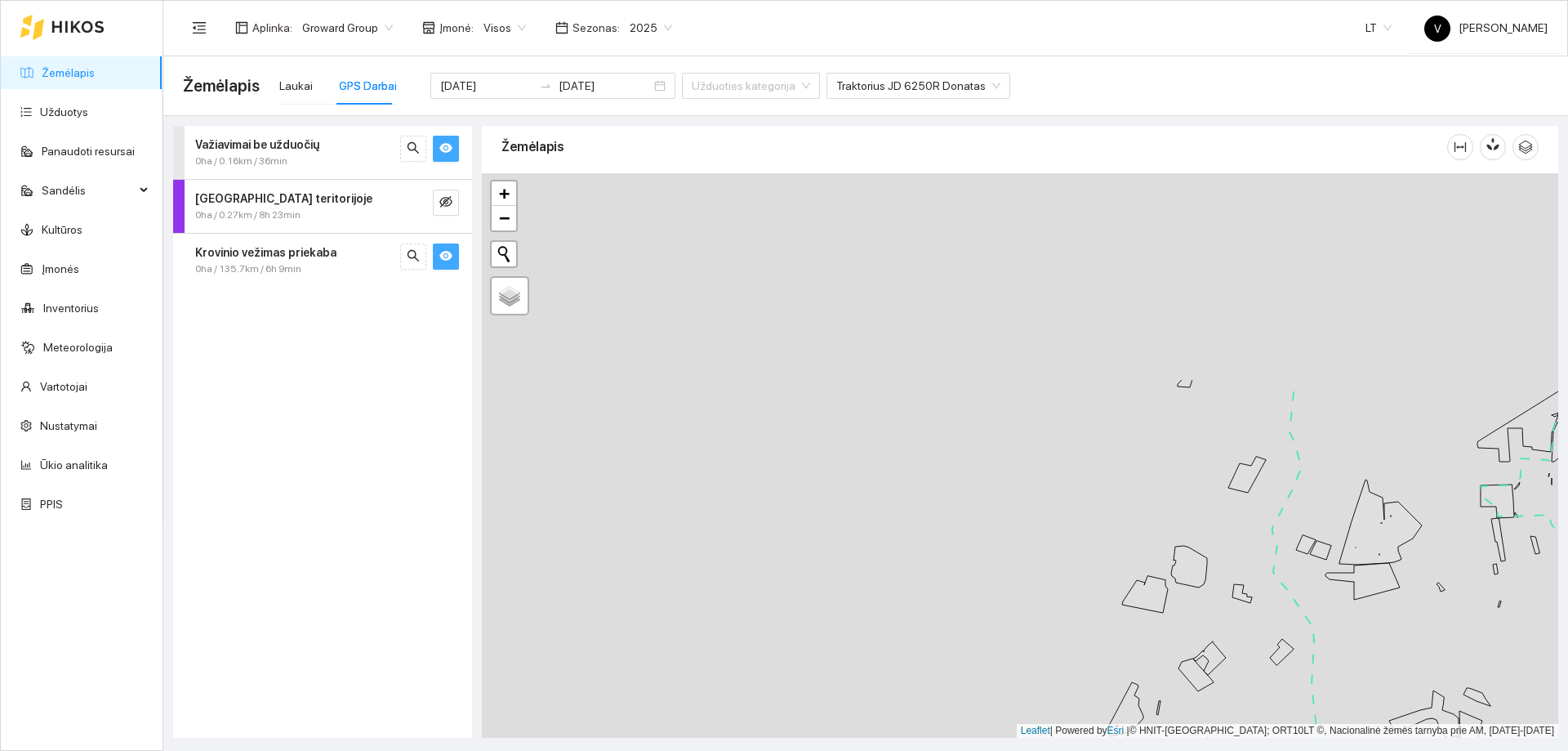
drag, startPoint x: 1257, startPoint y: 338, endPoint x: 1250, endPoint y: 601, distance: 263.1
click at [1250, 601] on icon at bounding box center [1242, 593] width 19 height 19
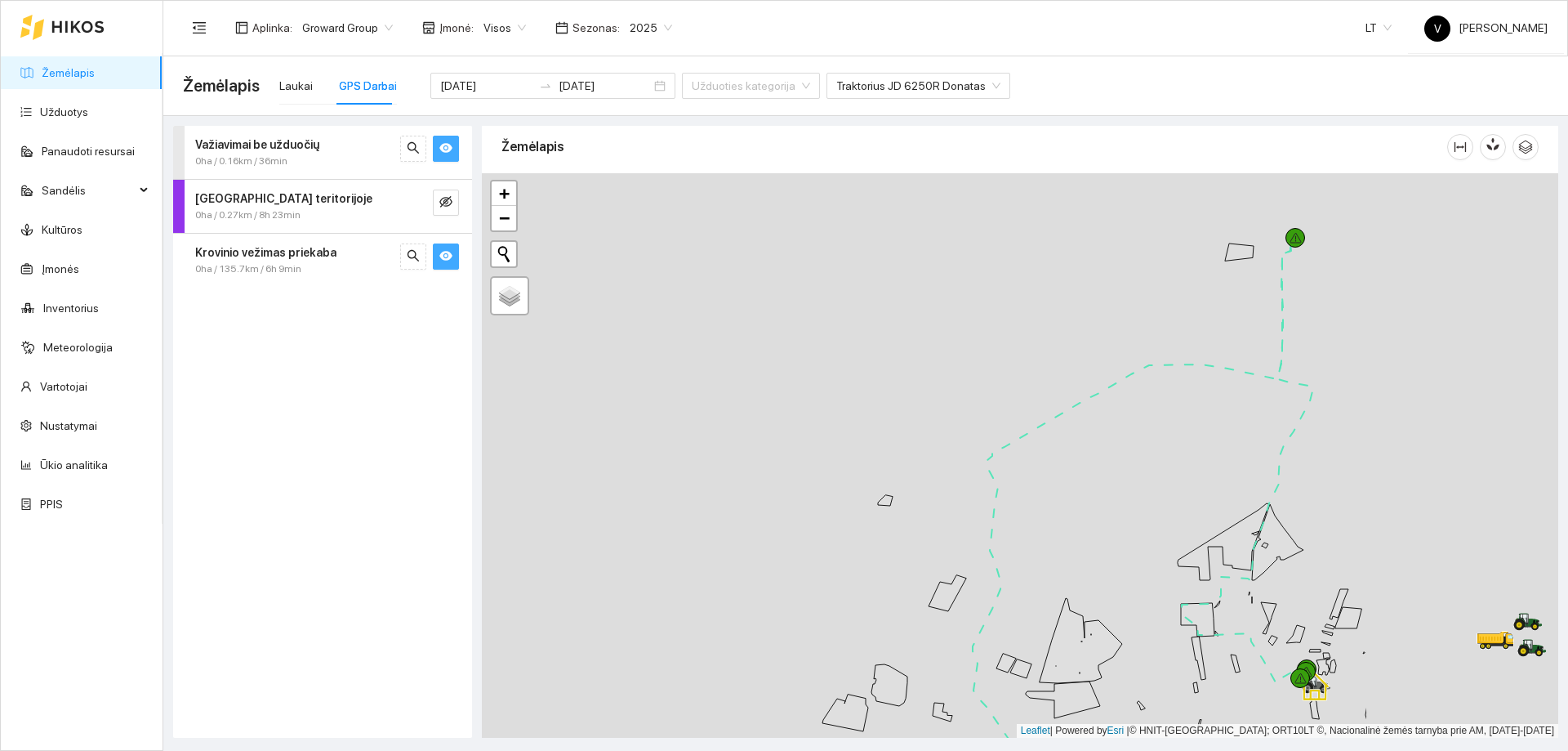
drag, startPoint x: 1076, startPoint y: 456, endPoint x: 1030, endPoint y: 467, distance: 47.3
click at [1030, 467] on div at bounding box center [1020, 455] width 1076 height 564
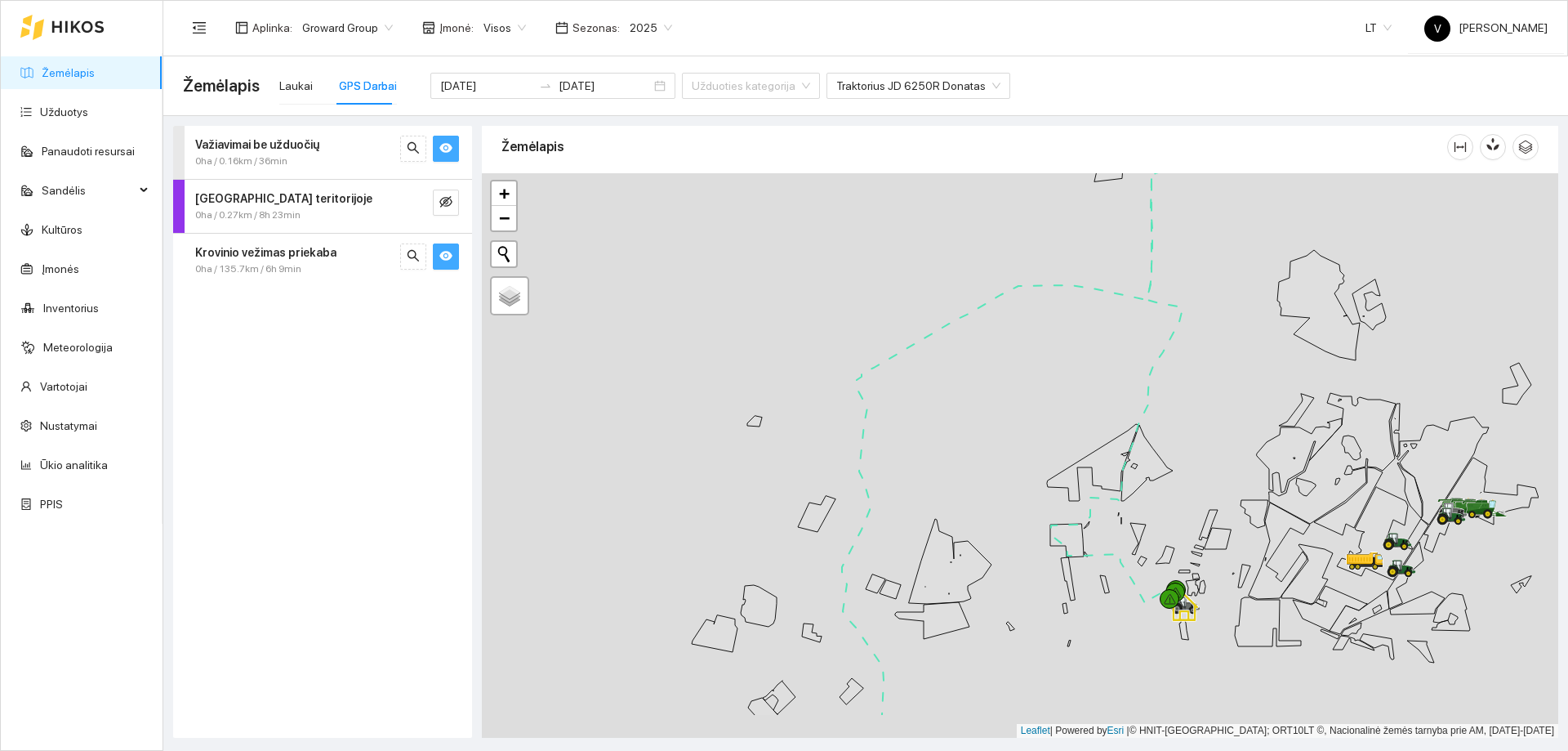
drag, startPoint x: 1315, startPoint y: 256, endPoint x: 1228, endPoint y: 367, distance: 141.0
click at [1188, 183] on div at bounding box center [1020, 455] width 1076 height 564
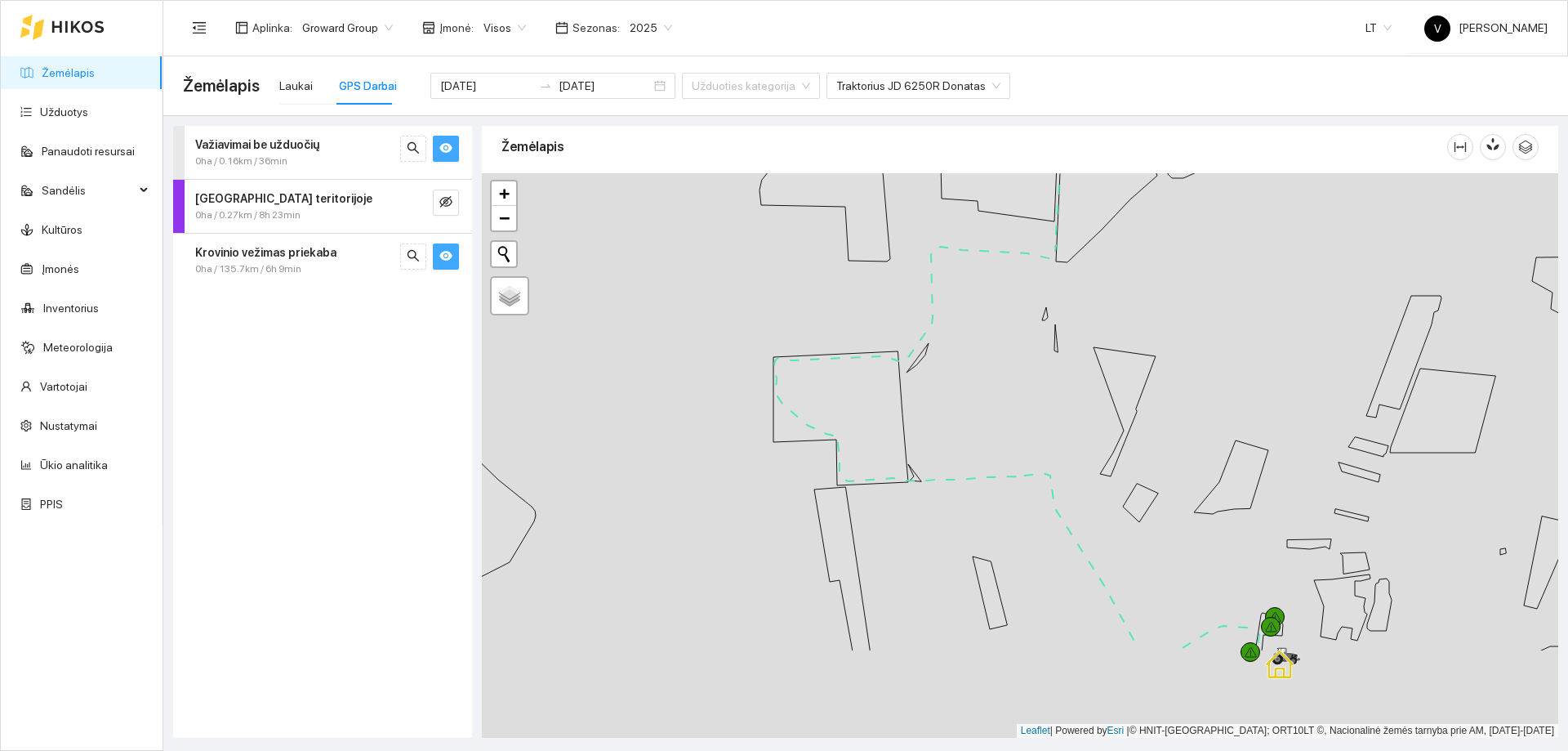
drag, startPoint x: 1075, startPoint y: 536, endPoint x: 1020, endPoint y: 357, distance: 187.3
click at [1020, 357] on div at bounding box center [1020, 455] width 1076 height 564
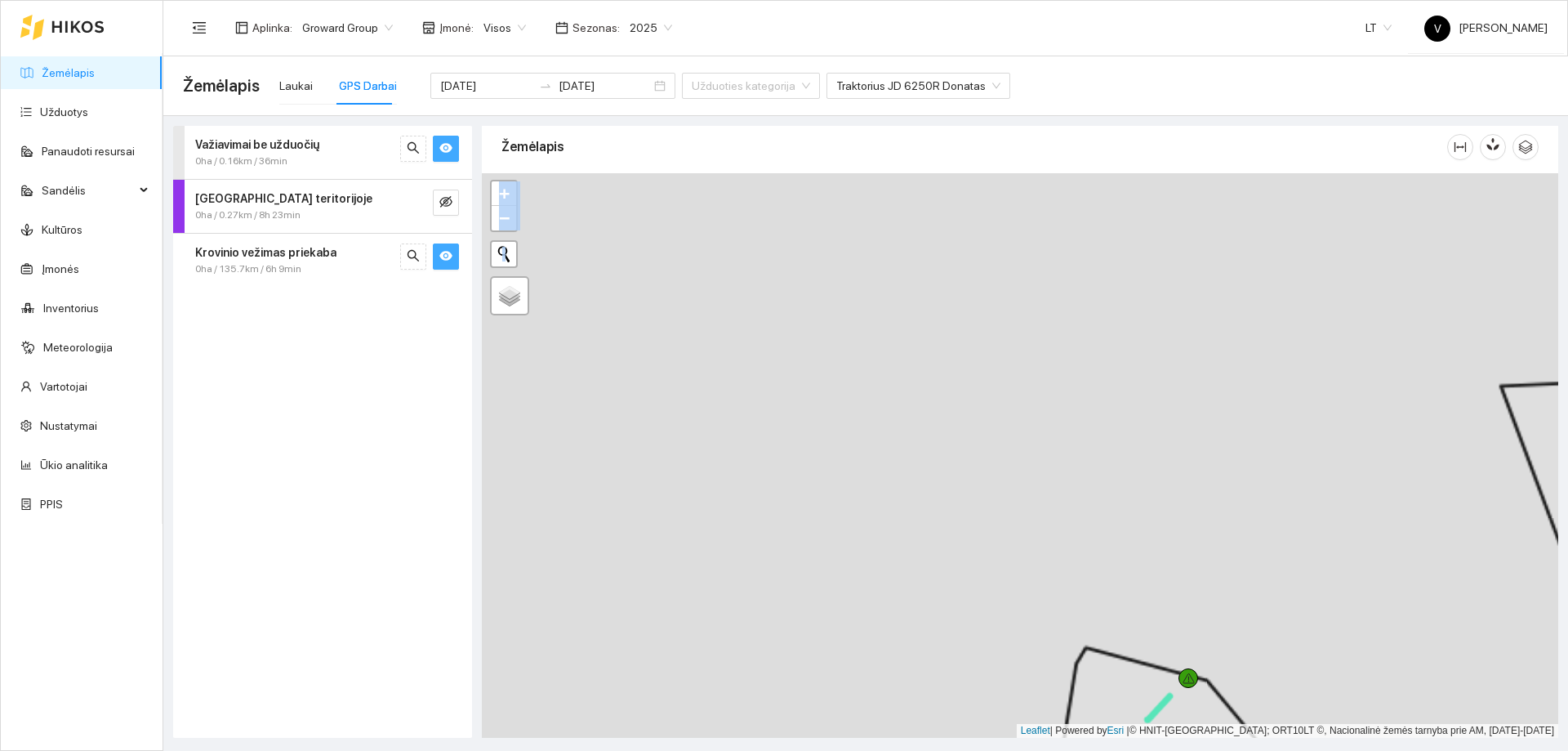
drag, startPoint x: 1178, startPoint y: 477, endPoint x: 1171, endPoint y: 278, distance: 199.1
click at [1170, 281] on div at bounding box center [1020, 455] width 1076 height 564
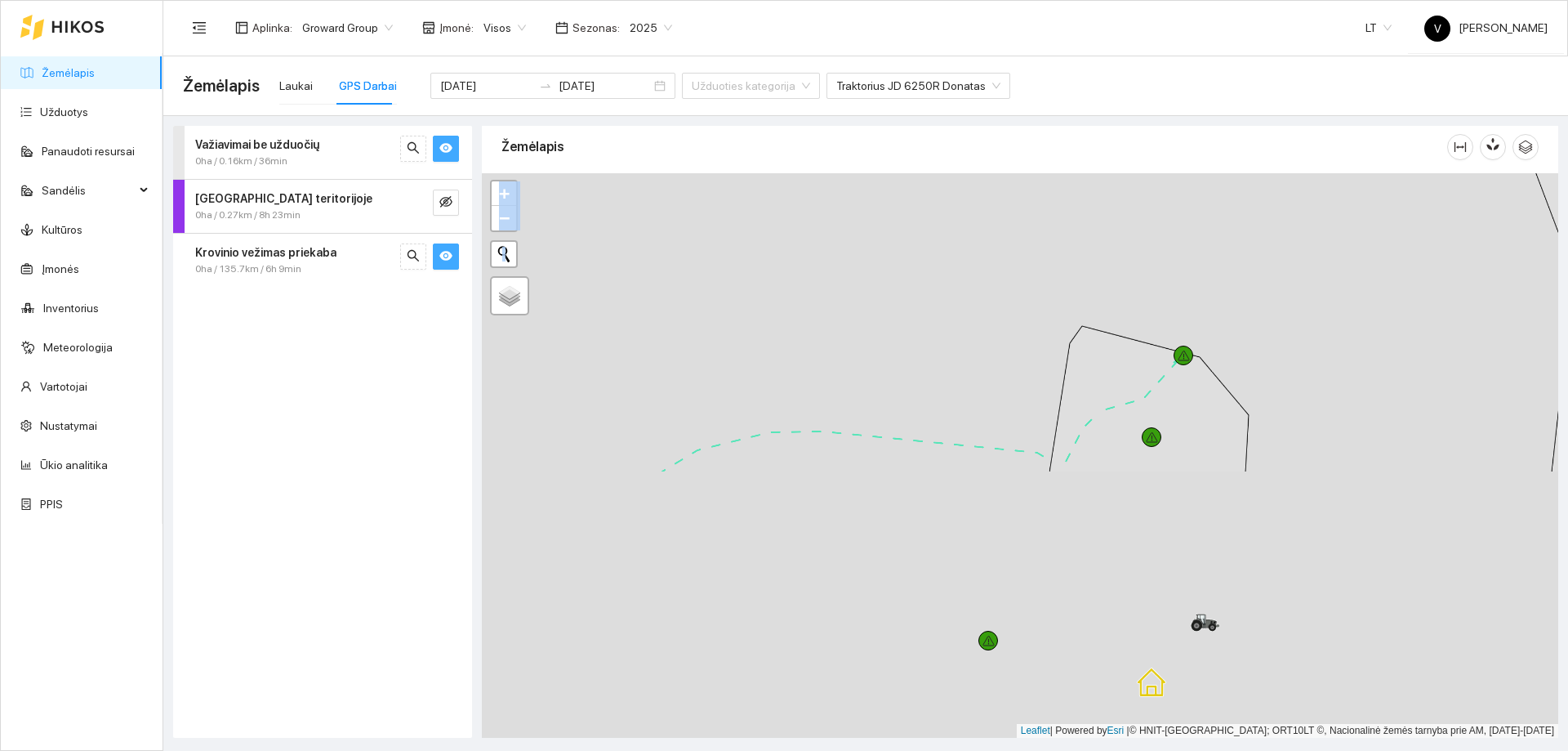
drag, startPoint x: 1185, startPoint y: 538, endPoint x: 1171, endPoint y: 257, distance: 281.3
click at [1180, 210] on div at bounding box center [1020, 455] width 1076 height 564
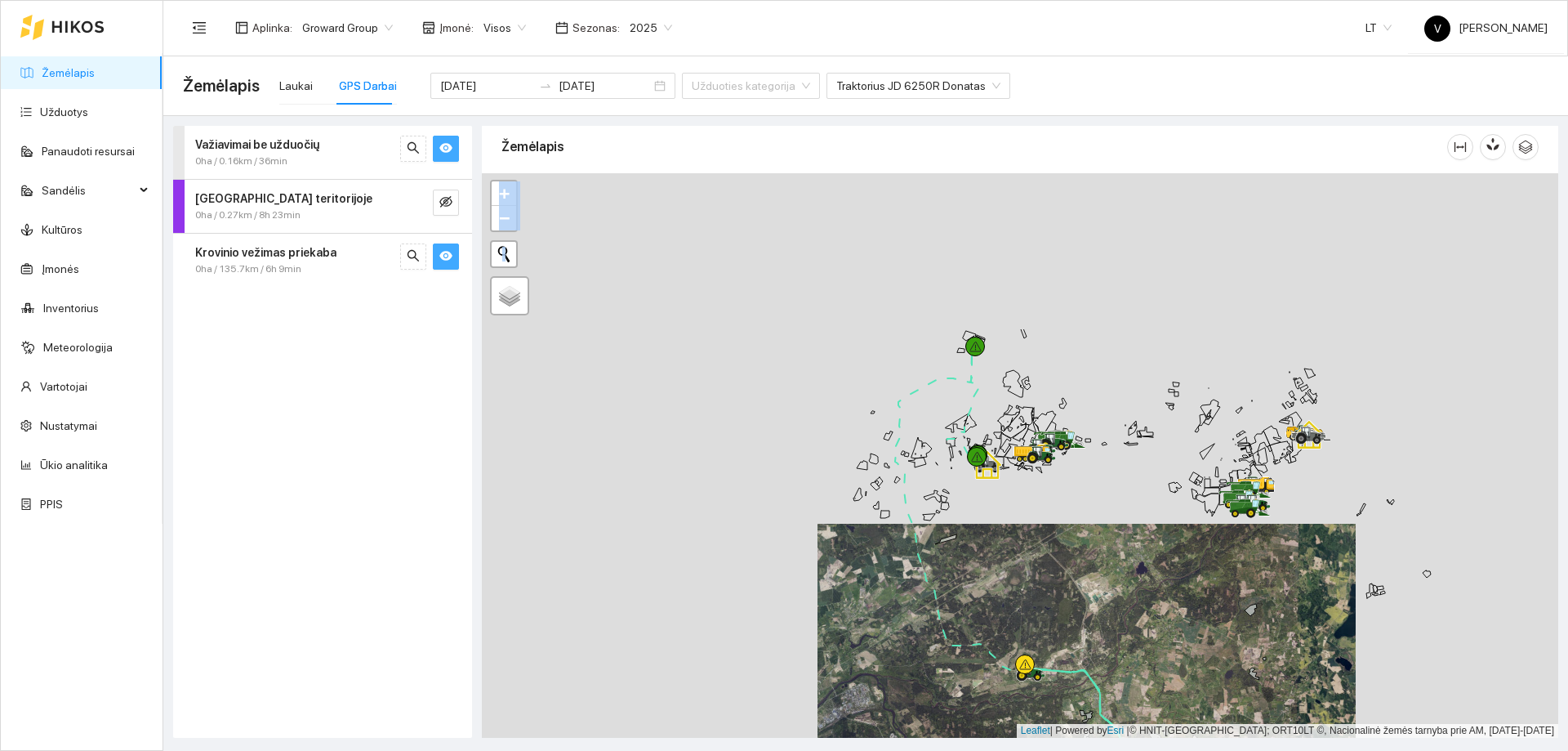
drag, startPoint x: 1296, startPoint y: 334, endPoint x: 1237, endPoint y: 547, distance: 221.0
click at [1237, 547] on div at bounding box center [1020, 455] width 1076 height 564
click at [438, 154] on button "button" at bounding box center [445, 149] width 26 height 26
click at [440, 260] on icon "eye" at bounding box center [445, 255] width 13 height 13
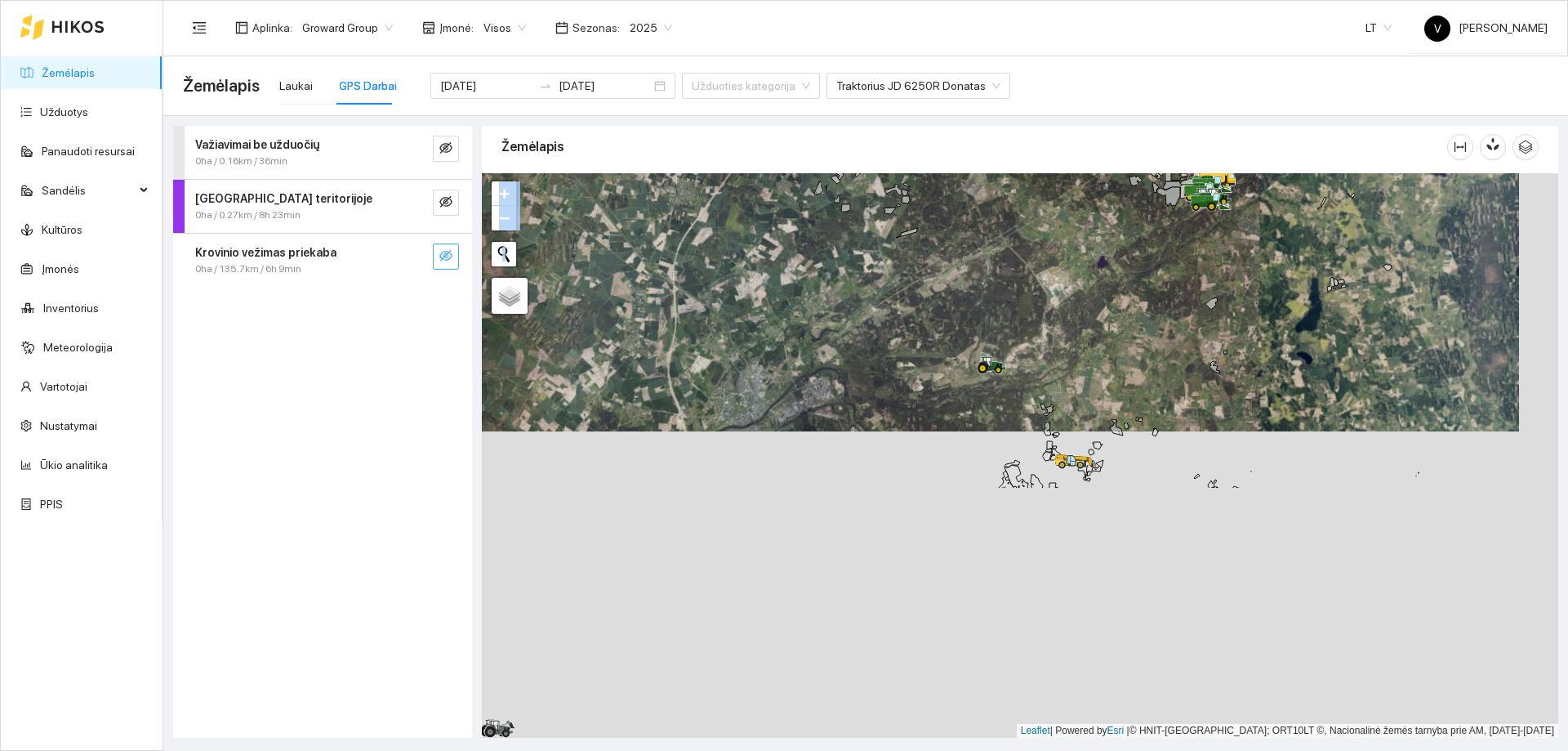
drag, startPoint x: 937, startPoint y: 529, endPoint x: 897, endPoint y: 205, distance: 326.5
click at [897, 205] on div at bounding box center [1020, 455] width 1076 height 564
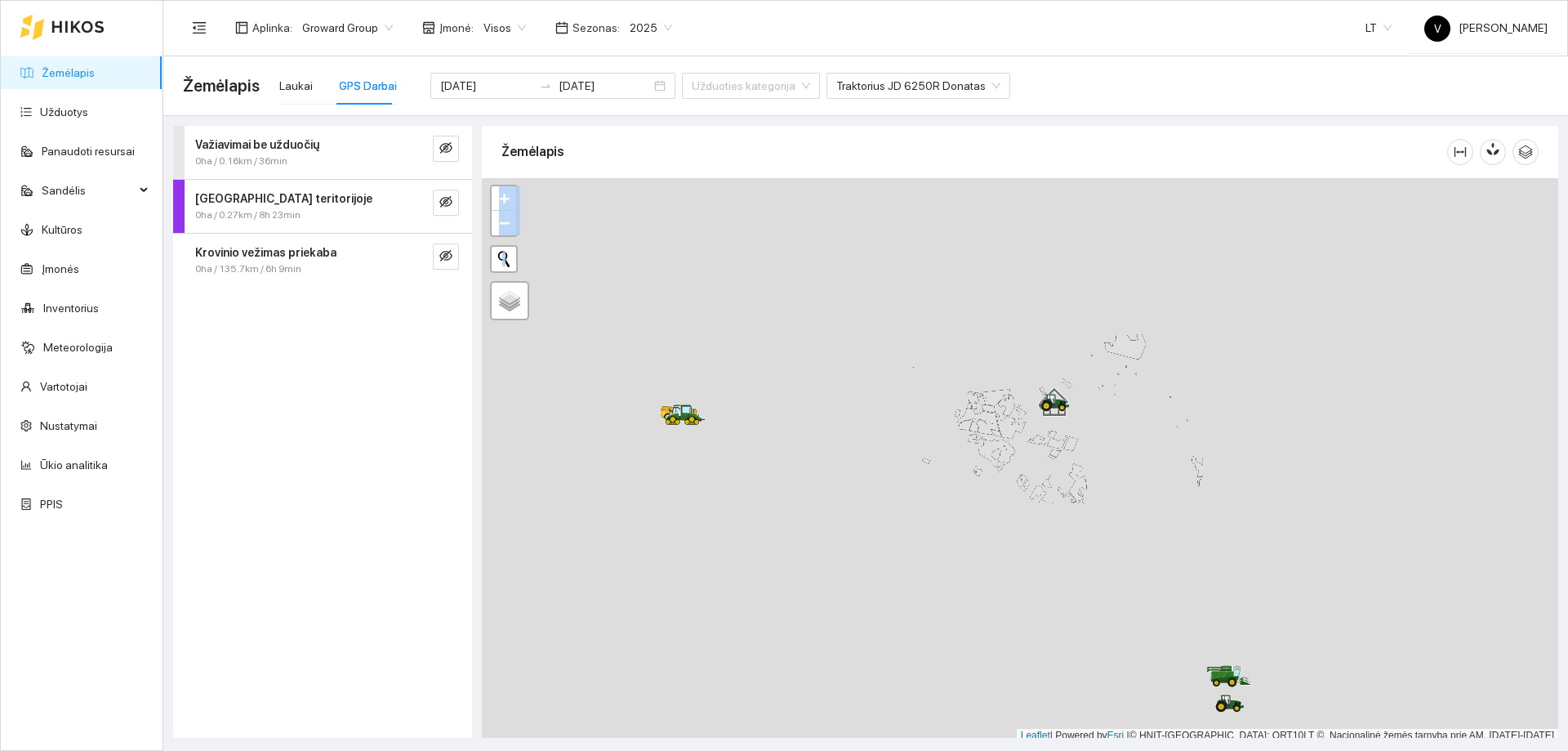
scroll to position [5, 0]
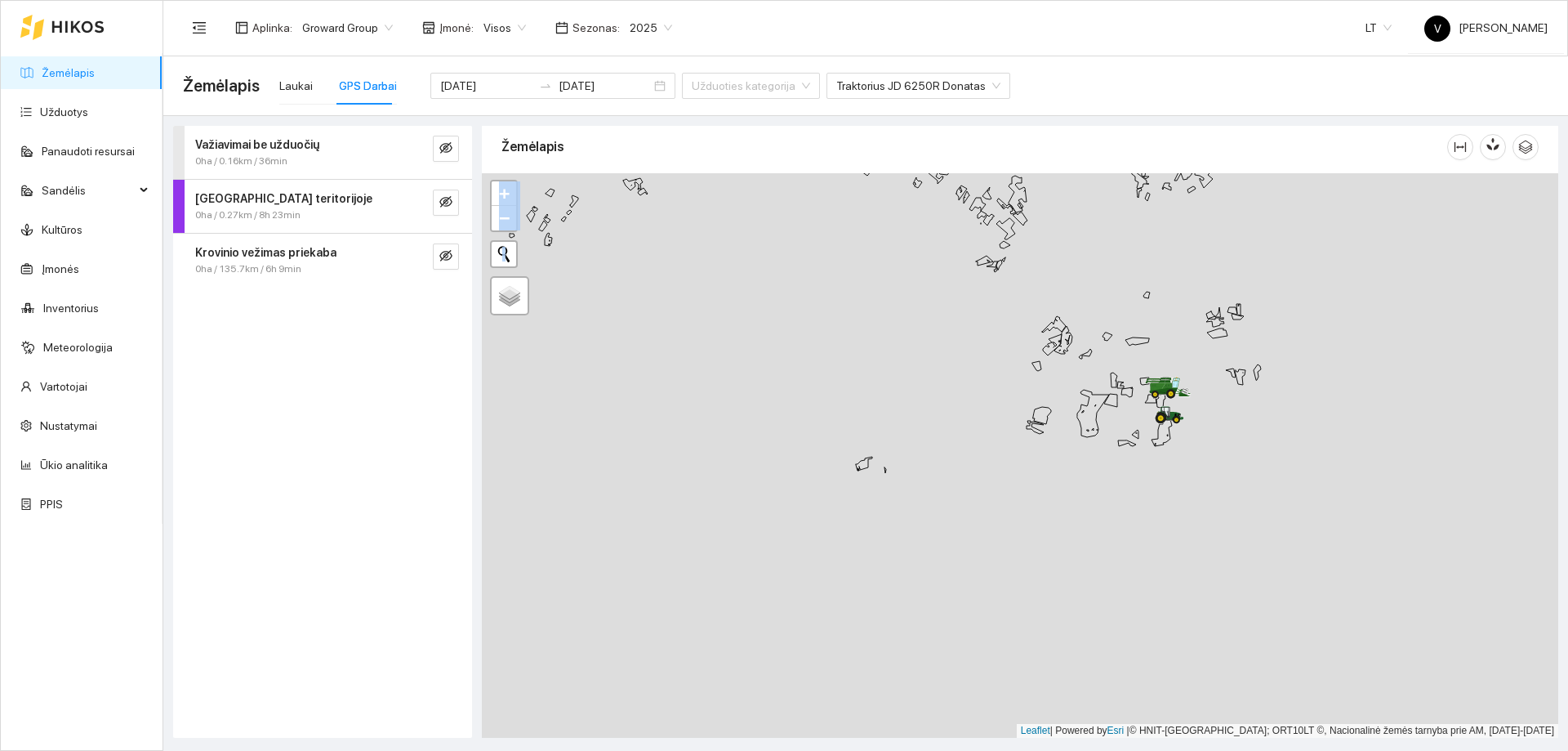
drag, startPoint x: 1127, startPoint y: 345, endPoint x: 1204, endPoint y: 405, distance: 97.6
click at [1140, 346] on div at bounding box center [1020, 455] width 1076 height 564
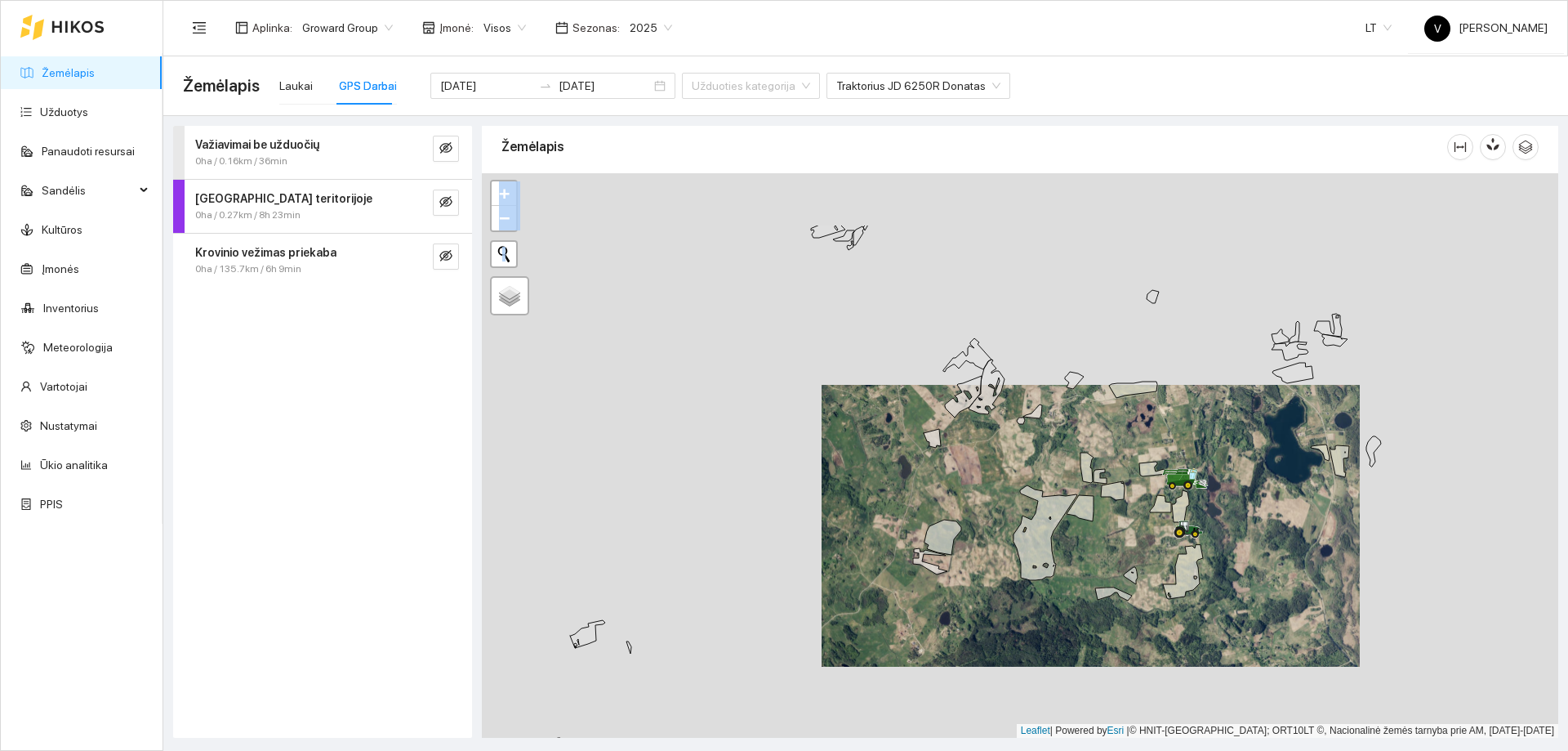
drag, startPoint x: 1019, startPoint y: 456, endPoint x: 1020, endPoint y: 487, distance: 31.0
click at [1020, 487] on div at bounding box center [1020, 455] width 1076 height 564
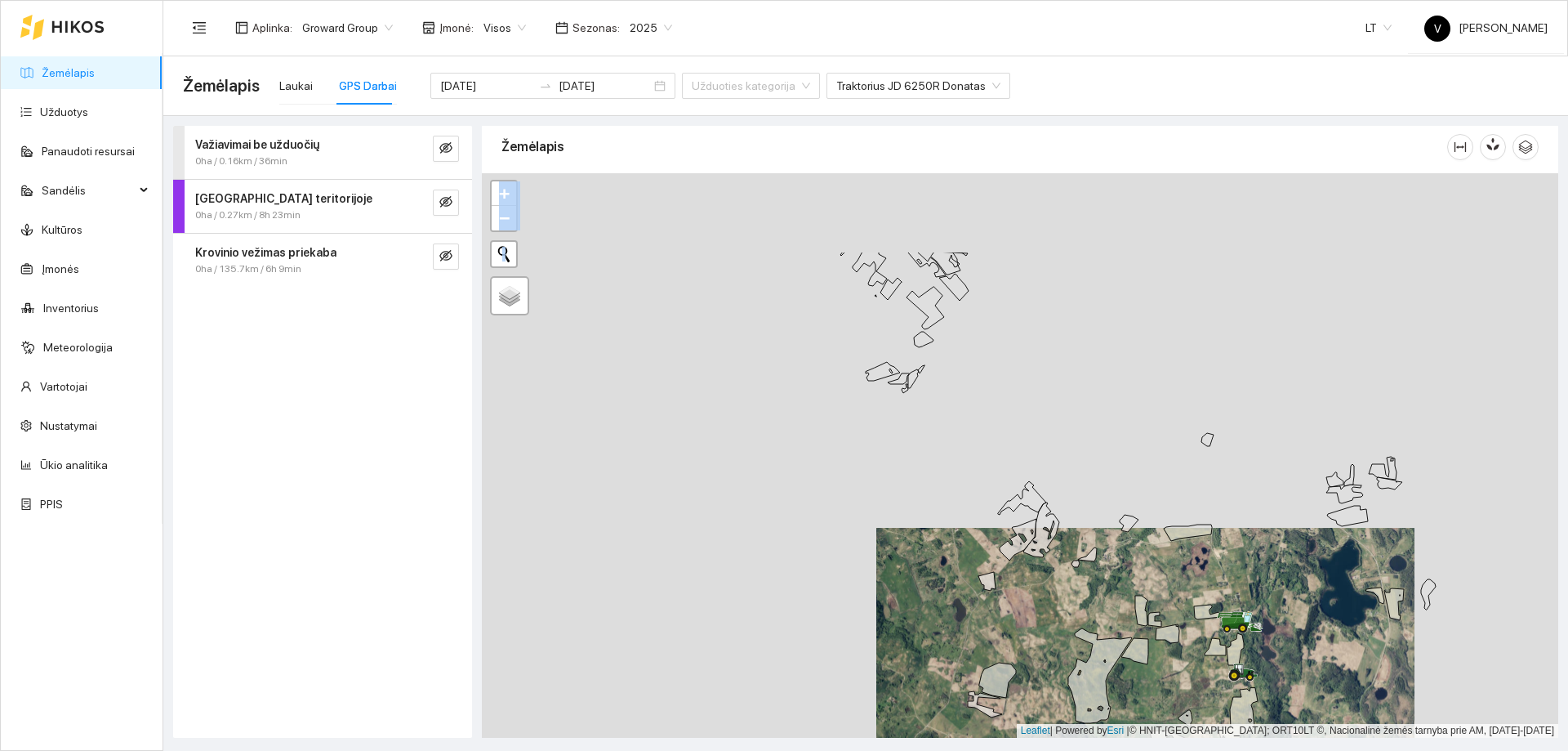
drag, startPoint x: 983, startPoint y: 349, endPoint x: 1049, endPoint y: 503, distance: 167.5
click at [1049, 503] on div at bounding box center [1020, 455] width 1076 height 564
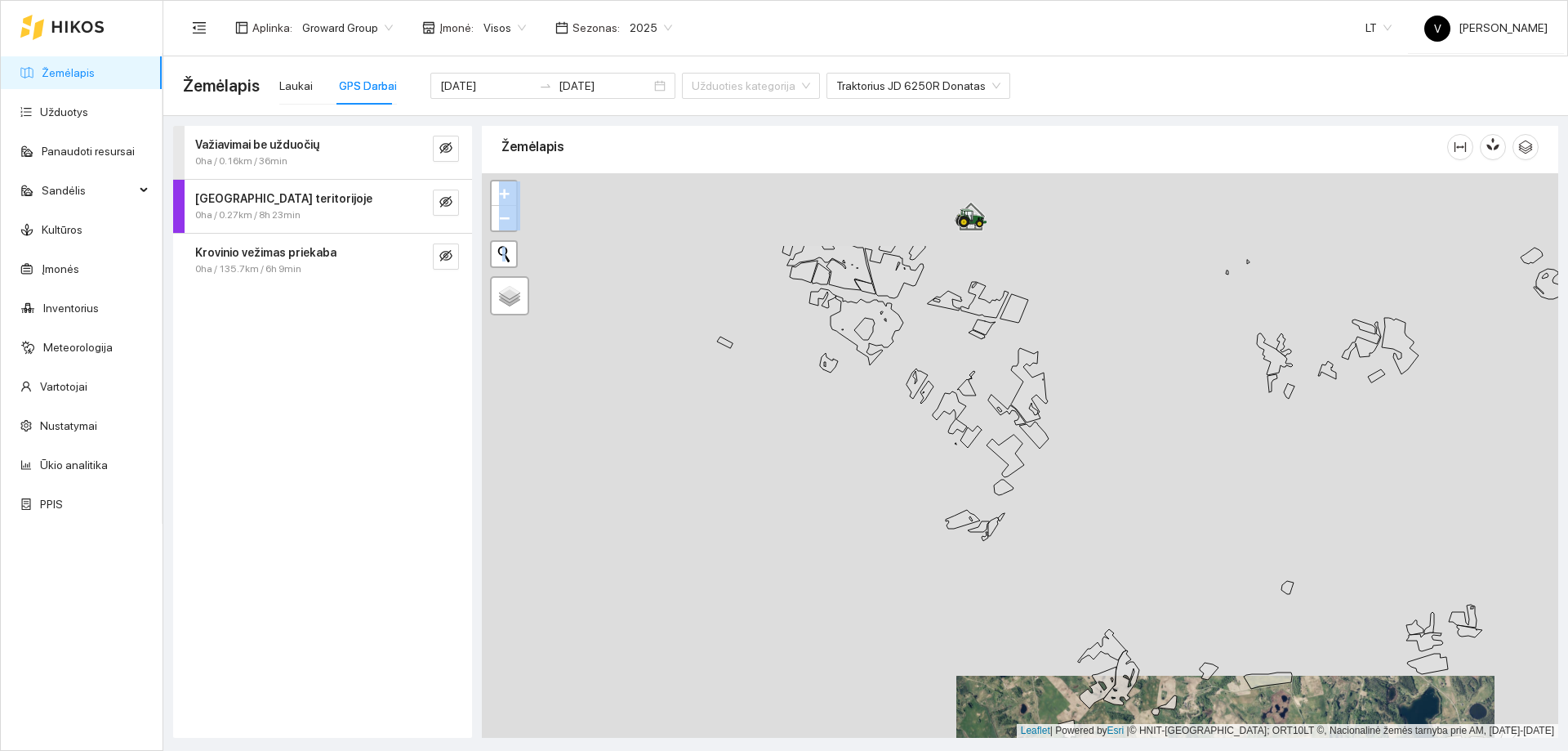
drag, startPoint x: 1035, startPoint y: 460, endPoint x: 1073, endPoint y: 543, distance: 91.3
click at [1073, 543] on div at bounding box center [1020, 455] width 1076 height 564
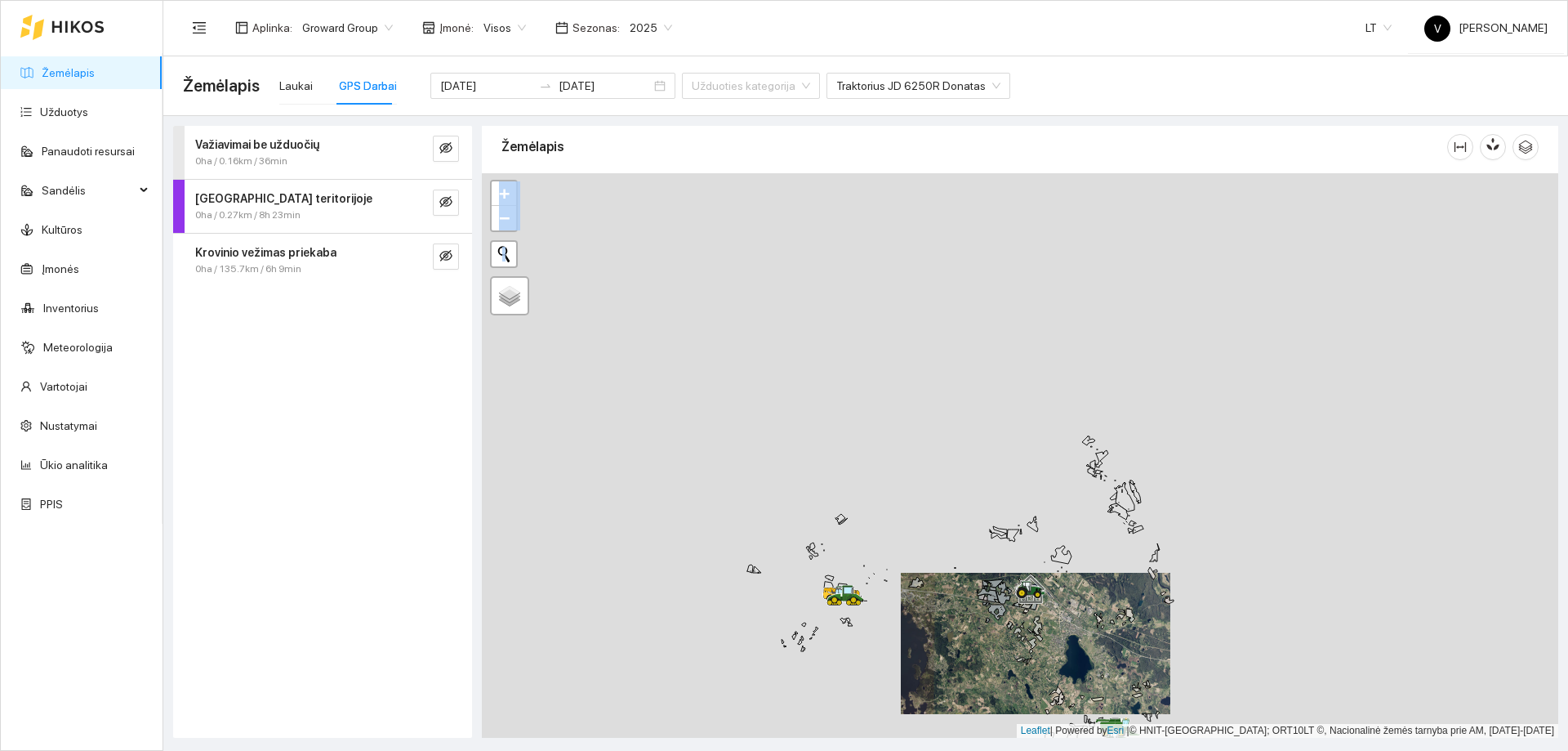
drag, startPoint x: 1021, startPoint y: 560, endPoint x: 1004, endPoint y: 525, distance: 38.9
click at [1017, 584] on div at bounding box center [1020, 455] width 1076 height 564
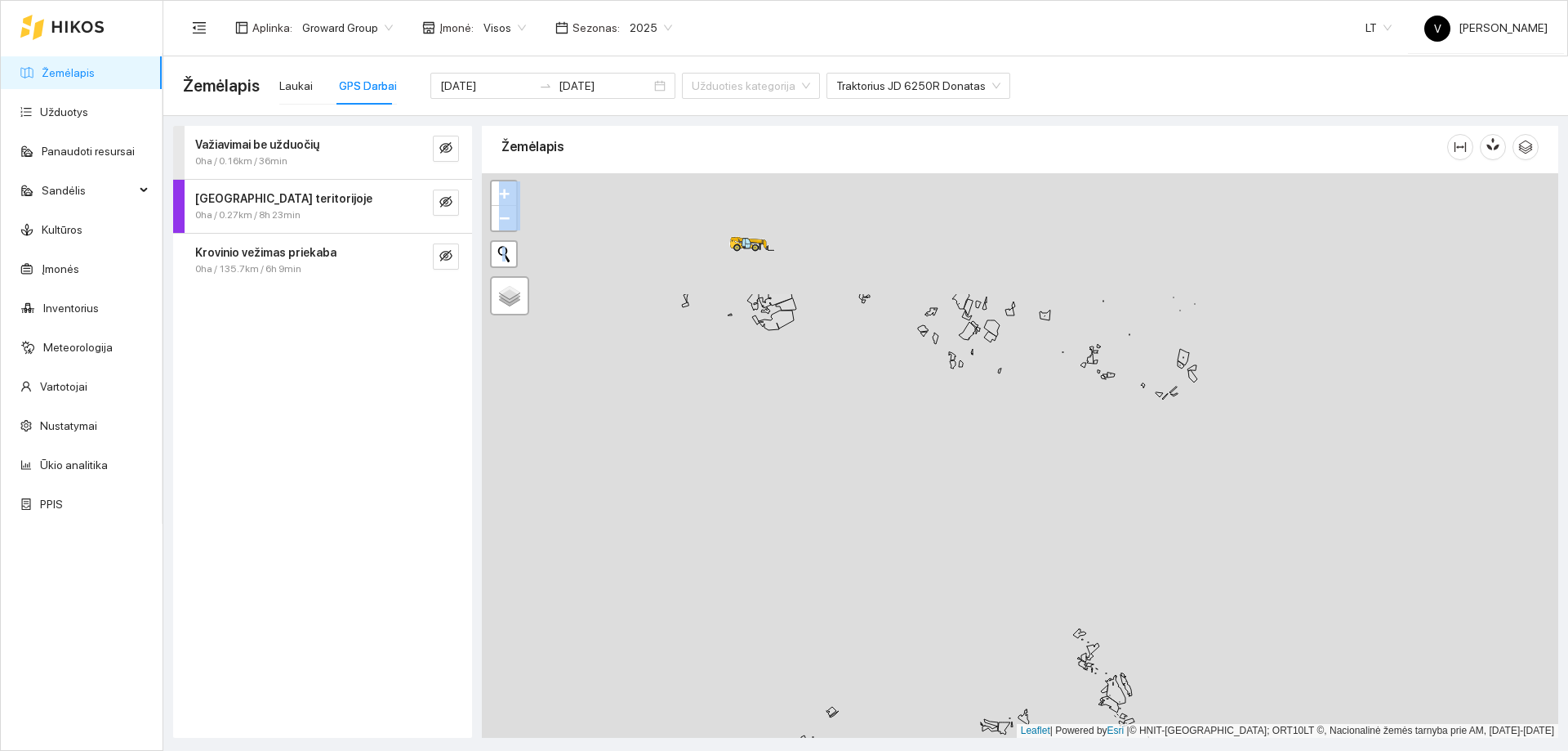
drag, startPoint x: 1007, startPoint y: 592, endPoint x: 1003, endPoint y: 623, distance: 31.3
click at [1004, 668] on div at bounding box center [1020, 455] width 1076 height 564
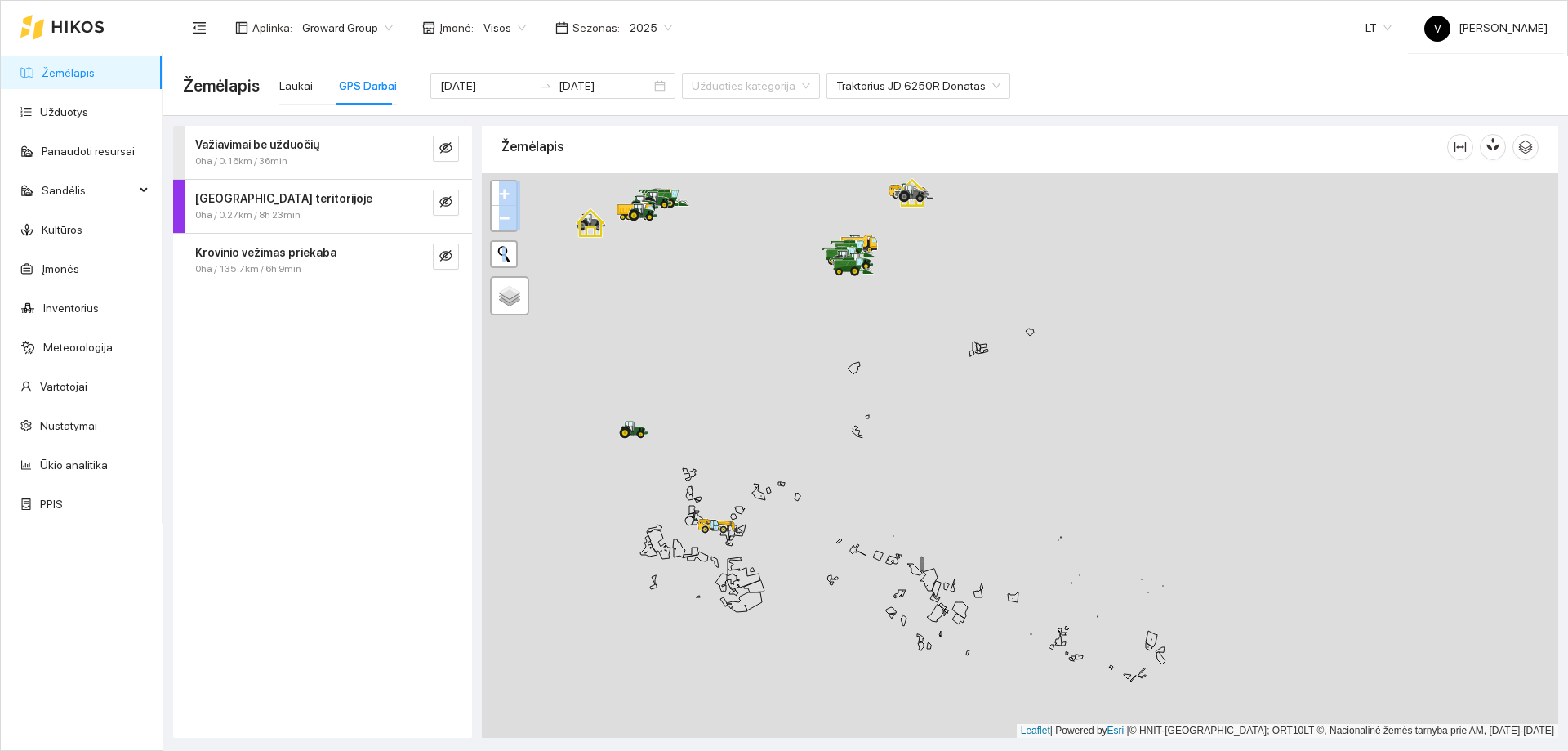
drag, startPoint x: 999, startPoint y: 605, endPoint x: 997, endPoint y: 642, distance: 37.1
click at [997, 642] on div at bounding box center [1020, 455] width 1076 height 564
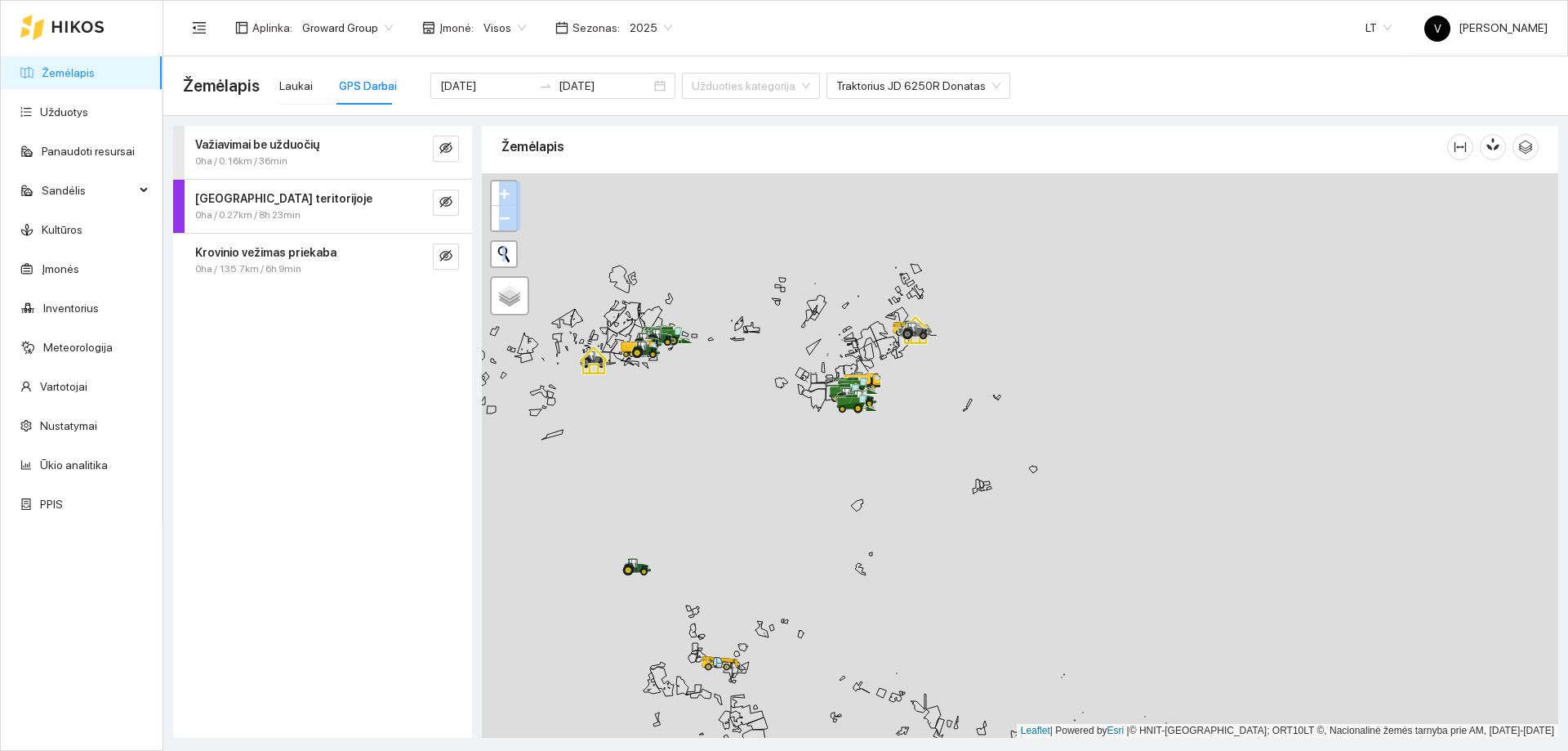
drag, startPoint x: 960, startPoint y: 540, endPoint x: 948, endPoint y: 560, distance: 23.3
click at [961, 601] on div at bounding box center [1020, 455] width 1076 height 564
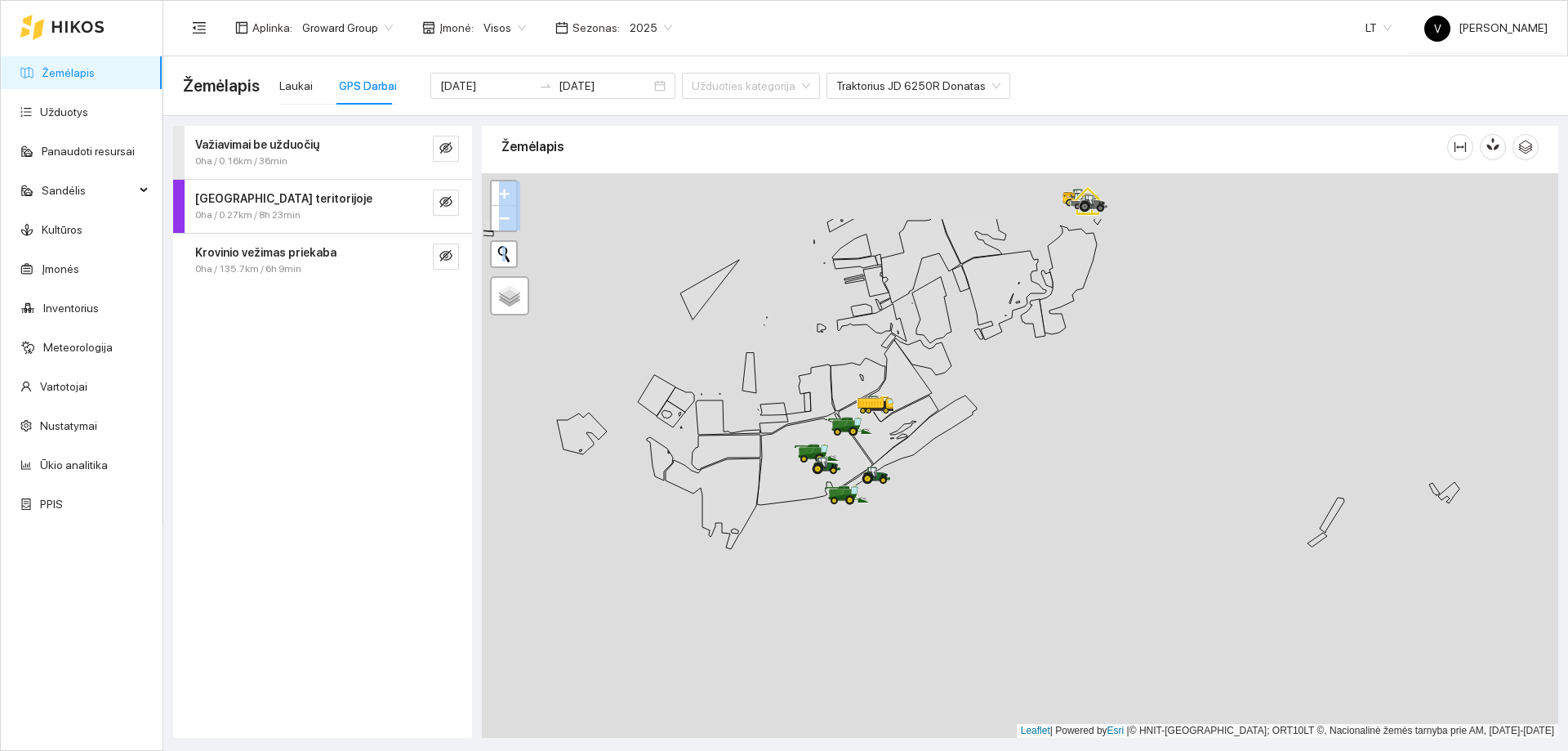
drag, startPoint x: 871, startPoint y: 478, endPoint x: 937, endPoint y: 536, distance: 87.9
click at [937, 536] on div at bounding box center [1020, 455] width 1076 height 564
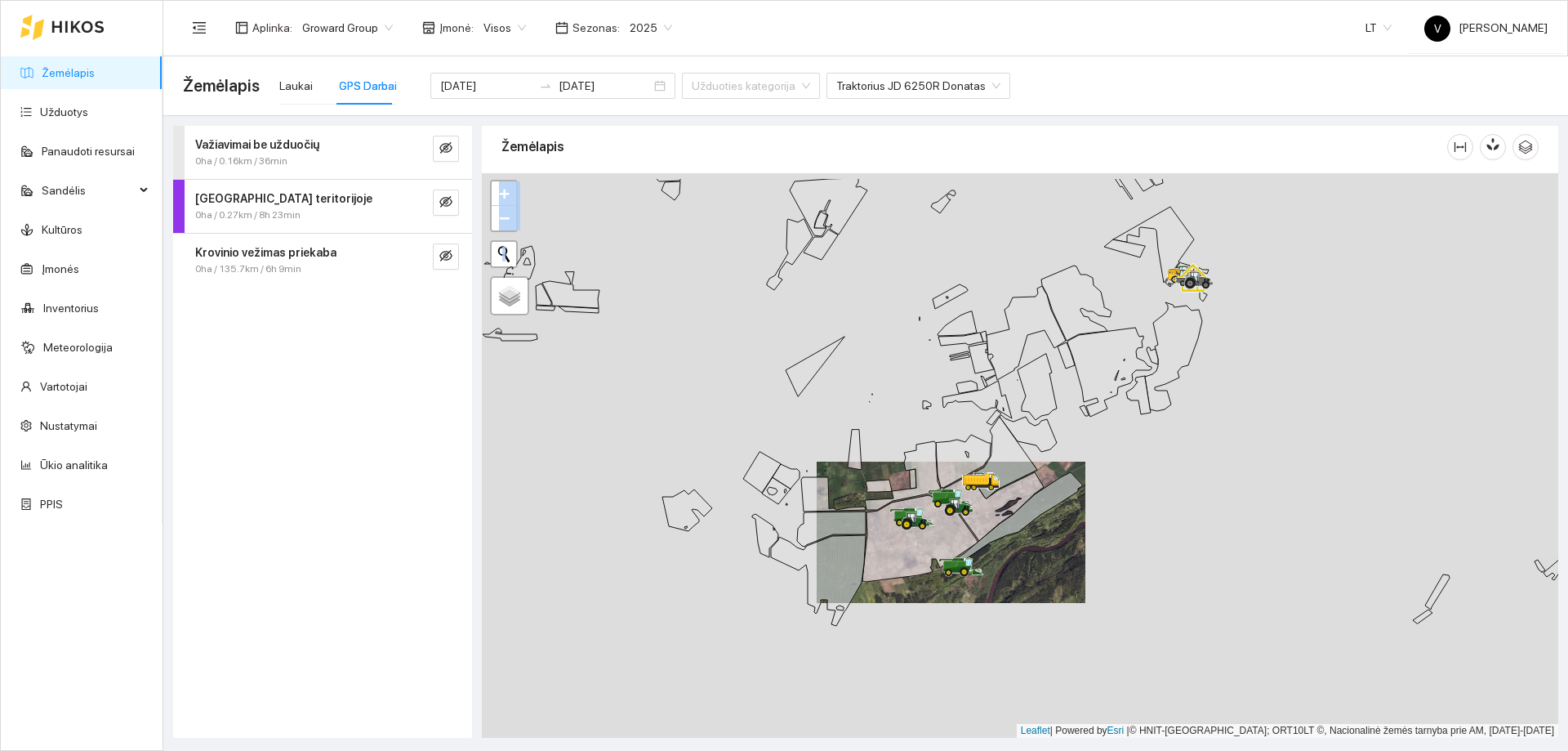
drag, startPoint x: 977, startPoint y: 543, endPoint x: 955, endPoint y: 603, distance: 63.9
click at [955, 572] on icon at bounding box center [1013, 522] width 138 height 100
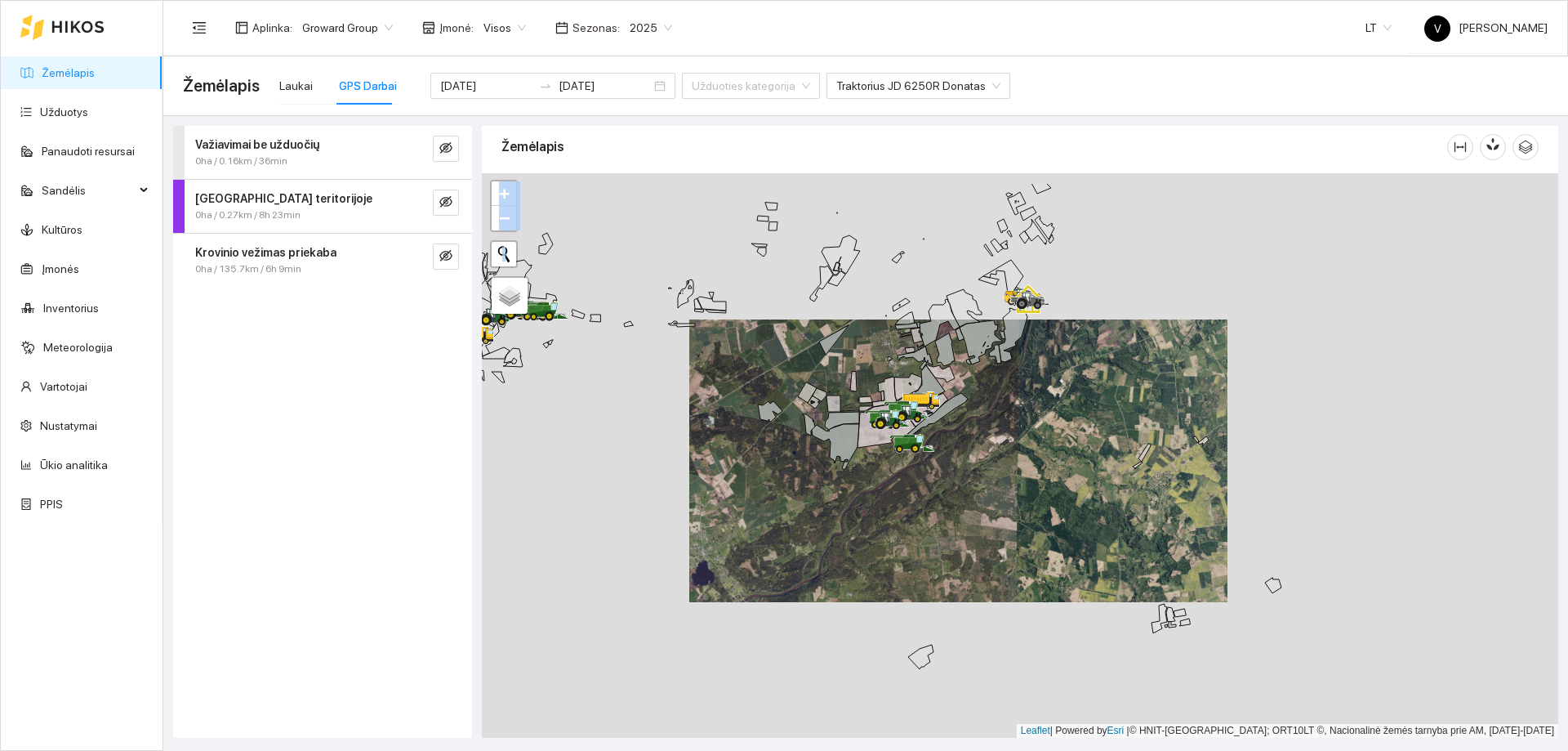
drag, startPoint x: 802, startPoint y: 484, endPoint x: 787, endPoint y: 574, distance: 91.2
click at [787, 574] on div at bounding box center [1020, 455] width 1076 height 564
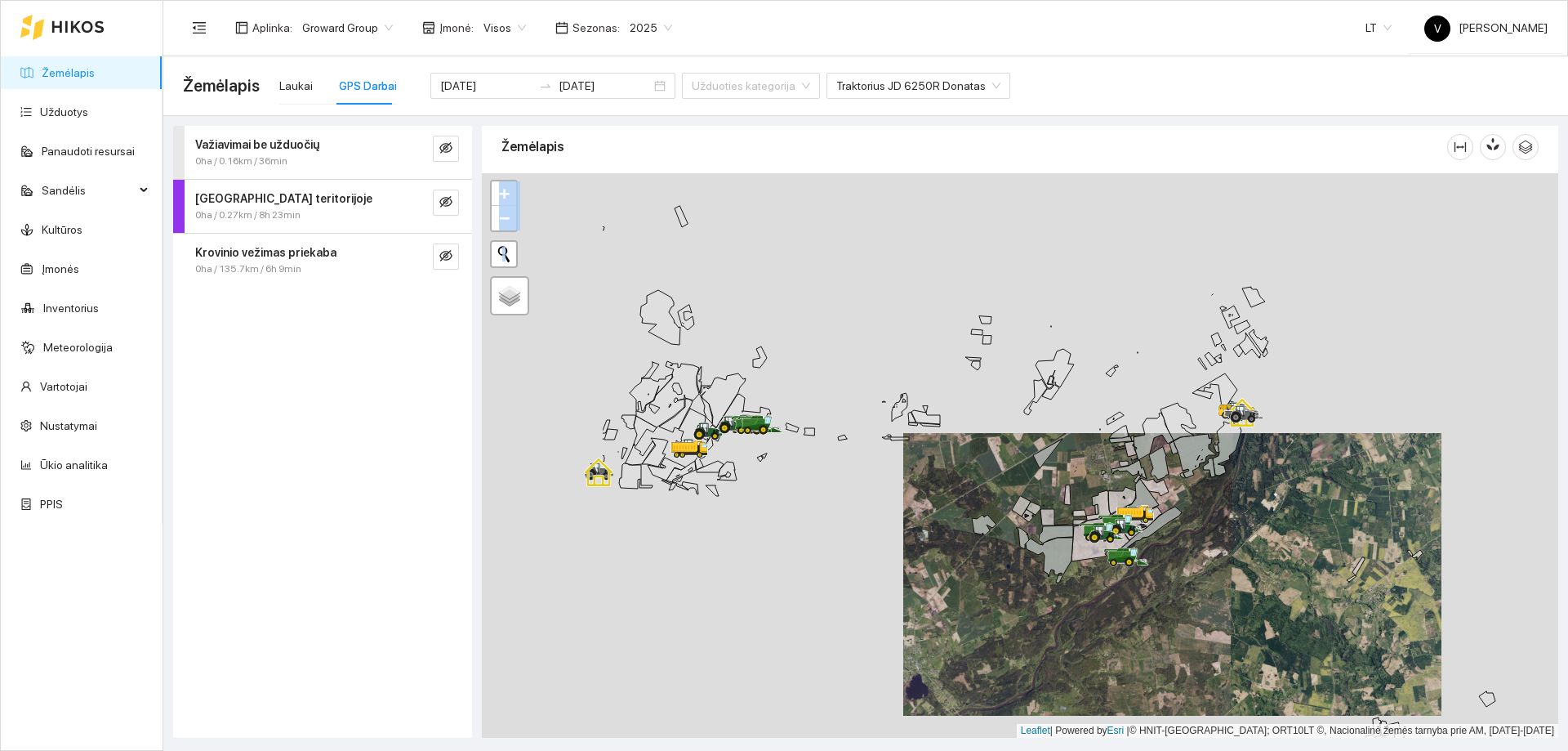
drag, startPoint x: 782, startPoint y: 432, endPoint x: 836, endPoint y: 444, distance: 55.3
click at [836, 444] on div at bounding box center [1020, 455] width 1076 height 564
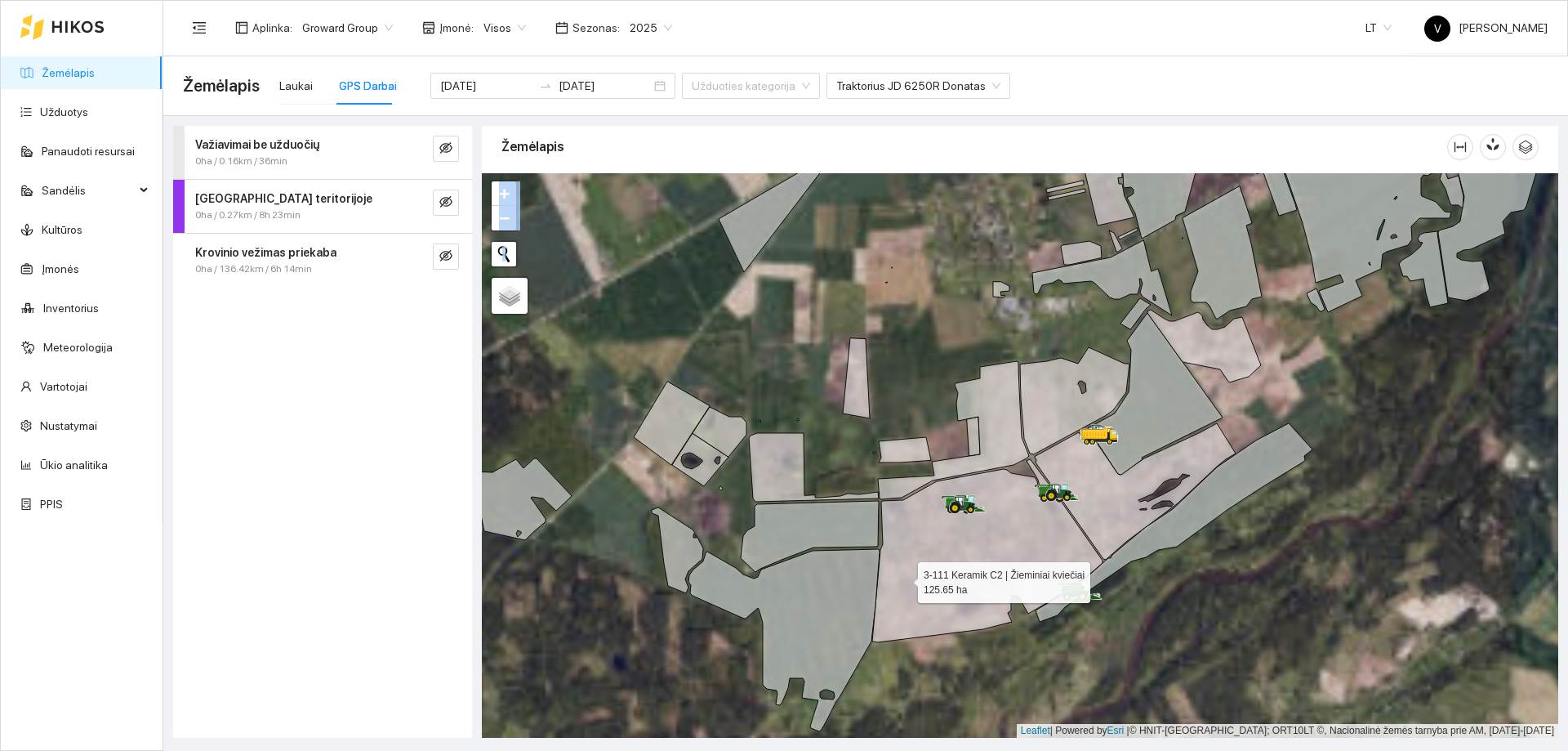
drag, startPoint x: 1004, startPoint y: 531, endPoint x: 909, endPoint y: 576, distance: 105.1
click at [909, 576] on icon at bounding box center [988, 550] width 231 height 183
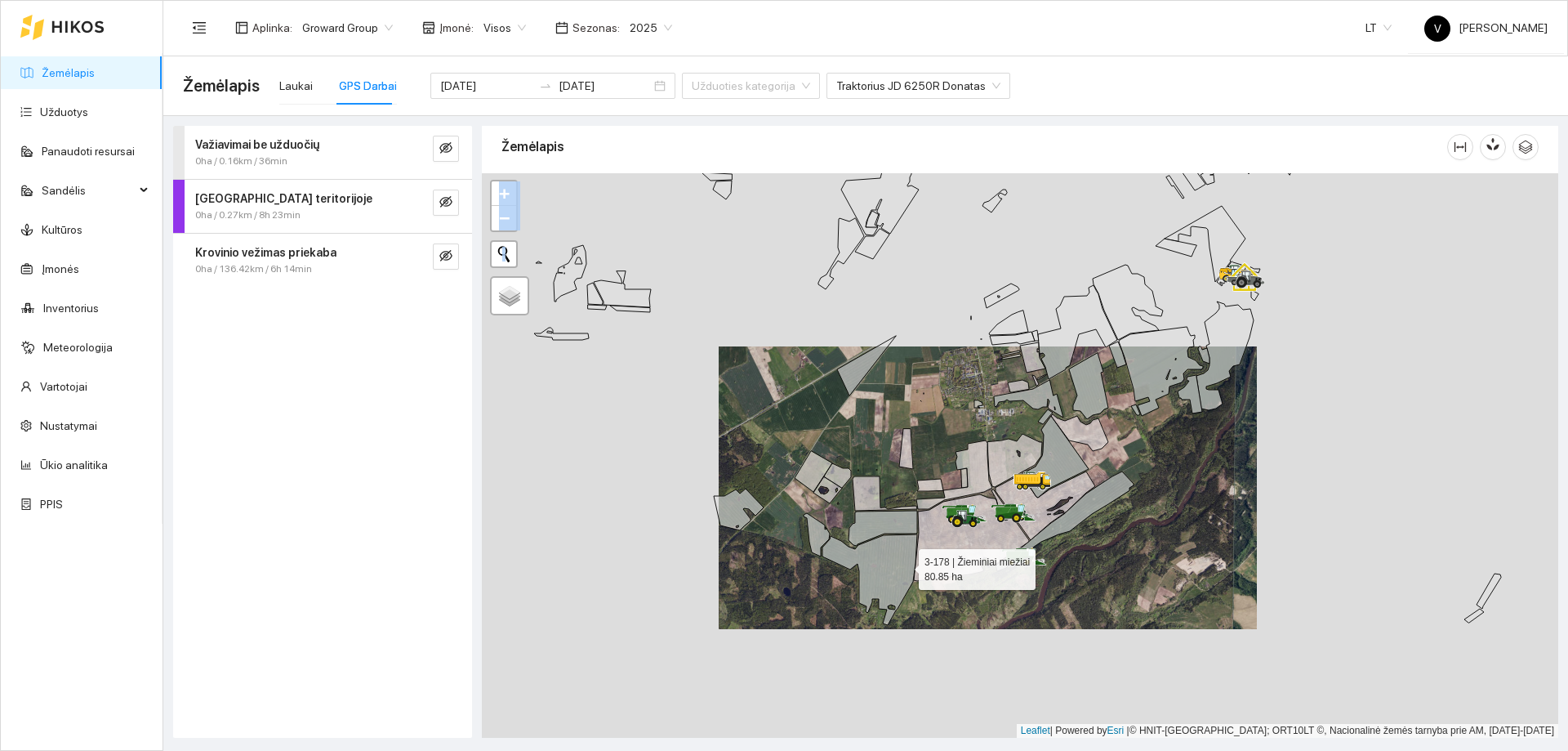
drag, startPoint x: 911, startPoint y: 589, endPoint x: 905, endPoint y: 564, distance: 25.7
click at [905, 564] on icon at bounding box center [870, 579] width 95 height 90
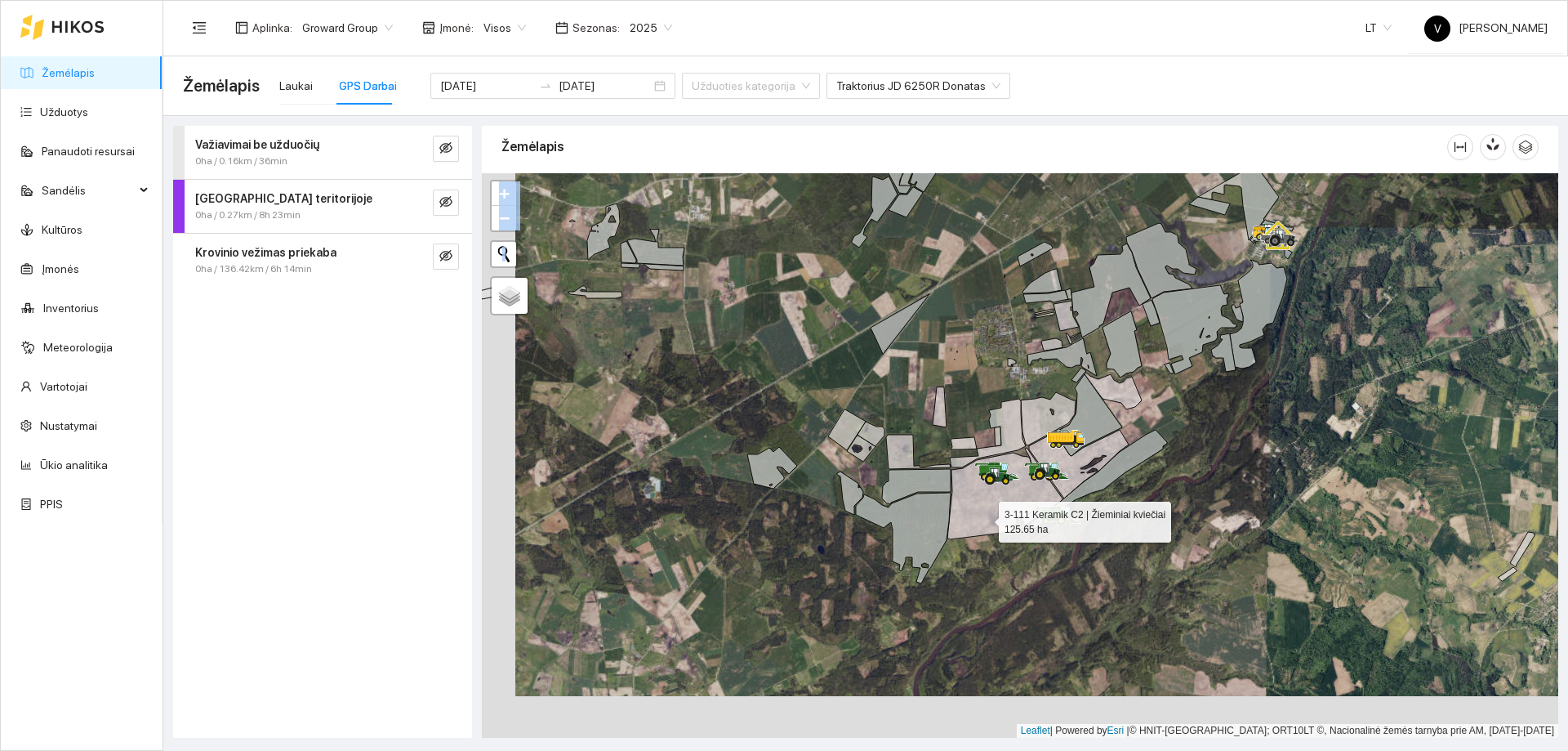
drag, startPoint x: 926, startPoint y: 564, endPoint x: 983, endPoint y: 519, distance: 72.6
click at [983, 519] on icon at bounding box center [1005, 493] width 115 height 91
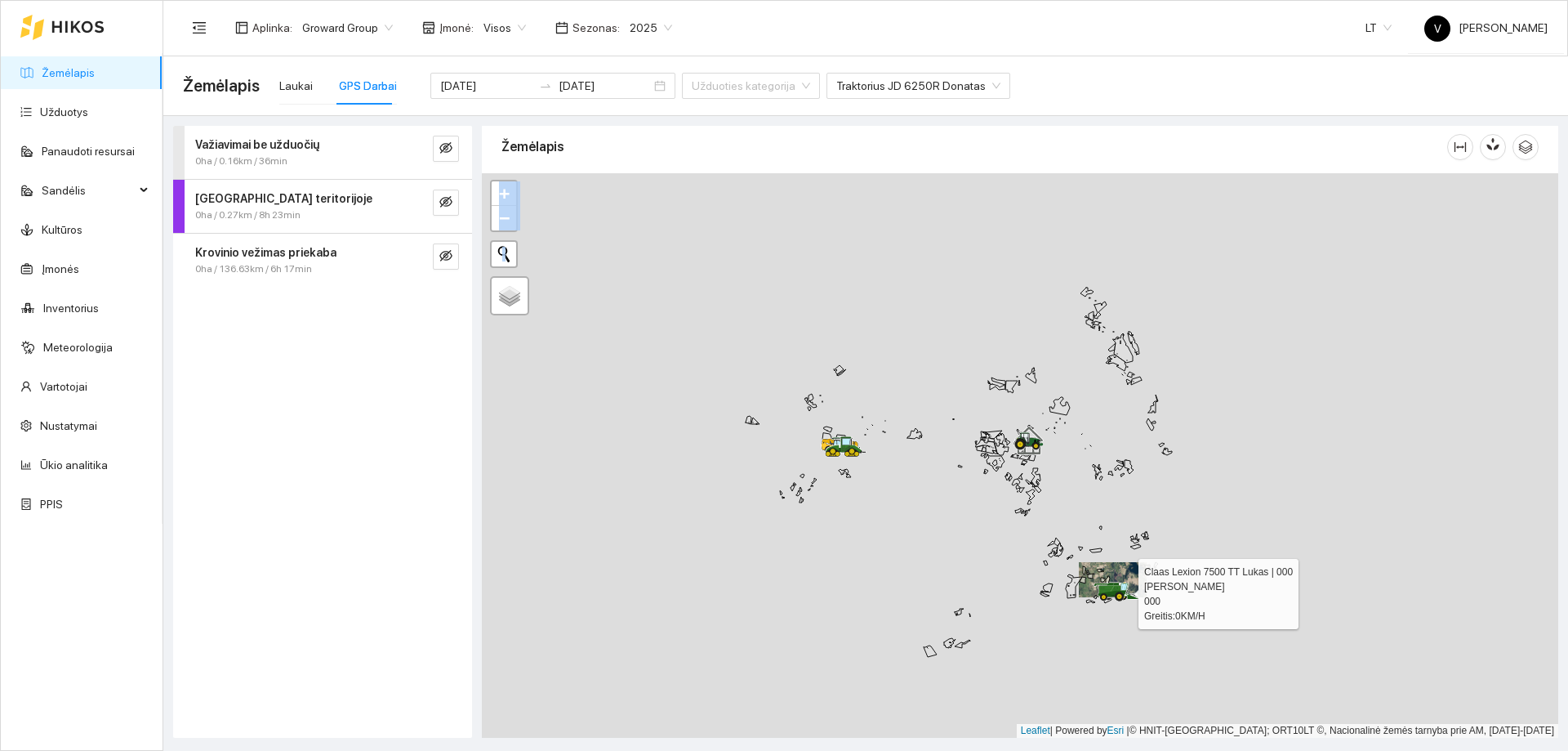
drag, startPoint x: 935, startPoint y: 552, endPoint x: 1024, endPoint y: 482, distance: 113.2
click at [853, 496] on div at bounding box center [1020, 455] width 1076 height 564
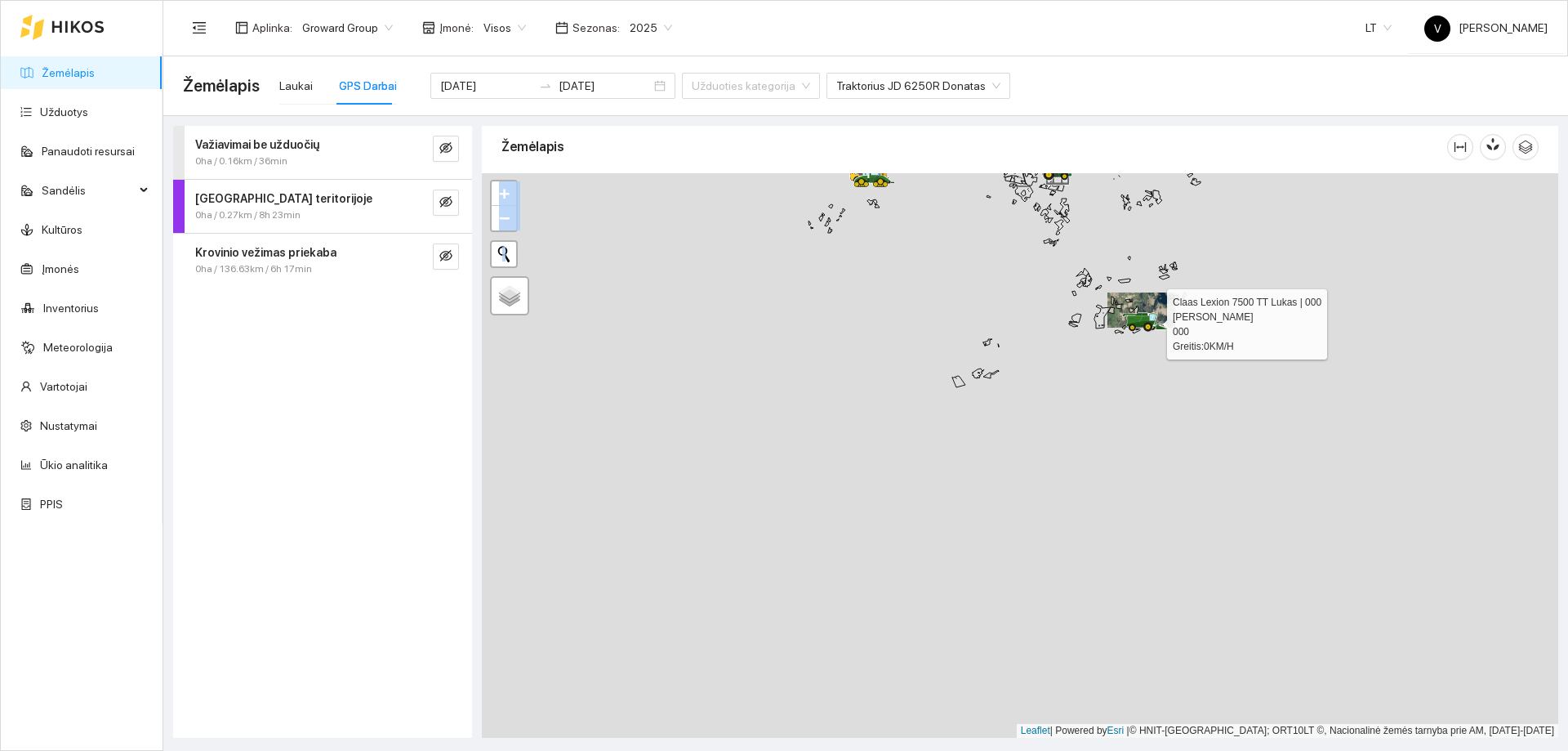
click at [1006, 335] on div at bounding box center [1020, 455] width 1076 height 564
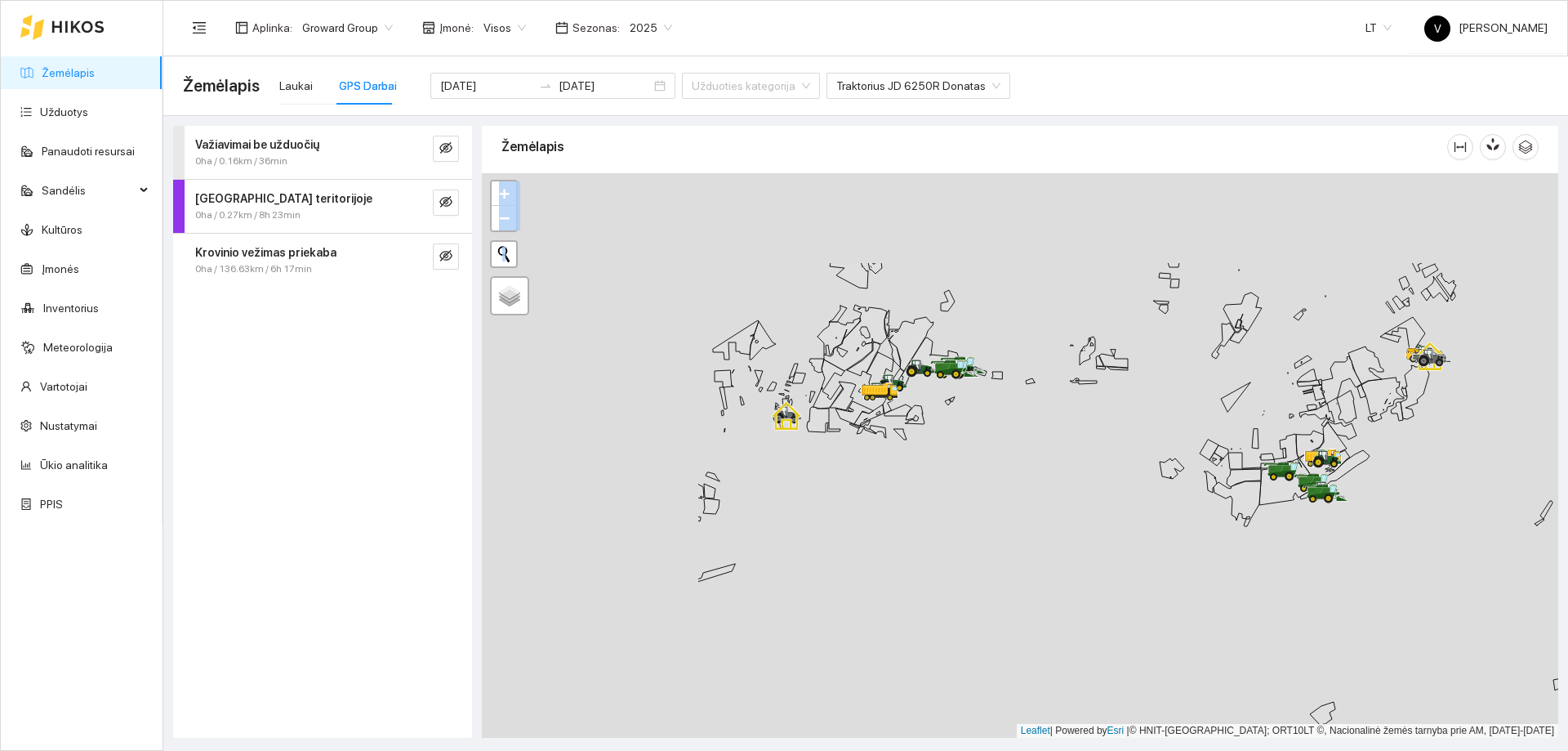
drag, startPoint x: 869, startPoint y: 359, endPoint x: 1055, endPoint y: 422, distance: 196.4
click at [1083, 439] on div at bounding box center [1020, 455] width 1076 height 564
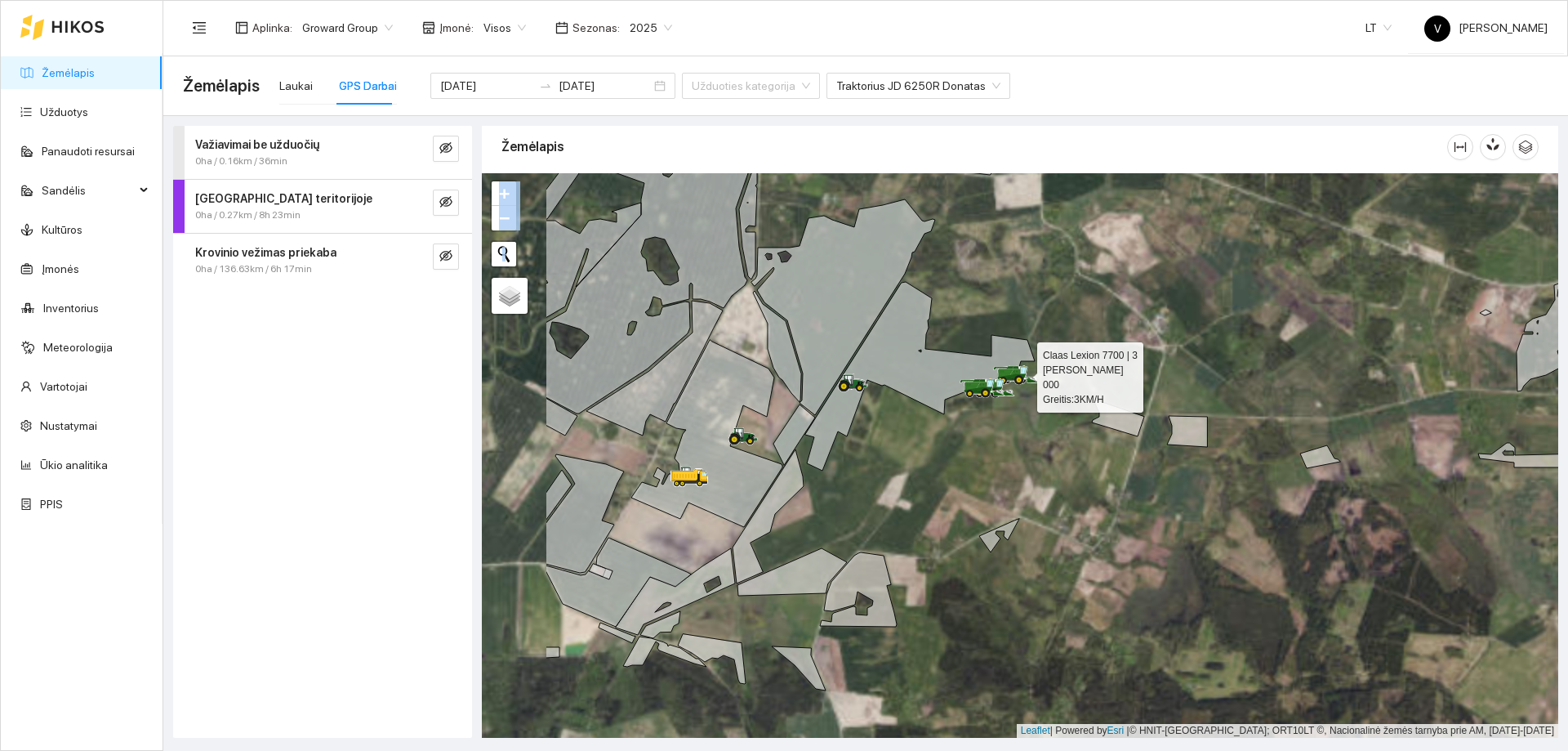
drag, startPoint x: 796, startPoint y: 433, endPoint x: 919, endPoint y: 435, distance: 123.0
click at [921, 435] on div at bounding box center [1020, 455] width 1076 height 564
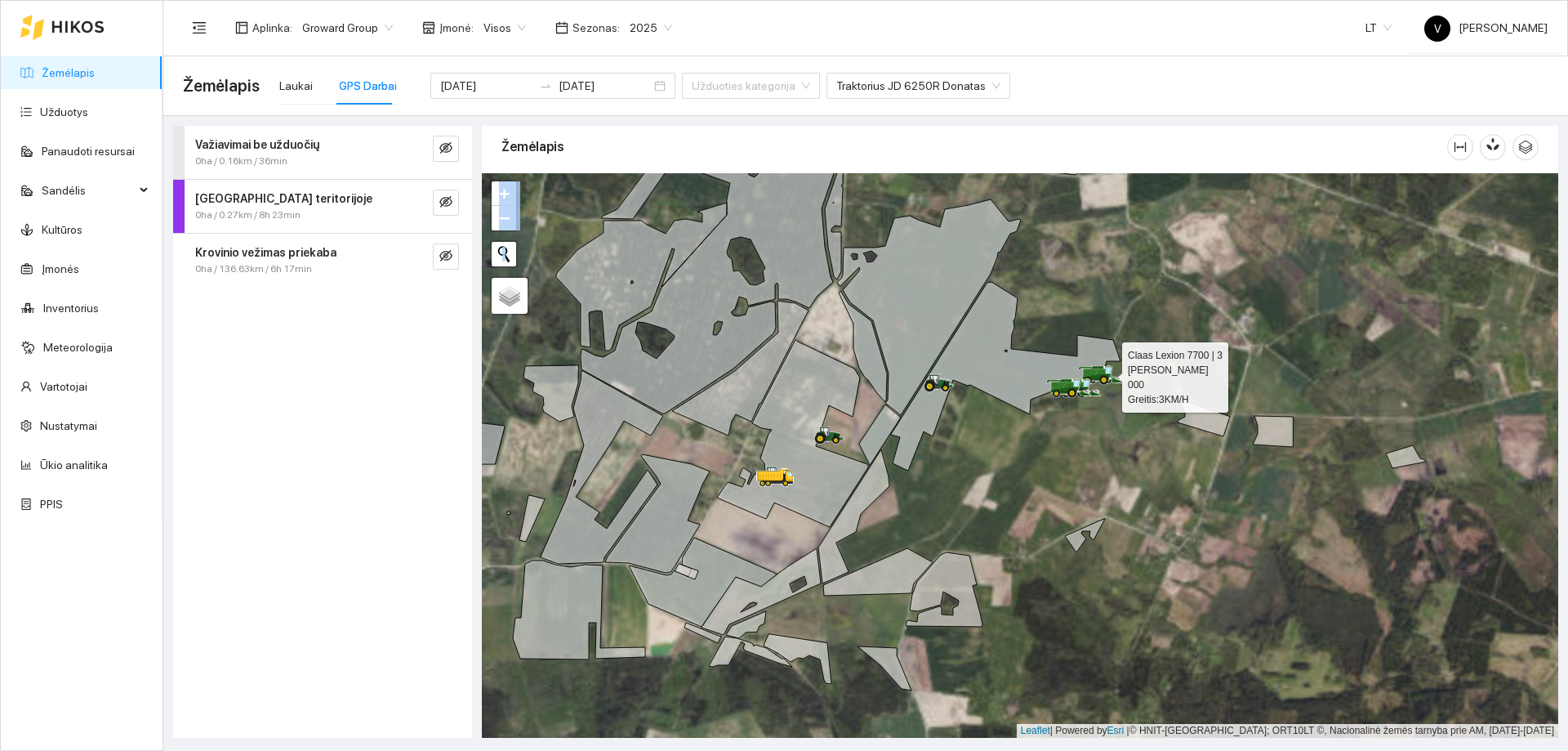
drag, startPoint x: 852, startPoint y: 470, endPoint x: 934, endPoint y: 439, distance: 87.7
click at [934, 439] on div at bounding box center [1020, 455] width 1076 height 564
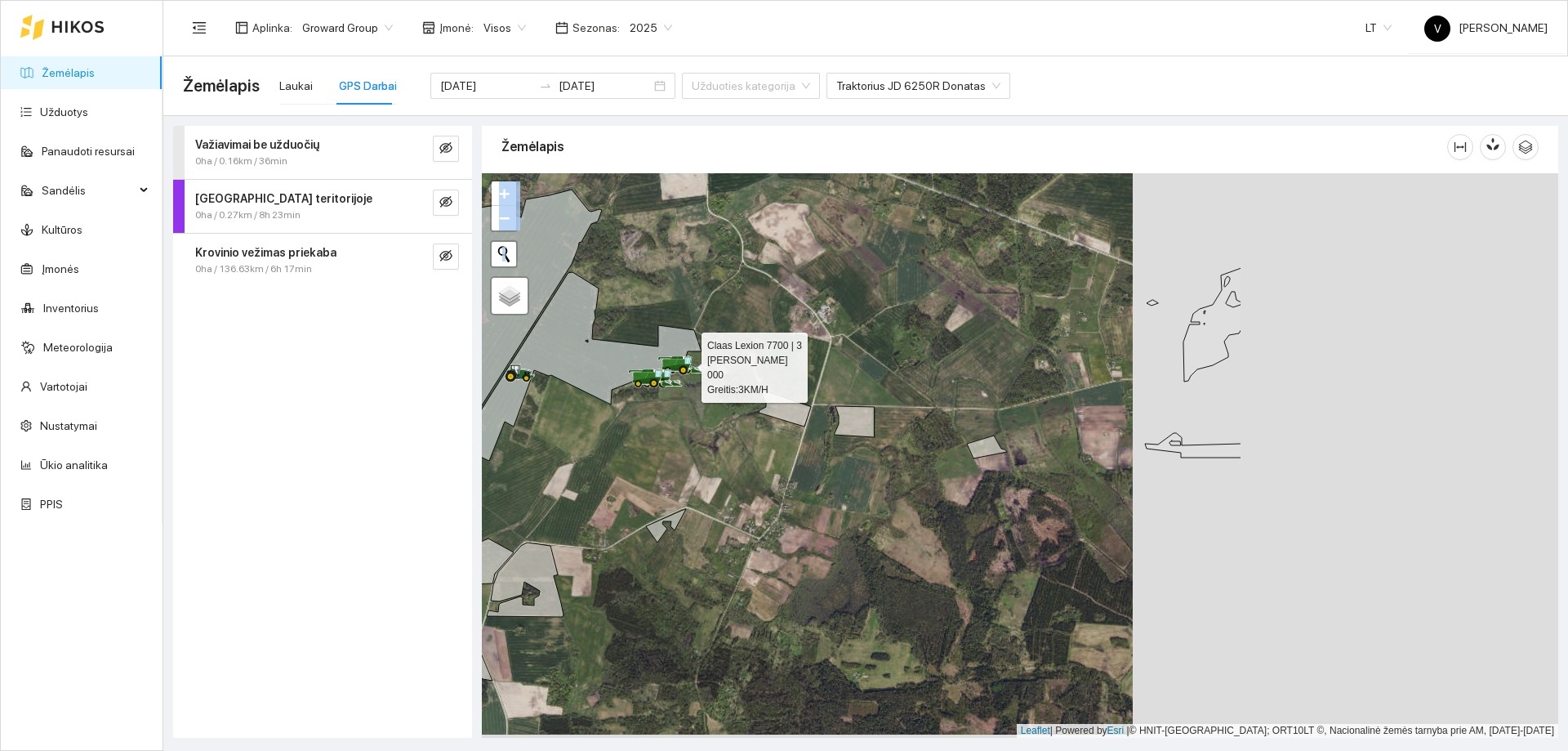
drag, startPoint x: 1430, startPoint y: 419, endPoint x: 1005, endPoint y: 414, distance: 425.0
click at [1005, 414] on div at bounding box center [1020, 455] width 1076 height 564
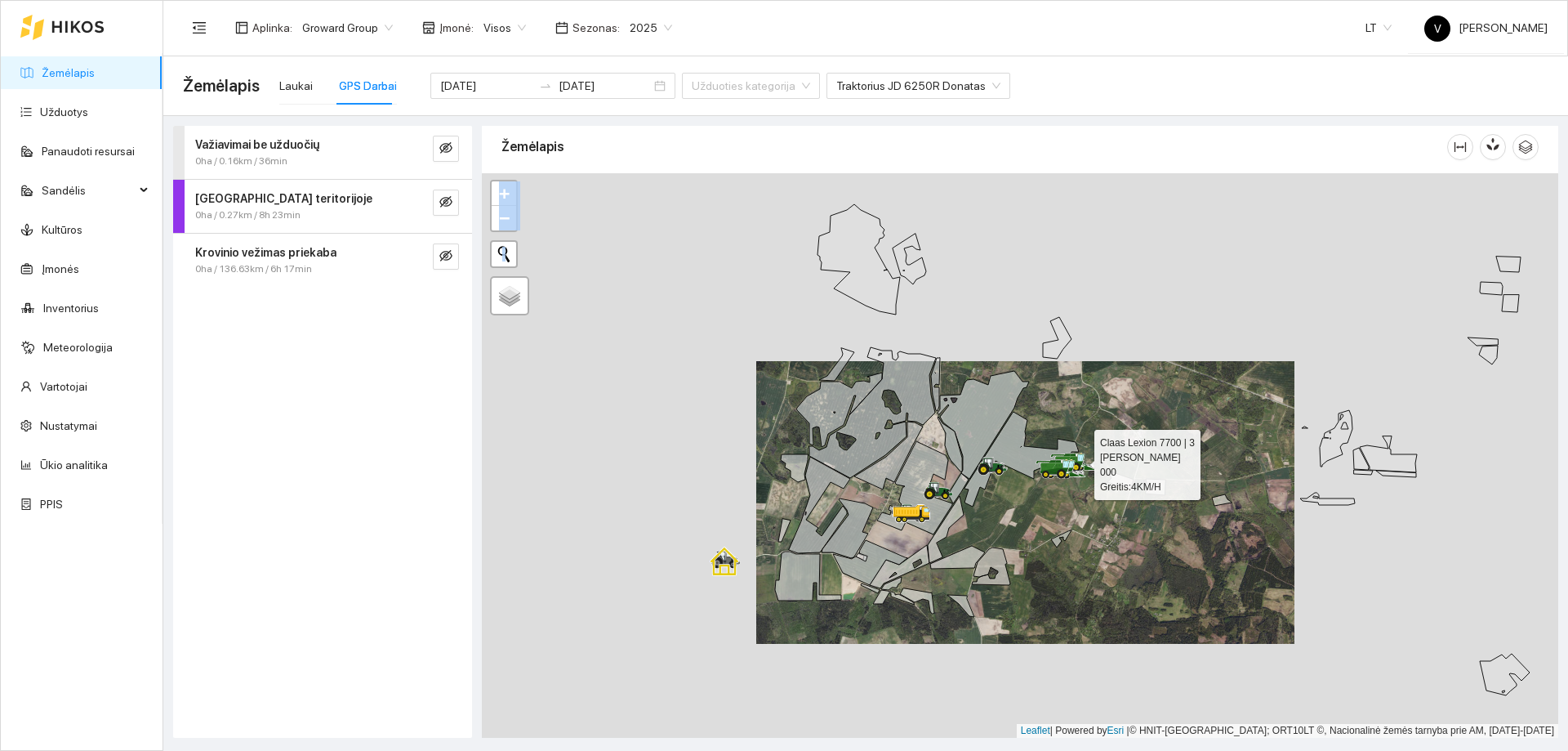
drag, startPoint x: 836, startPoint y: 476, endPoint x: 1057, endPoint y: 509, distance: 223.5
click at [1057, 509] on div at bounding box center [1020, 455] width 1076 height 564
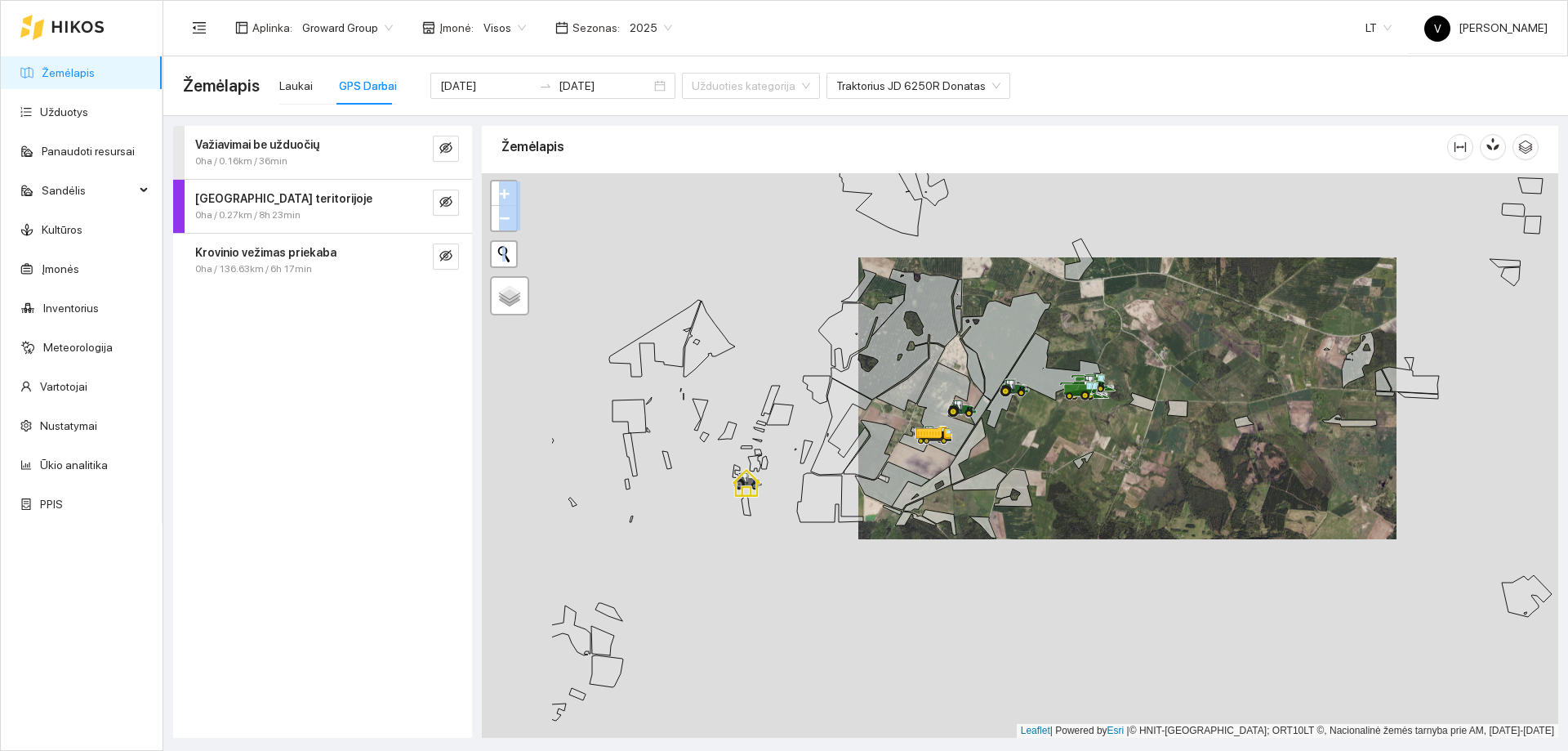
drag, startPoint x: 855, startPoint y: 538, endPoint x: 1030, endPoint y: 482, distance: 183.7
click at [1031, 482] on div at bounding box center [1020, 455] width 1076 height 564
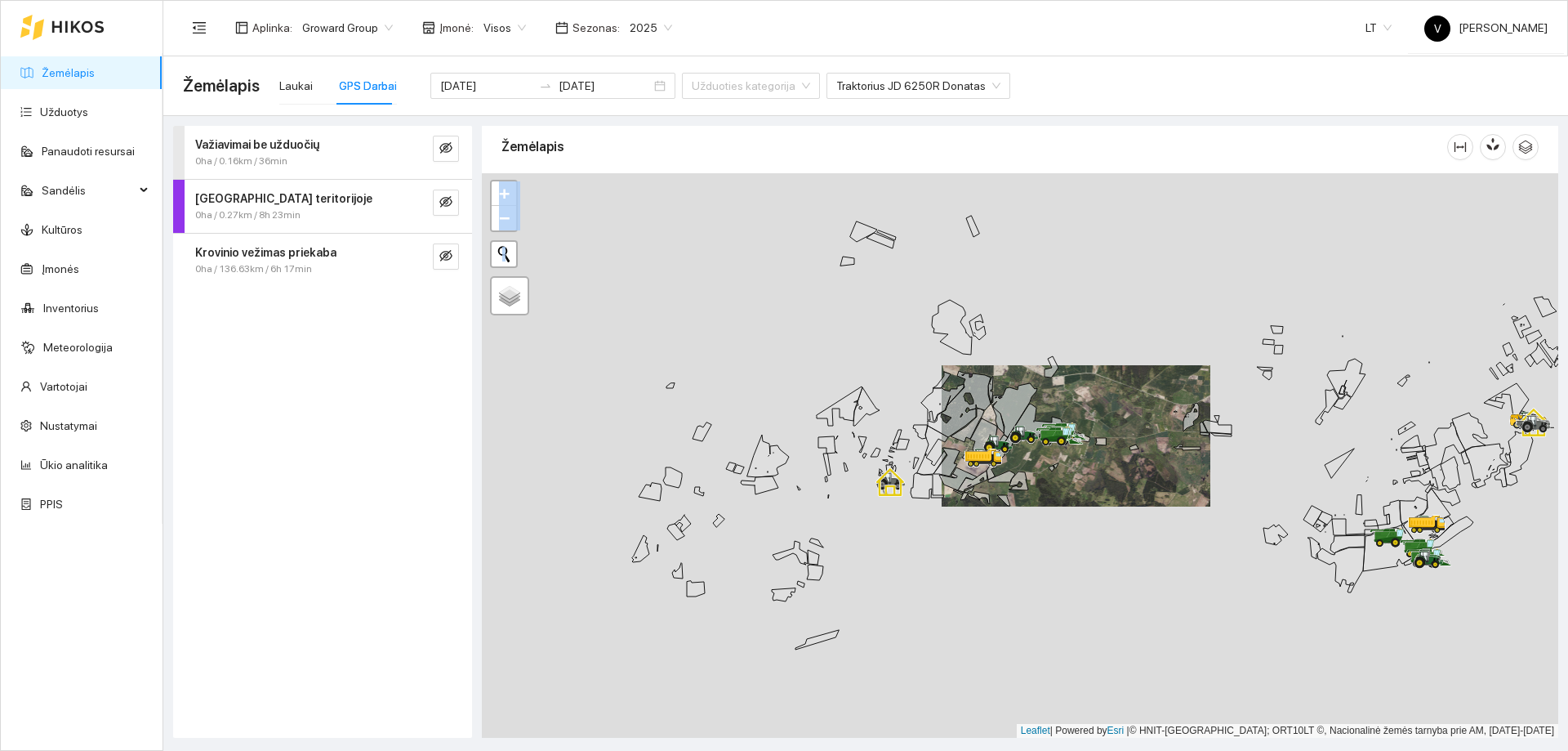
drag, startPoint x: 932, startPoint y: 604, endPoint x: 1015, endPoint y: 457, distance: 168.8
click at [1018, 457] on div at bounding box center [1020, 455] width 1076 height 564
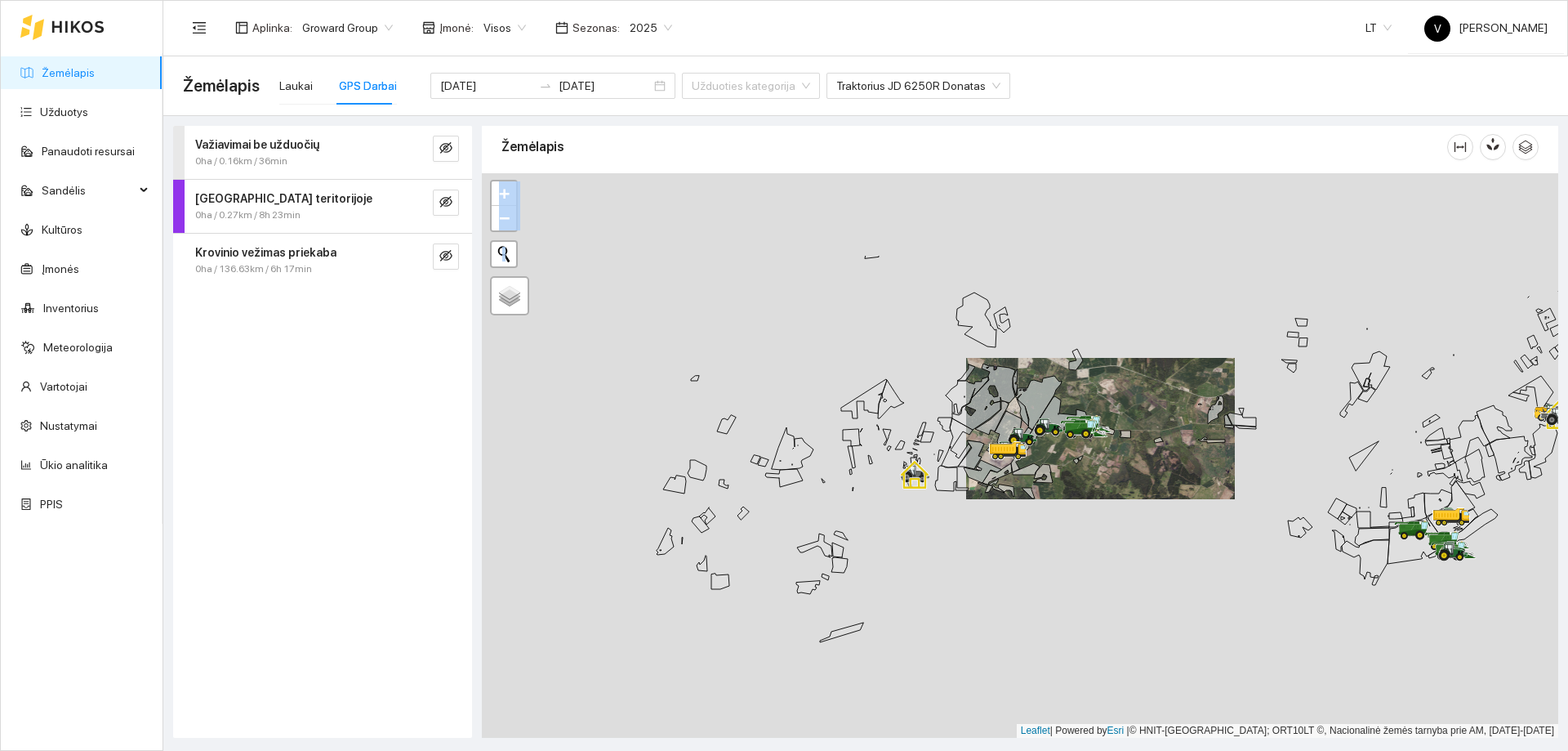
click at [1141, 486] on div at bounding box center [1020, 455] width 1076 height 564
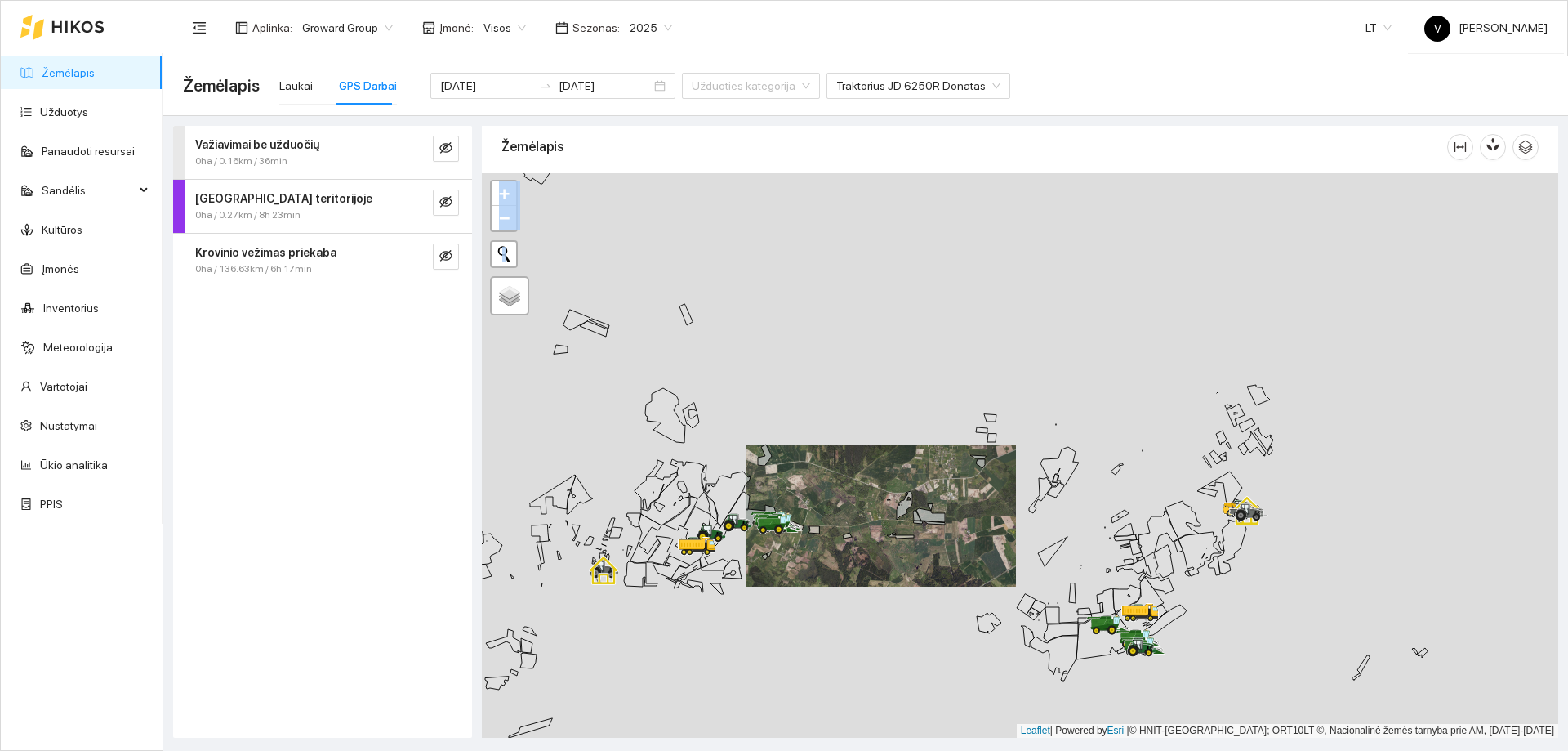
drag, startPoint x: 729, startPoint y: 545, endPoint x: 787, endPoint y: 545, distance: 58.0
click at [787, 545] on div at bounding box center [1020, 455] width 1076 height 564
